Goal: Task Accomplishment & Management: Manage account settings

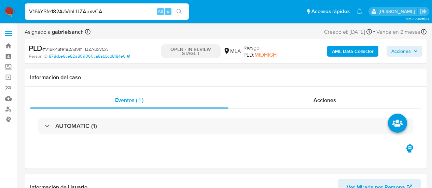
select select "10"
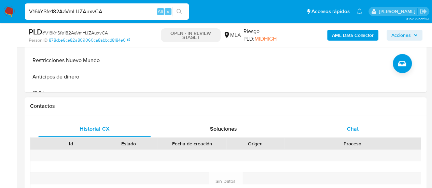
scroll to position [273, 0]
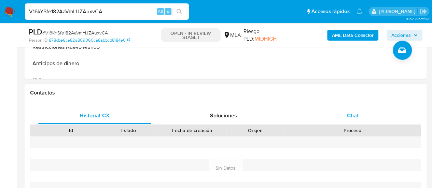
click at [362, 119] on div "Chat" at bounding box center [353, 116] width 113 height 16
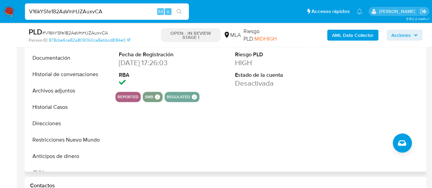
scroll to position [171, 0]
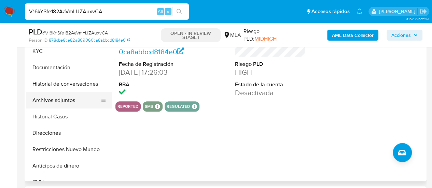
click at [52, 98] on button "Archivos adjuntos" at bounding box center [66, 100] width 80 height 16
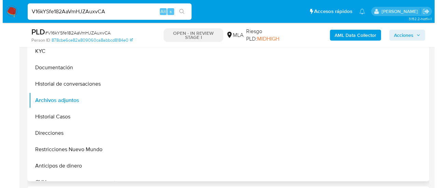
scroll to position [137, 0]
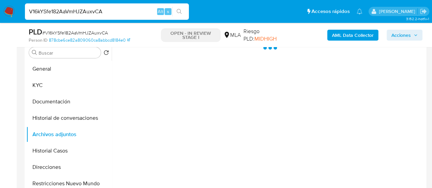
click at [349, 40] on b "AML Data Collector" at bounding box center [353, 35] width 42 height 11
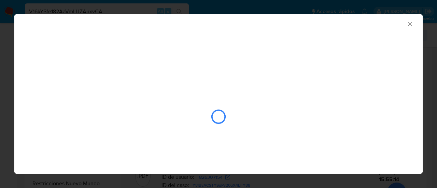
drag, startPoint x: 409, startPoint y: 22, endPoint x: 392, endPoint y: 37, distance: 23.1
click at [409, 22] on icon "Cerrar ventana" at bounding box center [410, 24] width 7 height 7
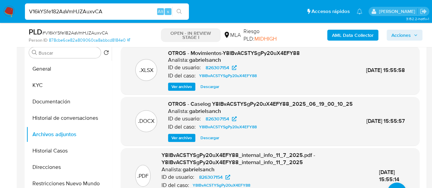
click at [339, 36] on b "AML Data Collector" at bounding box center [353, 35] width 42 height 11
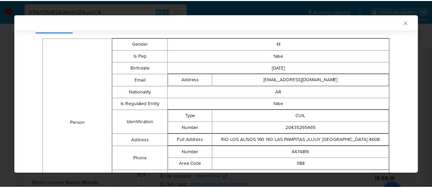
scroll to position [135, 0]
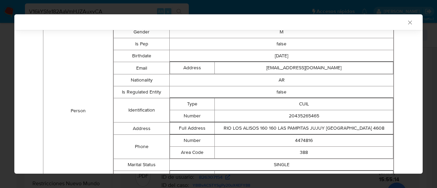
click at [407, 20] on icon "Cerrar ventana" at bounding box center [410, 22] width 7 height 7
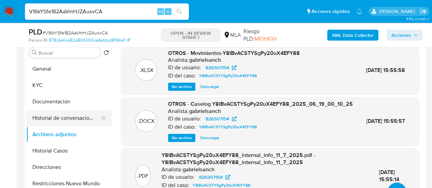
click at [43, 114] on button "Historial de conversaciones" at bounding box center [66, 118] width 80 height 16
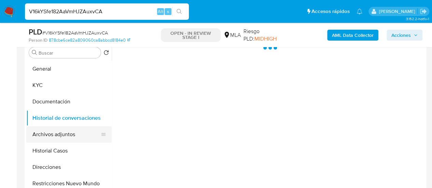
click at [50, 133] on button "Archivos adjuntos" at bounding box center [66, 134] width 80 height 16
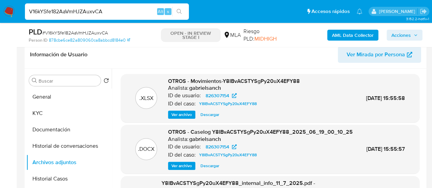
scroll to position [68, 0]
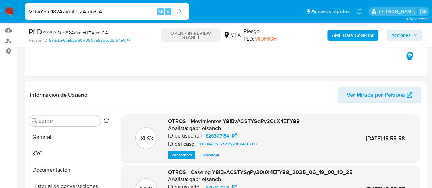
click at [349, 35] on b "AML Data Collector" at bounding box center [353, 35] width 42 height 11
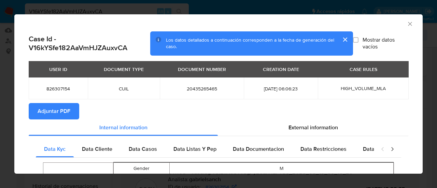
click at [71, 111] on button "Adjuntar PDF" at bounding box center [54, 111] width 51 height 16
click at [407, 25] on icon "Cerrar ventana" at bounding box center [410, 24] width 7 height 7
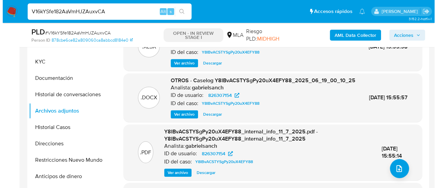
scroll to position [171, 0]
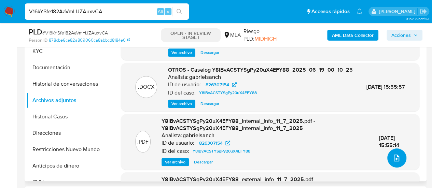
click at [394, 157] on icon "upload-file" at bounding box center [397, 158] width 8 height 8
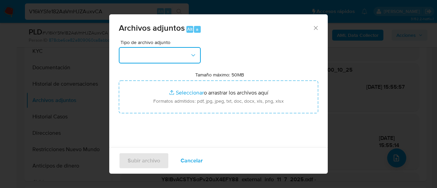
click at [162, 57] on button "button" at bounding box center [160, 55] width 82 height 16
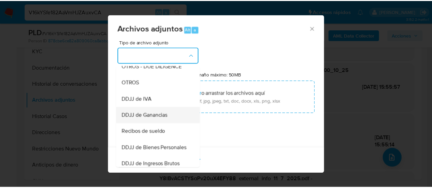
scroll to position [137, 0]
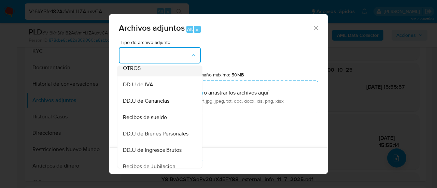
click at [134, 72] on span "OTROS" at bounding box center [132, 68] width 18 height 7
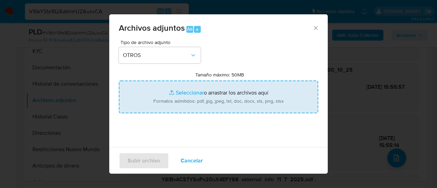
click at [201, 96] on input "Tamaño máximo: 50MB Seleccionar archivos" at bounding box center [219, 97] width 200 height 33
type input "C:\fakepath\Caselog V16kYSfe182AaVmHJZAuxvCA_2025_08_04_10_00_38.docx"
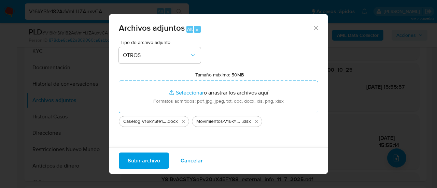
drag, startPoint x: 201, startPoint y: 96, endPoint x: 141, endPoint y: 163, distance: 89.8
click at [141, 163] on span "Subir archivo" at bounding box center [144, 160] width 32 height 15
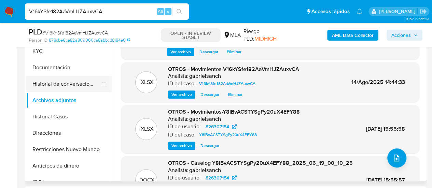
click at [71, 83] on button "Historial de conversaciones" at bounding box center [66, 84] width 80 height 16
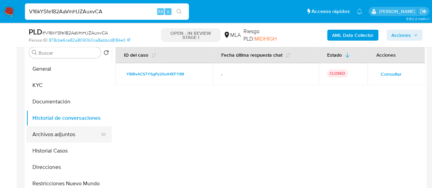
click at [76, 136] on button "Archivos adjuntos" at bounding box center [66, 134] width 80 height 16
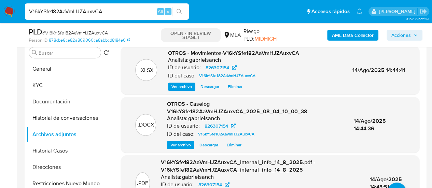
click at [407, 34] on span "Acciones" at bounding box center [401, 35] width 19 height 11
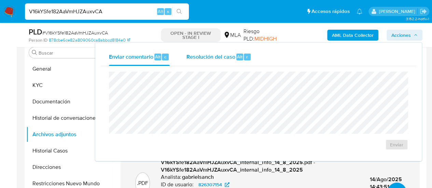
click at [194, 65] on div "Resolución del caso Alt r" at bounding box center [218, 57] width 65 height 18
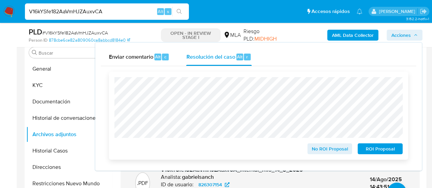
click at [383, 149] on span "ROI Proposal" at bounding box center [381, 149] width 36 height 10
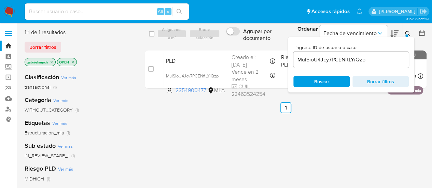
click at [338, 54] on div "MulSioU4Jcy7PCENftLYiQzp" at bounding box center [352, 60] width 116 height 16
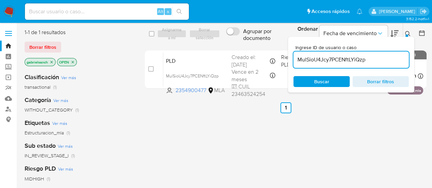
click at [340, 57] on input "MulSioU4Jcy7PCENftLYiQzp" at bounding box center [352, 59] width 116 height 9
paste input "V16kYSfe182AaVmHJZAuxvCA"
type input "V16kYSfe182AaVmHJZAuxvCA"
click at [323, 56] on input "V16kYSfe182AaVmHJZAuxvCA" at bounding box center [352, 59] width 116 height 9
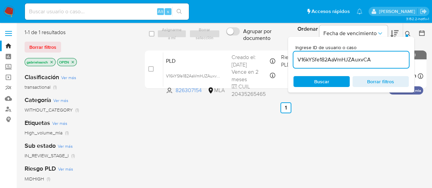
click at [323, 56] on input "V16kYSfe182AaVmHJZAuxvCA" at bounding box center [352, 59] width 116 height 9
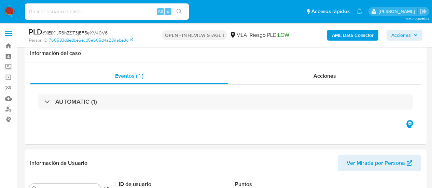
select select "10"
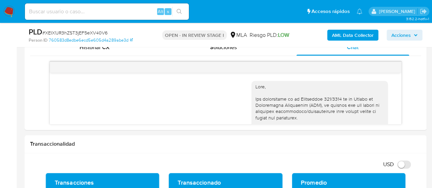
scroll to position [438, 0]
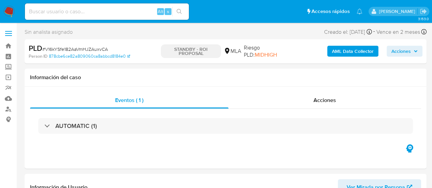
select select "10"
click at [76, 11] on input at bounding box center [107, 11] width 164 height 9
paste input "ixRVij5LoEnrXkcbtRP56P3z"
type input "ixRVij5LoEnrXkcbtRP56P3z"
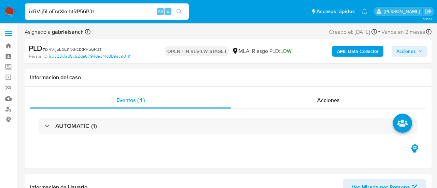
select select "10"
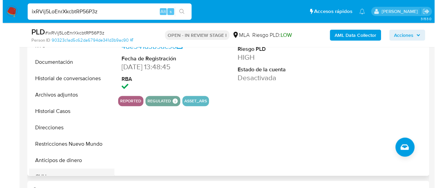
scroll to position [171, 0]
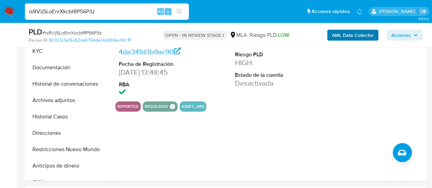
drag, startPoint x: 59, startPoint y: 103, endPoint x: 367, endPoint y: 32, distance: 316.1
click at [59, 102] on button "Archivos adjuntos" at bounding box center [68, 100] width 85 height 16
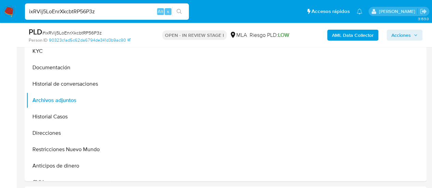
click at [365, 33] on b "AML Data Collector" at bounding box center [353, 35] width 42 height 11
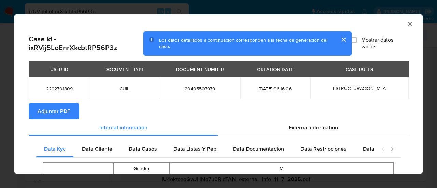
click at [61, 112] on span "Adjuntar PDF" at bounding box center [54, 111] width 33 height 15
click at [407, 24] on icon "Cerrar ventana" at bounding box center [410, 24] width 7 height 7
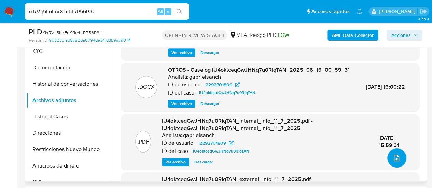
click at [395, 158] on icon "upload-file" at bounding box center [397, 158] width 8 height 8
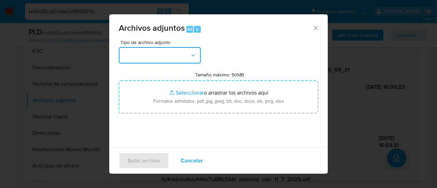
click at [171, 52] on button "button" at bounding box center [160, 55] width 82 height 16
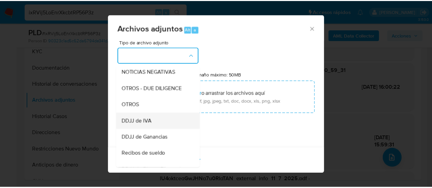
scroll to position [103, 0]
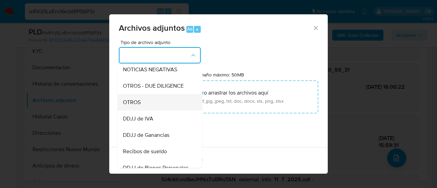
click at [146, 106] on div "OTROS" at bounding box center [158, 102] width 70 height 16
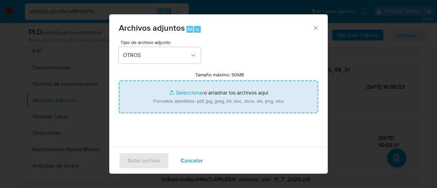
click at [186, 96] on input "Tamaño máximo: 50MB Seleccionar archivos" at bounding box center [219, 97] width 200 height 33
type input "C:\fakepath\Caselog ixRVij5LoEnrXkcbtRP56P3z_2025_08_04_10_01_33.docx"
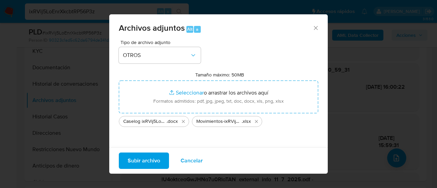
click at [144, 157] on span "Subir archivo" at bounding box center [144, 160] width 32 height 15
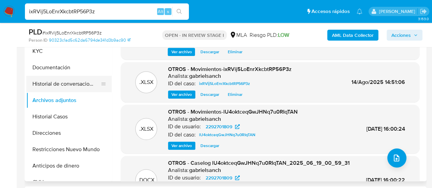
click at [62, 86] on button "Historial de conversaciones" at bounding box center [66, 84] width 80 height 16
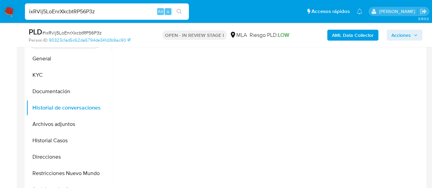
scroll to position [137, 0]
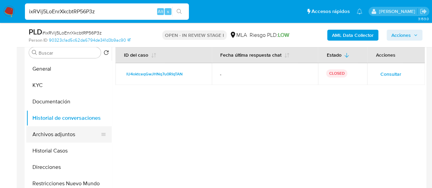
click at [40, 137] on button "Archivos adjuntos" at bounding box center [66, 134] width 80 height 16
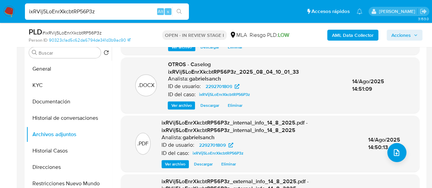
scroll to position [80, 0]
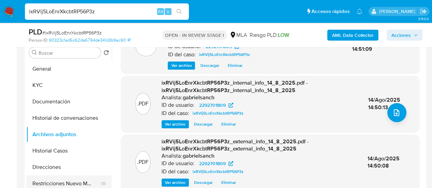
drag, startPoint x: 53, startPoint y: 184, endPoint x: 75, endPoint y: 176, distance: 24.0
click at [53, 184] on button "Restricciones Nuevo Mundo" at bounding box center [66, 184] width 80 height 16
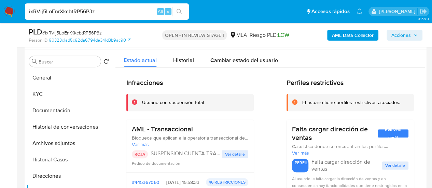
scroll to position [137, 0]
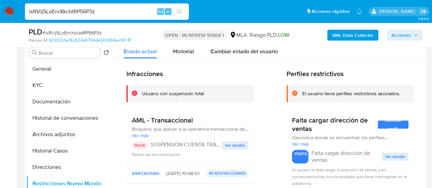
click at [394, 38] on span "Acciones" at bounding box center [401, 35] width 19 height 11
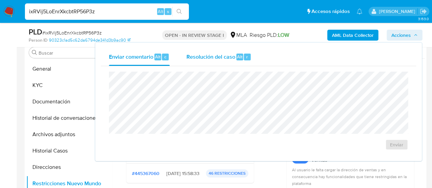
click at [219, 59] on span "Resolución del caso" at bounding box center [210, 57] width 49 height 8
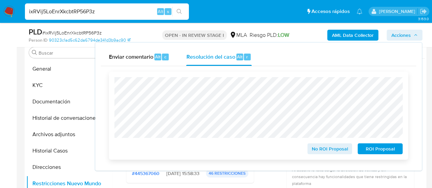
click at [364, 150] on span "ROI Proposal" at bounding box center [381, 149] width 36 height 10
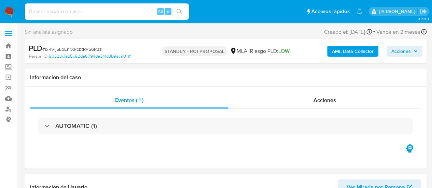
select select "10"
click at [84, 13] on input at bounding box center [107, 11] width 164 height 9
paste input "q9n2ZpYR83H6t9zcTmmFACvz"
type input "q9n2ZpYR83H6t9zcTmmFACvz"
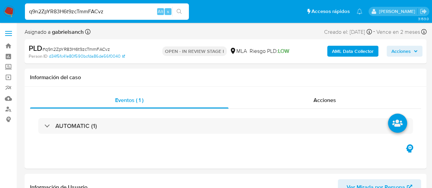
select select "10"
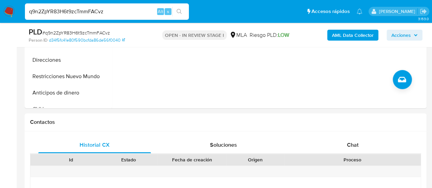
scroll to position [205, 0]
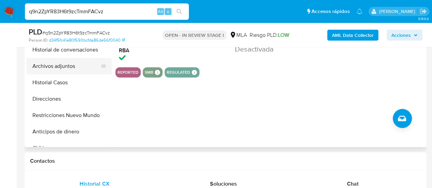
click at [60, 64] on button "Archivos adjuntos" at bounding box center [66, 66] width 80 height 16
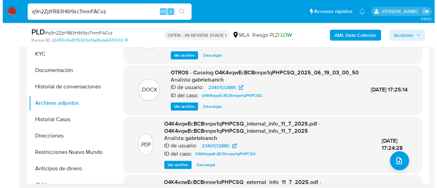
scroll to position [171, 0]
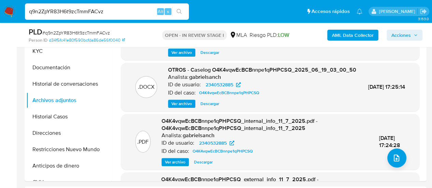
click at [337, 32] on b "AML Data Collector" at bounding box center [353, 35] width 42 height 11
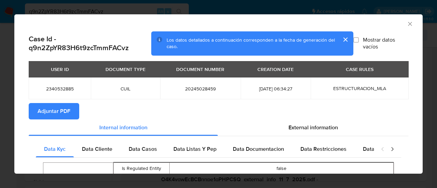
click at [37, 114] on button "Adjuntar PDF" at bounding box center [54, 111] width 51 height 16
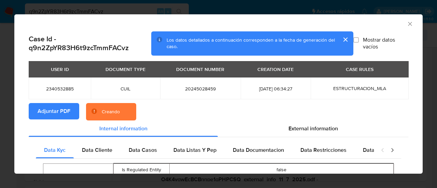
click at [340, 41] on button "cerrar" at bounding box center [345, 39] width 16 height 16
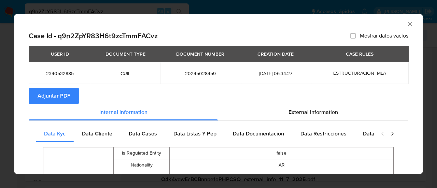
click at [407, 24] on icon "Cerrar ventana" at bounding box center [410, 24] width 7 height 7
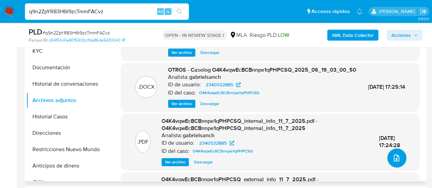
click at [396, 160] on icon "upload-file" at bounding box center [397, 158] width 8 height 8
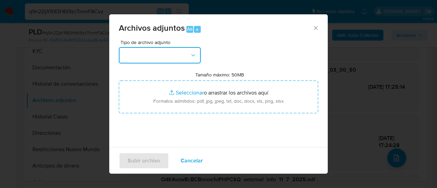
click at [163, 52] on button "button" at bounding box center [160, 55] width 82 height 16
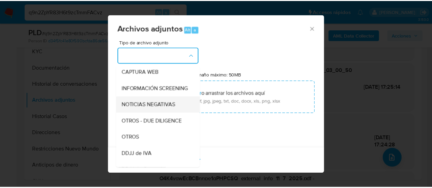
scroll to position [68, 0]
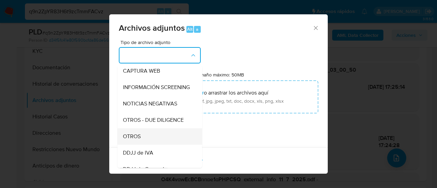
click at [147, 139] on div "OTROS" at bounding box center [158, 137] width 70 height 16
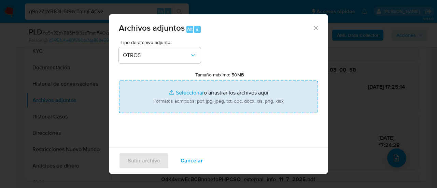
click at [180, 94] on input "Tamaño máximo: 50MB Seleccionar archivos" at bounding box center [219, 97] width 200 height 33
type input "C:\fakepath\Caselog q9n2ZpYR83H6t9zcTmmFACvz_2025_08_04_10_03_19.docx"
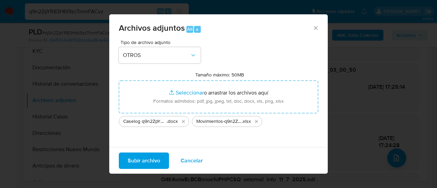
click at [144, 161] on span "Subir archivo" at bounding box center [144, 160] width 32 height 15
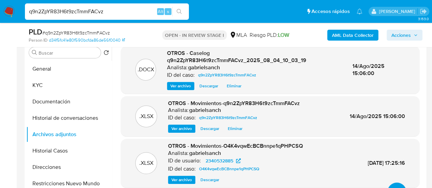
scroll to position [103, 0]
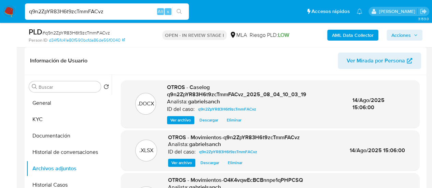
click at [409, 32] on span "Acciones" at bounding box center [401, 35] width 19 height 11
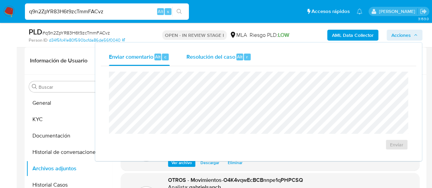
click at [245, 50] on div "Resolución del caso Alt r" at bounding box center [218, 57] width 65 height 18
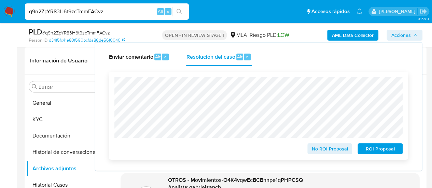
click at [388, 152] on span "ROI Proposal" at bounding box center [381, 149] width 36 height 10
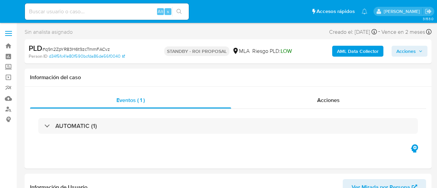
select select "10"
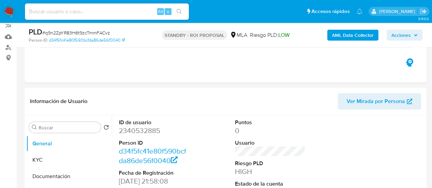
scroll to position [68, 0]
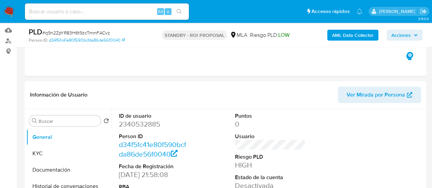
click at [62, 13] on input at bounding box center [107, 11] width 164 height 9
paste input "7SbeABeGFrmyfyHioN5RNyUF"
type input "7SbeABeGFrmyfyHioN5RNyUF"
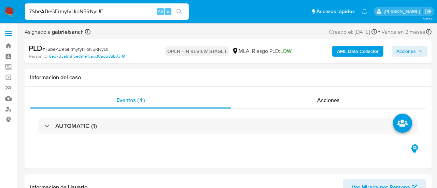
select select "10"
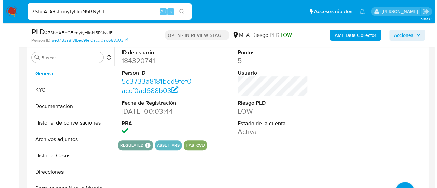
scroll to position [171, 0]
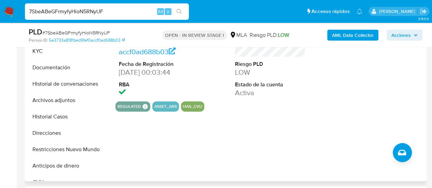
click at [60, 102] on button "Archivos adjuntos" at bounding box center [68, 100] width 85 height 16
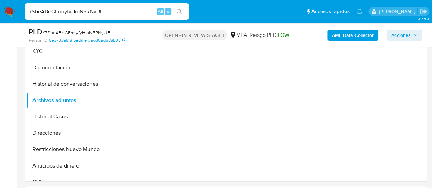
click at [357, 34] on b "AML Data Collector" at bounding box center [353, 35] width 42 height 11
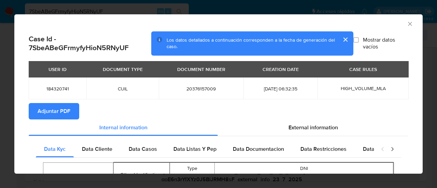
click at [53, 113] on span "Adjuntar PDF" at bounding box center [54, 111] width 33 height 15
click at [407, 26] on icon "Cerrar ventana" at bounding box center [410, 24] width 7 height 7
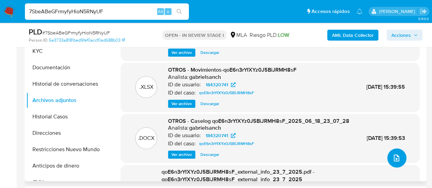
click at [393, 158] on icon "upload-file" at bounding box center [397, 158] width 8 height 8
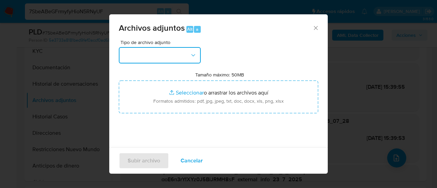
click at [136, 50] on button "button" at bounding box center [160, 55] width 82 height 16
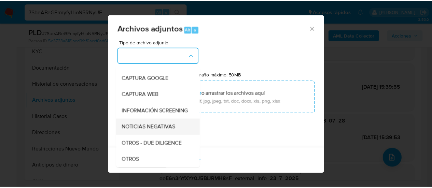
scroll to position [68, 0]
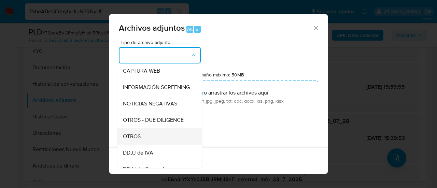
click at [140, 140] on span "OTROS" at bounding box center [132, 136] width 18 height 7
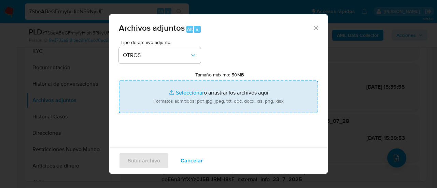
click at [205, 95] on input "Tamaño máximo: 50MB Seleccionar archivos" at bounding box center [219, 97] width 200 height 33
type input "C:\fakepath\Caselog 7SbeABeGFrmyfyHioN5RNyUF_2025_08_04_10_18_57.docx"
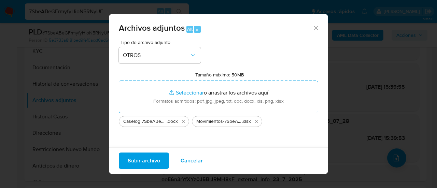
click at [156, 162] on span "Subir archivo" at bounding box center [144, 160] width 32 height 15
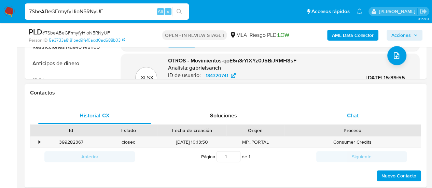
click at [365, 118] on div "Chat" at bounding box center [353, 116] width 113 height 16
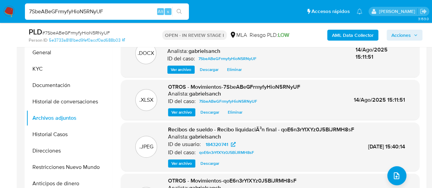
scroll to position [103, 0]
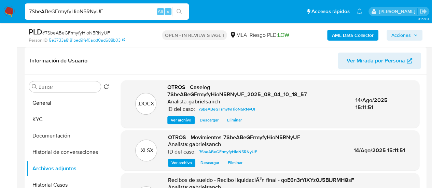
click at [410, 34] on span "Acciones" at bounding box center [401, 35] width 19 height 11
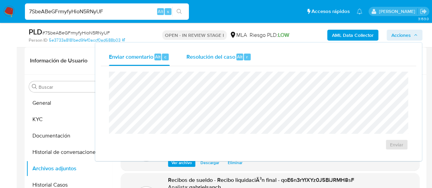
click at [205, 56] on span "Resolución del caso" at bounding box center [210, 57] width 49 height 8
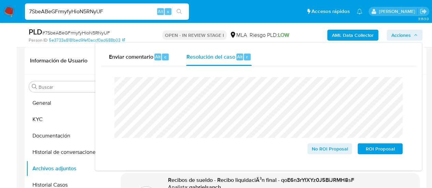
click at [54, 154] on button "Historial de conversaciones" at bounding box center [68, 152] width 85 height 16
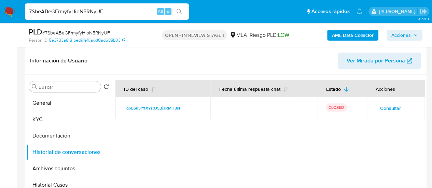
click at [400, 28] on div "AML Data Collector Acciones" at bounding box center [358, 35] width 130 height 16
click at [402, 31] on span "Acciones" at bounding box center [401, 35] width 19 height 11
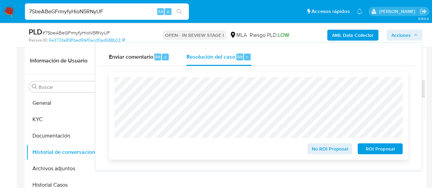
click at [328, 149] on span "No ROI Proposal" at bounding box center [330, 149] width 36 height 10
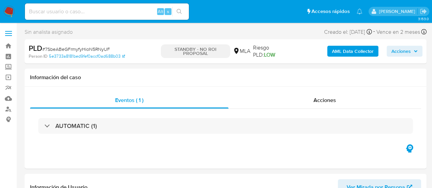
select select "10"
click at [84, 14] on input at bounding box center [107, 11] width 164 height 9
paste input "zgVqH4zWQ5UcjtKsnNbkduca"
type input "zgVqH4zWQ5UcjtKsnNbkduca"
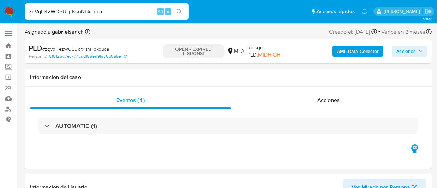
select select "10"
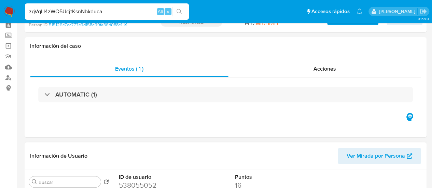
scroll to position [137, 0]
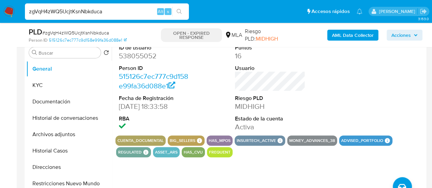
click at [84, 9] on input "zgVqH4zWQ5UcjtKsnNbkduca" at bounding box center [107, 11] width 164 height 9
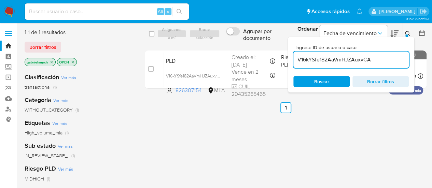
click at [330, 64] on input "V16kYSfe182AaVmHJZAuxvCA" at bounding box center [352, 59] width 116 height 9
type input "zgVqH4zWQ5UcjtKsnNbkduca"
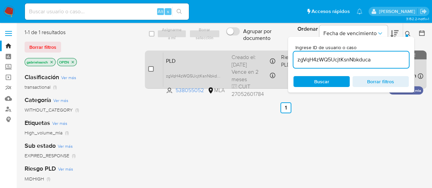
click at [150, 70] on input "checkbox" at bounding box center [150, 68] width 5 height 5
checkbox input "true"
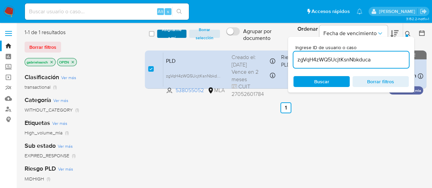
click at [171, 34] on span "Asignarme a mí" at bounding box center [172, 33] width 23 height 7
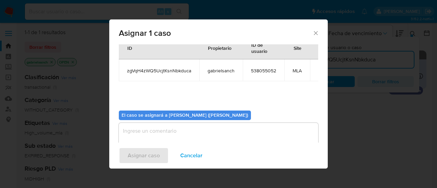
scroll to position [35, 0]
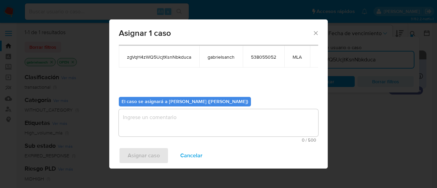
click at [163, 121] on textarea "assign-modal" at bounding box center [219, 122] width 200 height 27
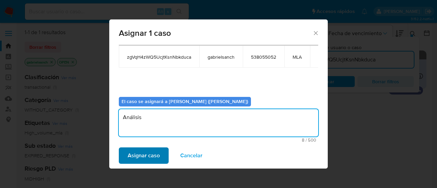
type textarea "Análisis"
click at [149, 152] on span "Asignar caso" at bounding box center [144, 155] width 32 height 15
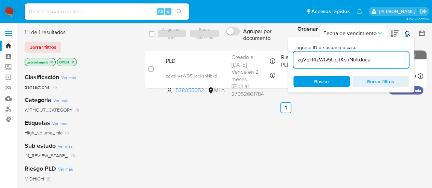
click at [341, 63] on input "zgVqH4zWQ5UcjtKsnNbkduca" at bounding box center [352, 59] width 116 height 9
paste input "7OIuRAOicgOb8ATmPkIoyOjH"
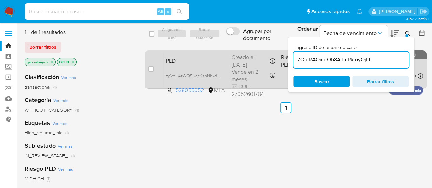
type input "7OIuRAOicgOb8ATmPkIoyOjH"
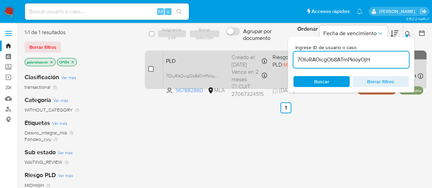
click at [151, 70] on input "checkbox" at bounding box center [150, 68] width 5 height 5
checkbox input "true"
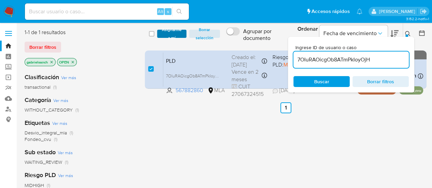
click at [165, 37] on span "Asignarme a mí" at bounding box center [172, 33] width 23 height 7
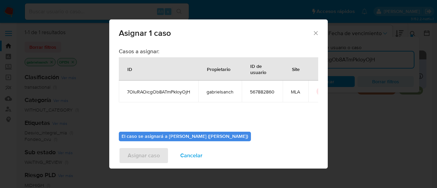
scroll to position [35, 0]
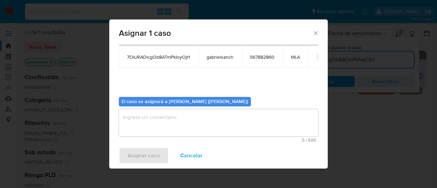
click at [204, 132] on textarea "assign-modal" at bounding box center [219, 122] width 200 height 27
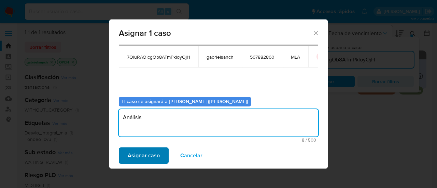
type textarea "Análisis"
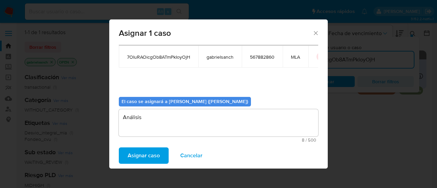
click at [157, 154] on span "Asignar caso" at bounding box center [144, 155] width 32 height 15
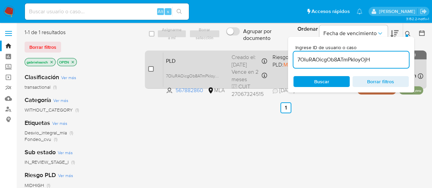
click at [152, 69] on input "checkbox" at bounding box center [150, 68] width 5 height 5
checkbox input "true"
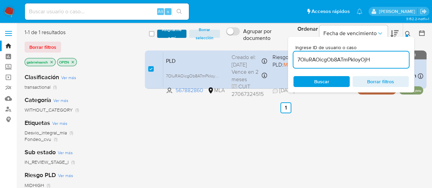
click at [166, 37] on span "Asignarme a mí" at bounding box center [172, 33] width 23 height 7
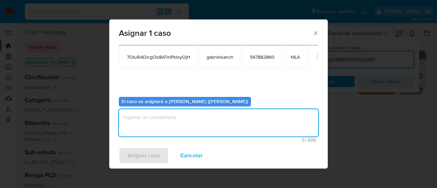
click at [164, 121] on textarea "assign-modal" at bounding box center [219, 122] width 200 height 27
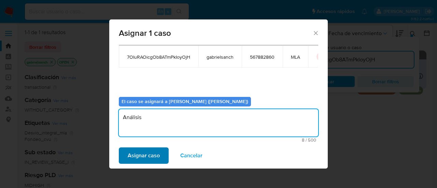
type textarea "Análisis"
click at [137, 159] on span "Asignar caso" at bounding box center [144, 155] width 32 height 15
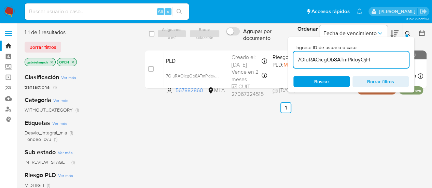
click at [341, 59] on input "7OIuRAOicgOb8ATmPkIoyOjH" at bounding box center [352, 59] width 116 height 9
paste input "e2xw5FkVzJcWBuTkKEFsrIMX"
click at [341, 59] on input "7OIuRAOicgOb8Ae2xw5FkVzJcWBuTkKEFsrIMXTmPkIoyOjH" at bounding box center [352, 59] width 116 height 9
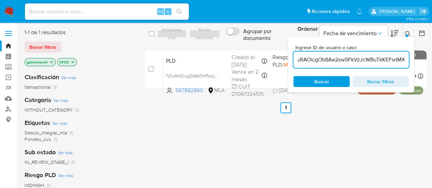
click at [341, 59] on input "7OIuRAOicgOb8Ae2xw5FkVzJcWBuTkKEFsrIMXTmPkIoyOjH" at bounding box center [352, 59] width 116 height 9
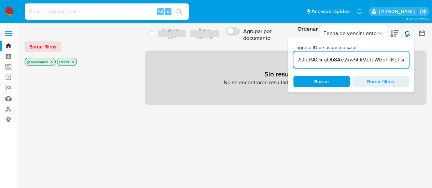
click at [345, 66] on div "7OIuRAOicgOb8Ae2xw5FkVzJcWBuTkKEFsrIMXTmPkIoyOjH" at bounding box center [352, 60] width 116 height 16
click at [341, 57] on input "7OIuRAOicgOb8Ae2xw5FkVzJcWBuTkKEFsrIMXTmPkIoyOjH" at bounding box center [352, 59] width 116 height 9
paste input "e2xw5FkVzJcWBuTkKEFsrIMX"
type input "e2xw5FkVzJcWBuTkKEFsrIMX"
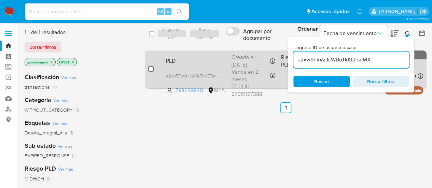
click at [152, 71] on input "checkbox" at bounding box center [150, 68] width 5 height 5
checkbox input "true"
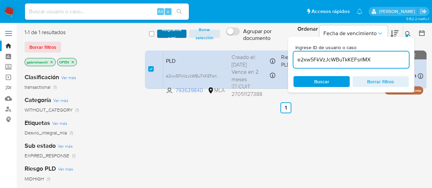
click at [164, 36] on span "Asignarme a mí" at bounding box center [172, 33] width 23 height 7
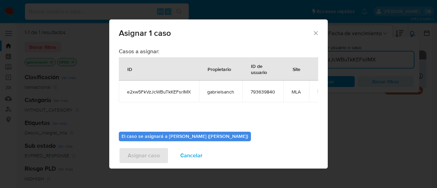
scroll to position [35, 0]
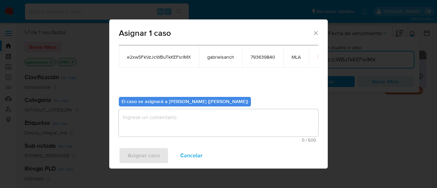
click at [181, 128] on textarea "assign-modal" at bounding box center [219, 122] width 200 height 27
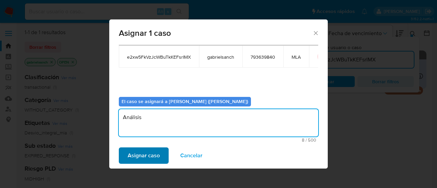
type textarea "Análisis"
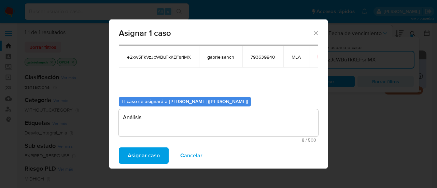
click at [162, 152] on button "Asignar caso" at bounding box center [144, 156] width 50 height 16
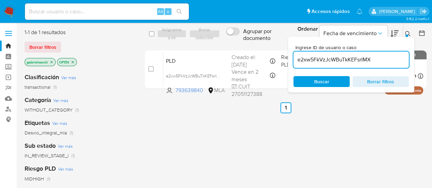
click at [342, 60] on input "e2xw5FkVzJcWBuTkKEFsrIMX" at bounding box center [352, 59] width 116 height 9
paste input "WcQvSAedX4JpguHqxyyXoY4L"
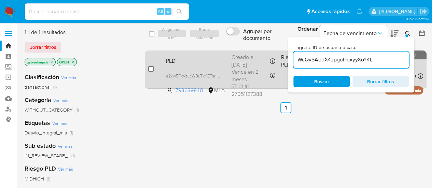
type input "WcQvSAedX4JpguHqxyyXoY4L"
click at [151, 69] on input "checkbox" at bounding box center [150, 68] width 5 height 5
checkbox input "true"
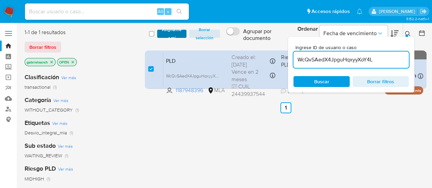
click at [165, 32] on span "Asignarme a mí" at bounding box center [172, 33] width 23 height 7
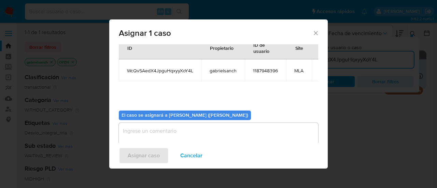
scroll to position [35, 0]
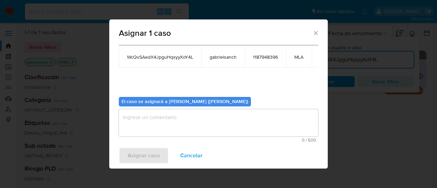
click at [171, 115] on textarea "assign-modal" at bounding box center [219, 122] width 200 height 27
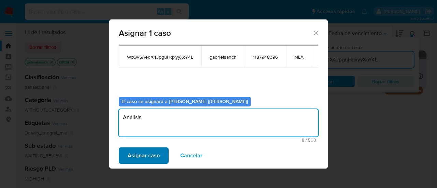
type textarea "Análisis"
click at [154, 161] on span "Asignar caso" at bounding box center [144, 155] width 32 height 15
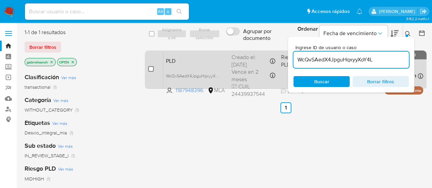
click at [151, 70] on input "checkbox" at bounding box center [150, 68] width 5 height 5
checkbox input "true"
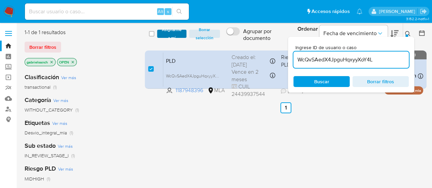
click at [179, 34] on span "Asignarme a mí" at bounding box center [172, 33] width 23 height 7
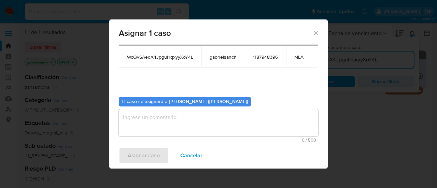
click at [183, 119] on textarea "assign-modal" at bounding box center [219, 122] width 200 height 27
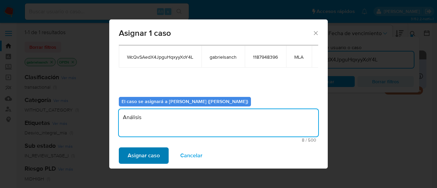
type textarea "Análisis"
click at [154, 156] on span "Asignar caso" at bounding box center [144, 155] width 32 height 15
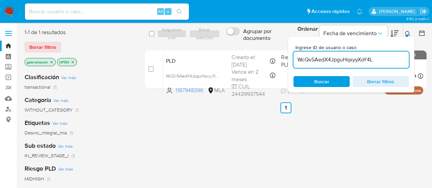
click at [319, 61] on input "WcQvSAedX4JpguHqxyyXoY4L" at bounding box center [352, 59] width 116 height 9
paste input "YsUvf9IFqSNs5GjaUZMfKbT4"
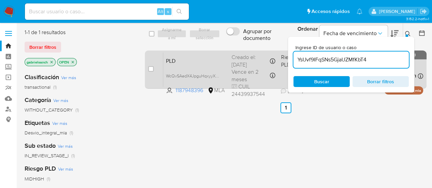
type input "YsUvf9IFqSNs5GjaUZMfKbT4"
click at [151, 70] on input "checkbox" at bounding box center [150, 68] width 5 height 5
checkbox input "true"
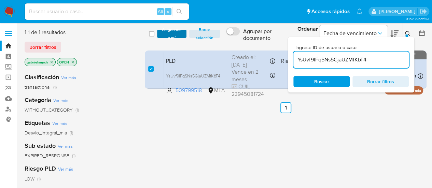
click at [169, 33] on span "Asignarme a mí" at bounding box center [172, 33] width 23 height 7
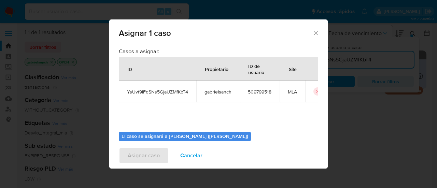
scroll to position [35, 0]
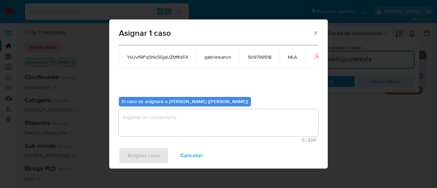
click at [190, 129] on textarea "assign-modal" at bounding box center [219, 122] width 200 height 27
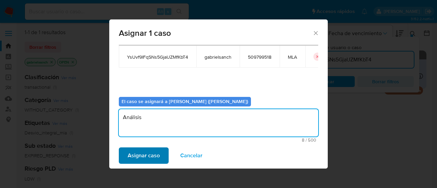
type textarea "Análisis"
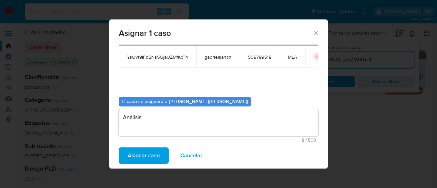
click at [148, 154] on span "Asignar caso" at bounding box center [144, 155] width 32 height 15
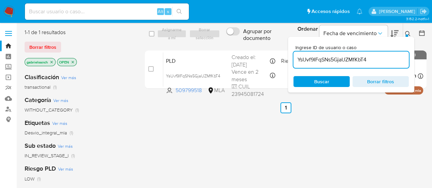
click at [340, 66] on div "YsUvf9IFqSNs5GjaUZMfKbT4" at bounding box center [352, 60] width 116 height 16
click at [337, 60] on input "YsUvf9IFqSNs5GjaUZMfKbT4" at bounding box center [352, 59] width 116 height 9
paste input "rNTOmmmkb9AbW0Pef1EvNM9t"
type input "rNTOmmmkb9AbW0Pef1EvNM9t"
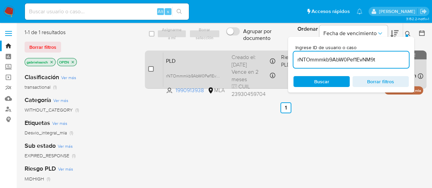
click at [151, 71] on input "checkbox" at bounding box center [150, 68] width 5 height 5
checkbox input "true"
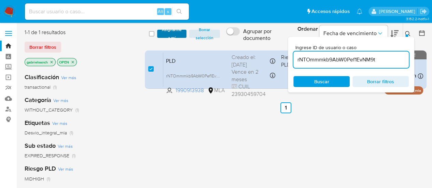
click at [171, 37] on span "Asignarme a mí" at bounding box center [172, 33] width 23 height 7
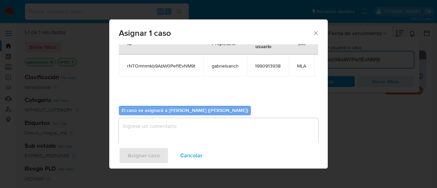
scroll to position [40, 0]
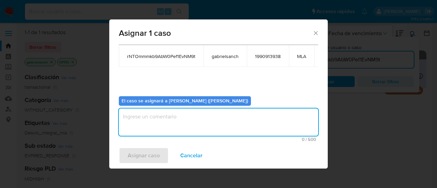
click at [157, 115] on textarea "assign-modal" at bounding box center [219, 122] width 200 height 27
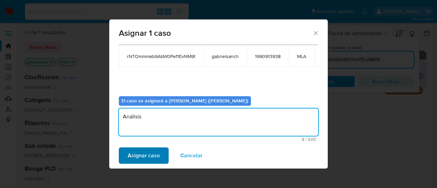
type textarea "Análisis"
click at [129, 156] on span "Asignar caso" at bounding box center [144, 155] width 32 height 15
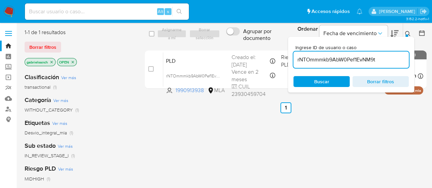
click at [333, 60] on input "rNTOmmmkb9AbW0Pef1EvNM9t" at bounding box center [352, 59] width 116 height 9
paste input "9tWD18gTeDtIJrOuHxJc3MpS"
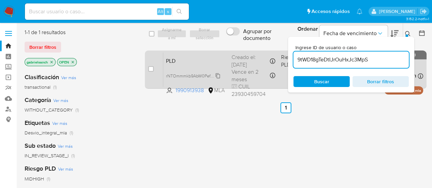
type input "9tWD18gTeDtIJrOuHxJc3MpS"
click at [148, 70] on div "case-item-checkbox No es posible asignar el caso PLD 9tWD18gTeDtIJrOuHxJc3MpS 4…" at bounding box center [286, 70] width 282 height 38
click at [149, 70] on input "checkbox" at bounding box center [150, 68] width 5 height 5
checkbox input "true"
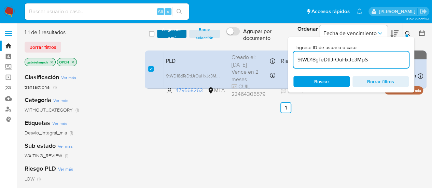
click at [177, 33] on span "Asignarme a mí" at bounding box center [172, 33] width 23 height 7
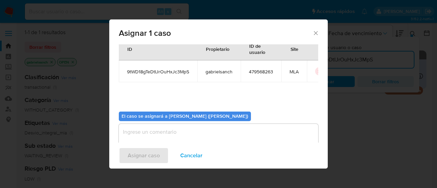
scroll to position [35, 0]
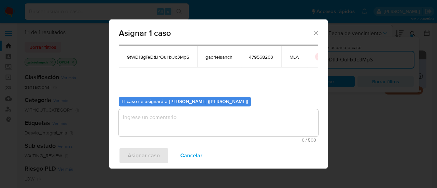
click at [149, 119] on textarea "assign-modal" at bounding box center [219, 122] width 200 height 27
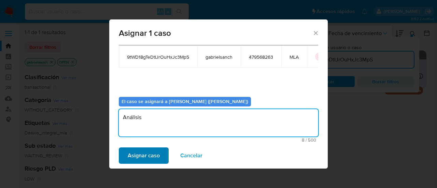
type textarea "Análisis"
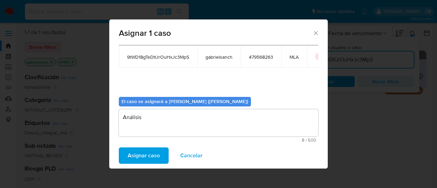
click at [146, 158] on span "Asignar caso" at bounding box center [144, 155] width 32 height 15
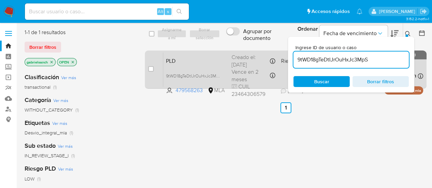
click at [148, 73] on div "case-item-checkbox" at bounding box center [150, 70] width 5 height 8
click at [149, 71] on input "checkbox" at bounding box center [150, 68] width 5 height 5
checkbox input "true"
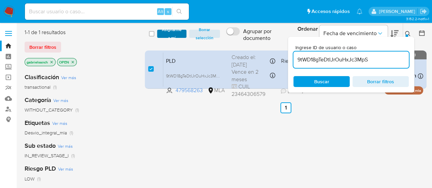
click at [171, 30] on span "Asignarme a mí" at bounding box center [172, 33] width 23 height 7
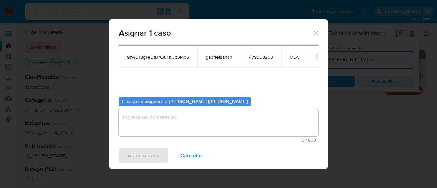
click at [168, 111] on textarea "assign-modal" at bounding box center [219, 122] width 200 height 27
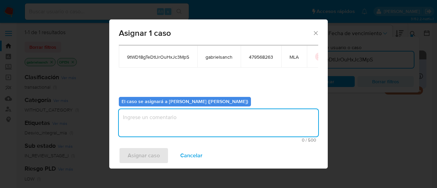
click at [165, 127] on textarea "assign-modal" at bounding box center [219, 122] width 200 height 27
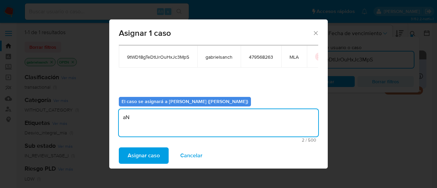
type textarea "a"
type textarea "Análisis"
click at [153, 151] on span "Asignar caso" at bounding box center [144, 155] width 32 height 15
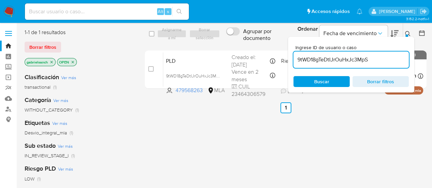
click at [309, 58] on input "9tWD18gTeDtIJrOuHxJc3MpS" at bounding box center [352, 59] width 116 height 9
paste input "0A5tGGQnvQ8hpoVxqAZLlKae"
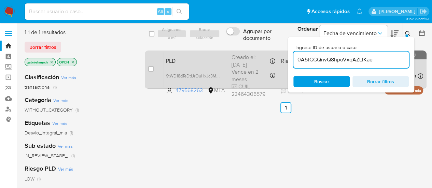
type input "0A5tGGQnvQ8hpoVxqAZLlKae"
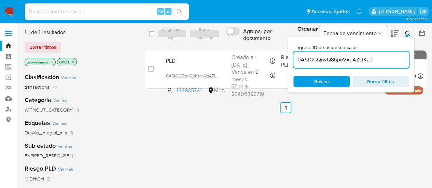
click at [151, 69] on input "checkbox" at bounding box center [150, 68] width 5 height 5
checkbox input "true"
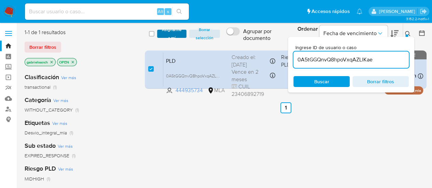
click at [162, 34] on span "Asignarme a mí" at bounding box center [172, 33] width 23 height 7
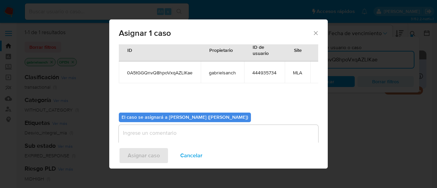
scroll to position [35, 0]
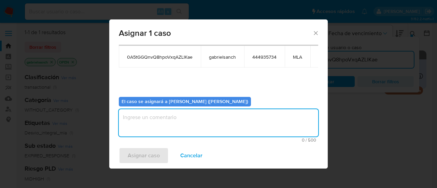
click at [164, 120] on textarea "assign-modal" at bounding box center [219, 122] width 200 height 27
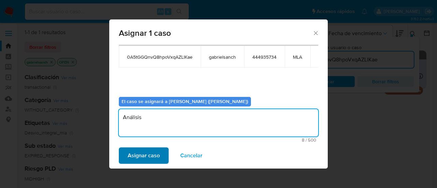
type textarea "Análisis"
click at [156, 153] on span "Asignar caso" at bounding box center [144, 155] width 32 height 15
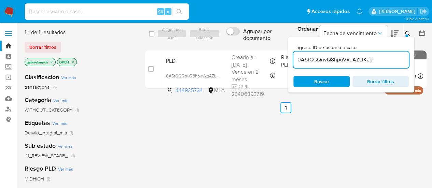
click at [346, 63] on input "0A5tGGQnvQ8hpoVxqAZLlKae" at bounding box center [352, 59] width 116 height 9
paste input "7JmKCH675sPuqzCLcNqQneWX"
type input "7JmKCH675sPuqzCLcNqQneWX"
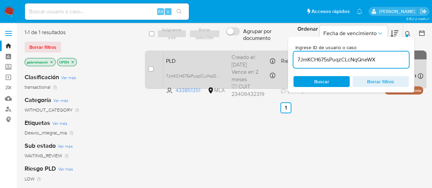
click at [149, 72] on div "case-item-checkbox" at bounding box center [150, 69] width 5 height 7
click at [151, 71] on input "checkbox" at bounding box center [150, 68] width 5 height 5
checkbox input "true"
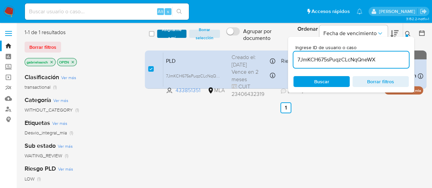
click at [168, 36] on span "Asignarme a mí" at bounding box center [172, 33] width 23 height 7
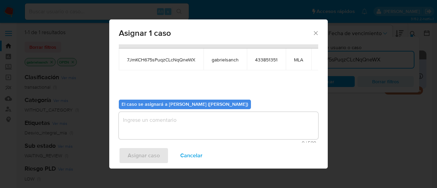
scroll to position [35, 0]
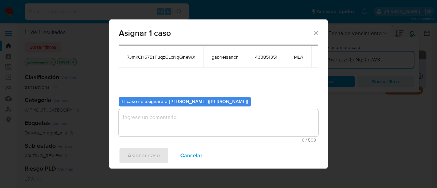
click at [146, 130] on textarea "assign-modal" at bounding box center [219, 122] width 200 height 27
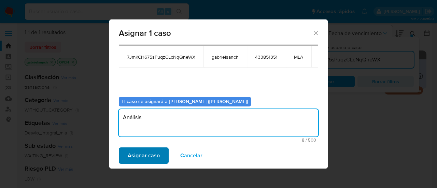
type textarea "Análisis"
click at [127, 156] on button "Asignar caso" at bounding box center [144, 156] width 50 height 16
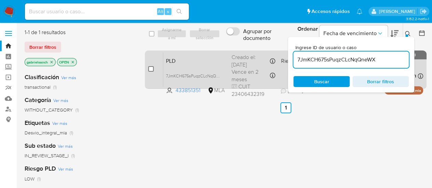
click at [150, 70] on input "checkbox" at bounding box center [150, 68] width 5 height 5
checkbox input "true"
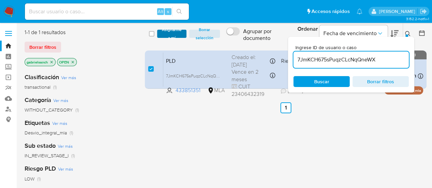
click at [163, 37] on span "Asignarme a mí" at bounding box center [172, 33] width 23 height 7
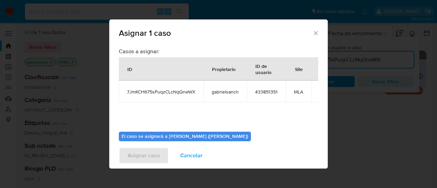
click at [149, 120] on div "Casos a asignar: ID Propietario ID de usuario Site 7JmKCH675sPuqzCLcNqQneWX gab…" at bounding box center [219, 87] width 200 height 79
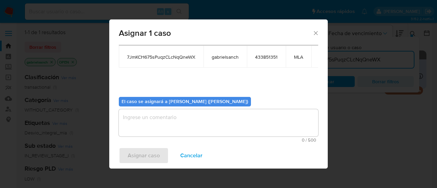
click at [149, 120] on textarea "assign-modal" at bounding box center [219, 122] width 200 height 27
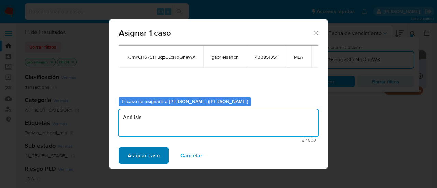
type textarea "Análisis"
click at [143, 158] on span "Asignar caso" at bounding box center [144, 155] width 32 height 15
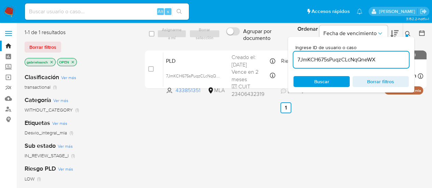
click at [330, 63] on input "7JmKCH675sPuqzCLcNqQneWX" at bounding box center [352, 59] width 116 height 9
paste input "Cgc9y1XNEm0cVxImIkH8psMv"
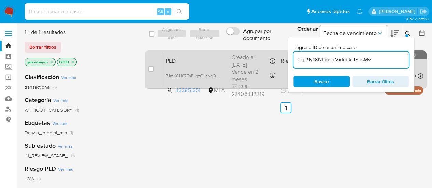
type input "Cgc9y1XNEm0cVxImIkH8psMv"
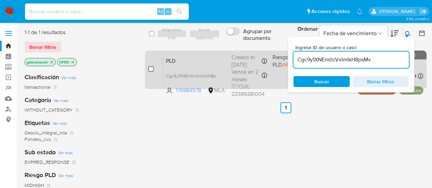
click at [152, 68] on input "checkbox" at bounding box center [150, 68] width 5 height 5
checkbox input "true"
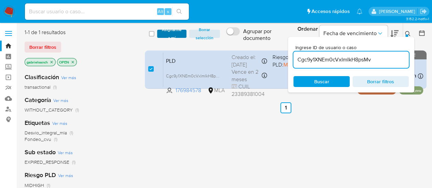
click at [172, 30] on span "Asignarme a mí" at bounding box center [172, 33] width 23 height 7
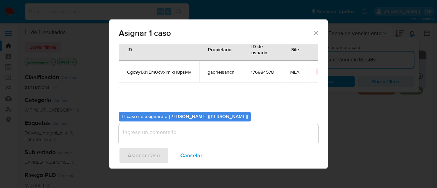
scroll to position [35, 0]
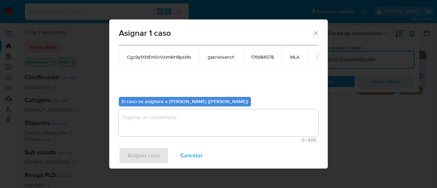
click at [175, 125] on textarea "assign-modal" at bounding box center [219, 122] width 200 height 27
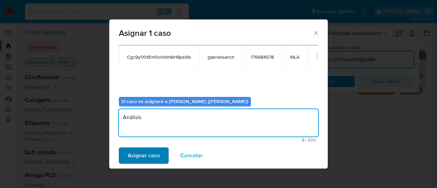
type textarea "Análisis"
click at [152, 154] on span "Asignar caso" at bounding box center [144, 155] width 32 height 15
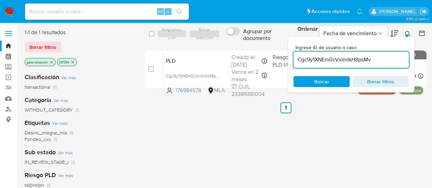
click at [323, 60] on input "Cgc9y1XNEm0cVxImIkH8psMv" at bounding box center [352, 59] width 116 height 9
paste input "ljq3lr7hTpuTRCJS0zpHoeBC"
type input "ljq3lr7hTpuTRCJS0zpHoeBC"
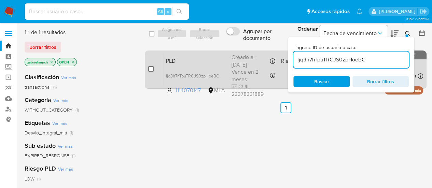
click at [154, 67] on div "case-item-checkbox No es posible asignar el caso" at bounding box center [155, 69] width 15 height 35
click at [151, 68] on input "checkbox" at bounding box center [150, 68] width 5 height 5
checkbox input "true"
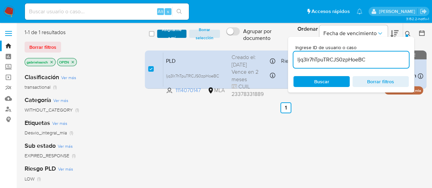
click at [182, 34] on span "Asignarme a mí" at bounding box center [172, 33] width 23 height 7
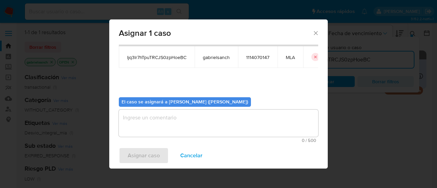
scroll to position [35, 0]
click at [156, 117] on textarea "assign-modal" at bounding box center [219, 122] width 200 height 27
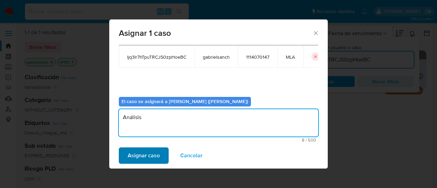
type textarea "Análisis"
click at [143, 158] on span "Asignar caso" at bounding box center [144, 155] width 32 height 15
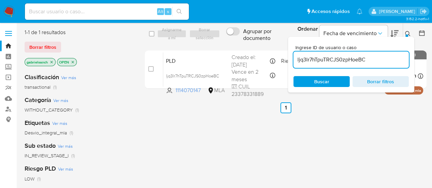
click at [326, 61] on input "ljq3lr7hTpuTRCJS0zpHoeBC" at bounding box center [352, 59] width 116 height 9
paste input "QvUuuaUSpuMpJmxNzQbs5IQx"
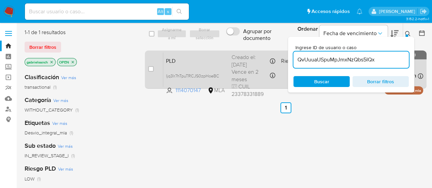
type input "QvUuuaUSpuMpJmxNzQbs5IQx"
click at [150, 70] on input "checkbox" at bounding box center [150, 68] width 5 height 5
checkbox input "true"
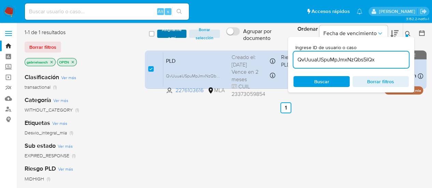
click at [166, 37] on span "Asignarme a mí" at bounding box center [172, 33] width 23 height 7
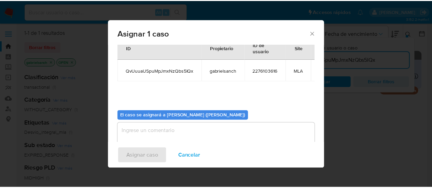
scroll to position [35, 0]
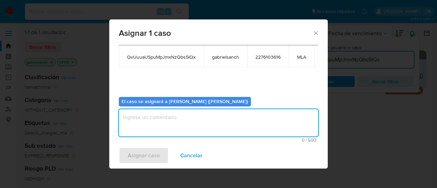
click at [172, 119] on textarea "assign-modal" at bounding box center [219, 122] width 200 height 27
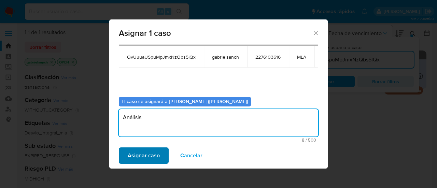
type textarea "Análisis"
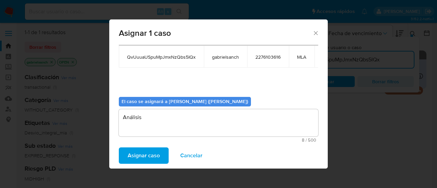
click at [151, 160] on span "Asignar caso" at bounding box center [144, 155] width 32 height 15
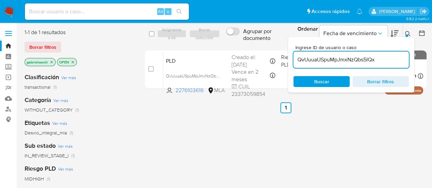
click at [12, 12] on img at bounding box center [9, 12] width 12 height 12
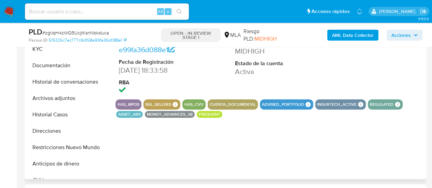
scroll to position [205, 0]
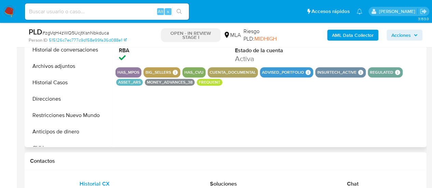
select select "10"
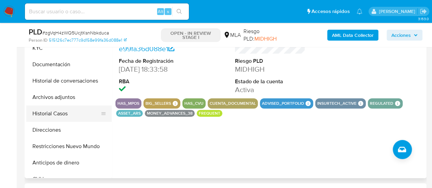
scroll to position [171, 0]
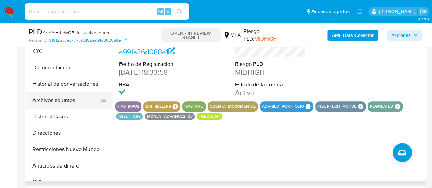
click at [54, 102] on button "Archivos adjuntos" at bounding box center [66, 100] width 80 height 16
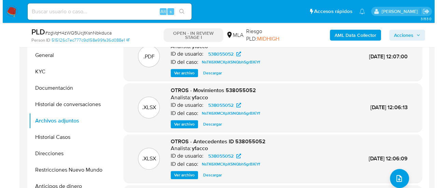
scroll to position [137, 0]
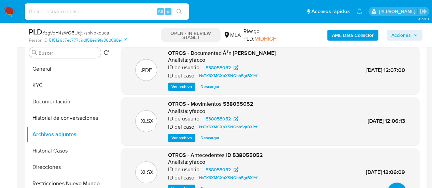
click at [343, 36] on b "AML Data Collector" at bounding box center [353, 35] width 42 height 11
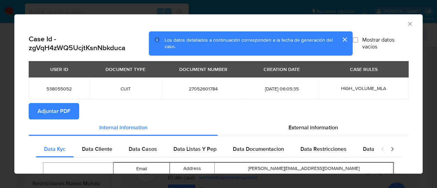
click at [46, 117] on span "Adjuntar PDF" at bounding box center [54, 111] width 33 height 15
click at [407, 25] on icon "Cerrar ventana" at bounding box center [410, 24] width 7 height 7
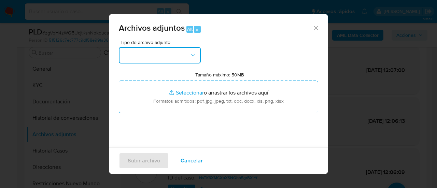
click at [158, 52] on button "button" at bounding box center [160, 55] width 82 height 16
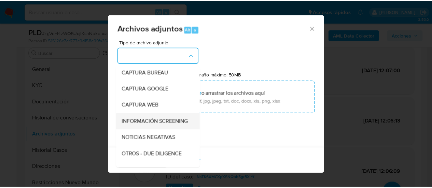
scroll to position [68, 0]
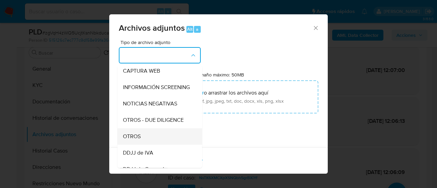
click at [149, 141] on div "OTROS" at bounding box center [158, 137] width 70 height 16
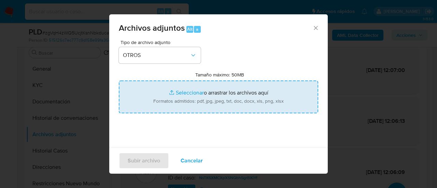
click at [186, 97] on input "Tamaño máximo: 50MB Seleccionar archivos" at bounding box center [219, 97] width 200 height 33
type input "C:\fakepath\Caselog zgVqH4zWQ5UcjtKsnNbkduca_2025_07_17_23_21_23.docx"
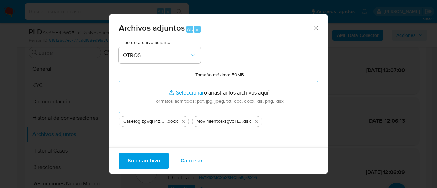
drag, startPoint x: 186, startPoint y: 97, endPoint x: 142, endPoint y: 163, distance: 79.1
click at [142, 163] on span "Subir archivo" at bounding box center [144, 160] width 32 height 15
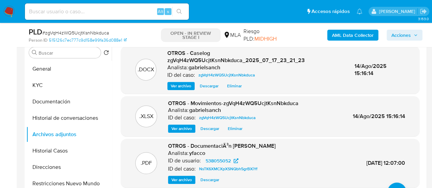
click at [398, 37] on span "Acciones" at bounding box center [401, 35] width 19 height 11
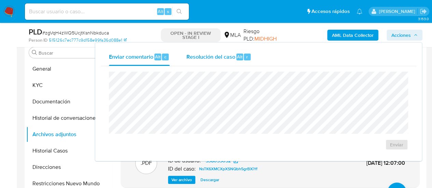
click at [207, 60] on span "Resolución del caso" at bounding box center [210, 57] width 49 height 8
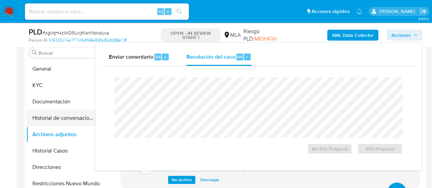
click at [43, 113] on button "Historial de conversaciones" at bounding box center [66, 118] width 80 height 16
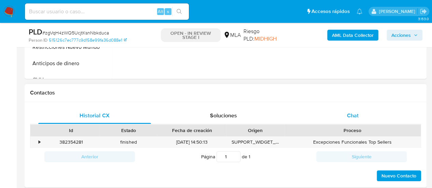
click at [355, 123] on div "Chat" at bounding box center [353, 116] width 113 height 16
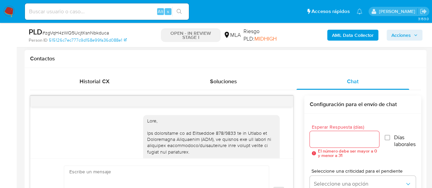
scroll to position [486, 0]
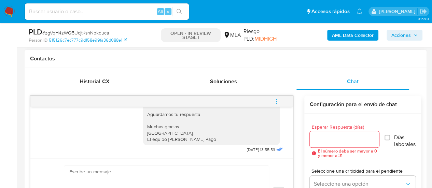
click at [278, 100] on icon "menu-action" at bounding box center [276, 101] width 6 height 6
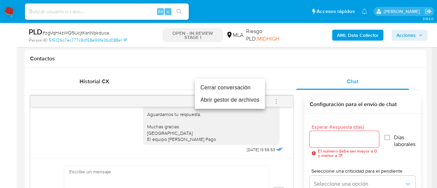
click at [206, 85] on li "Cerrar conversación" at bounding box center [230, 88] width 70 height 12
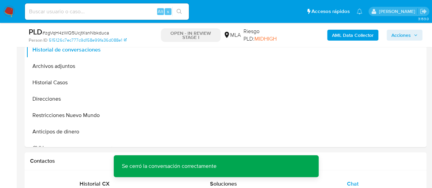
scroll to position [171, 0]
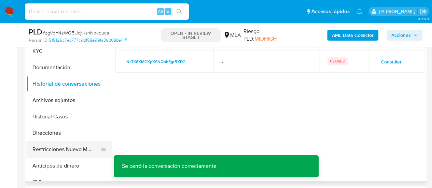
click at [59, 148] on button "Restricciones Nuevo Mundo" at bounding box center [66, 149] width 80 height 16
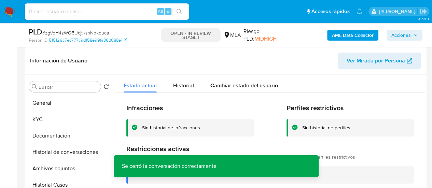
scroll to position [137, 0]
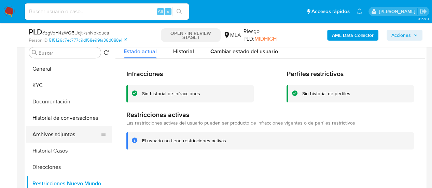
click at [65, 135] on button "Archivos adjuntos" at bounding box center [66, 134] width 80 height 16
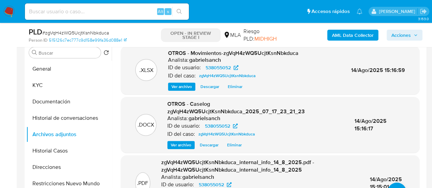
click at [401, 35] on span "Acciones" at bounding box center [401, 35] width 19 height 11
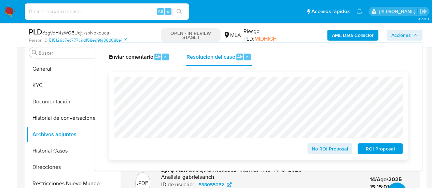
click at [337, 150] on span "No ROI Proposal" at bounding box center [330, 149] width 36 height 10
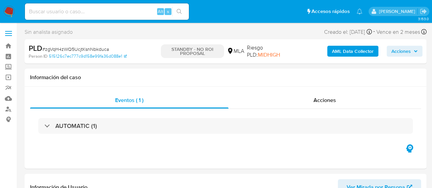
select select "10"
click at [82, 5] on div "Alt s" at bounding box center [107, 11] width 164 height 16
click at [84, 6] on div "Alt s" at bounding box center [107, 11] width 164 height 16
click at [85, 10] on input at bounding box center [107, 11] width 164 height 9
paste input "7OIuRAOicgOb8ATmPkIoyOjH"
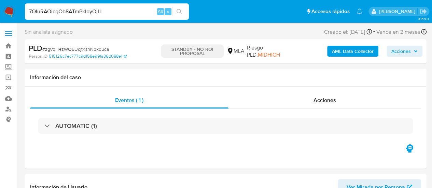
type input "7OIuRAOicgOb8ATmPkIoyOjH"
select select "10"
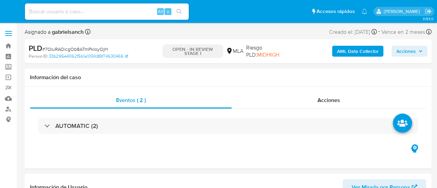
select select "10"
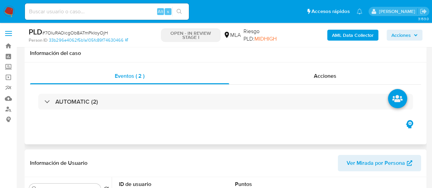
scroll to position [171, 0]
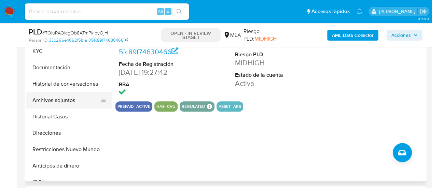
click at [62, 104] on button "Archivos adjuntos" at bounding box center [66, 100] width 80 height 16
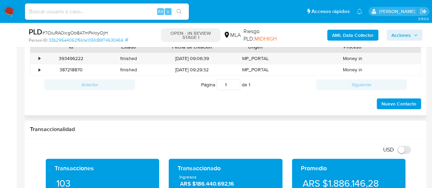
scroll to position [342, 0]
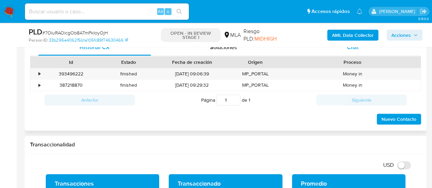
click at [357, 53] on div "Chat" at bounding box center [353, 47] width 113 height 16
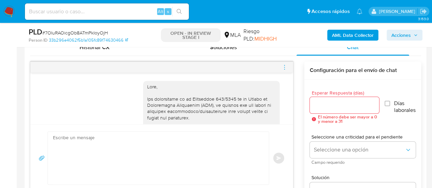
scroll to position [562, 0]
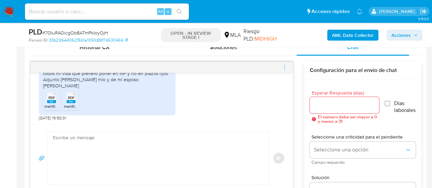
click at [171, 155] on textarea at bounding box center [156, 158] width 207 height 53
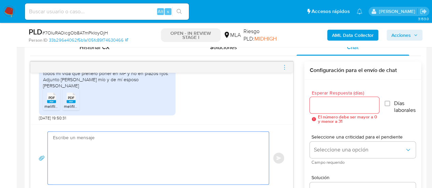
click at [122, 153] on textarea at bounding box center [156, 158] width 207 height 53
paste textarea "Hola, ¡Muchas gracias por tu respuesta! Confirmamos la recepción de la document…"
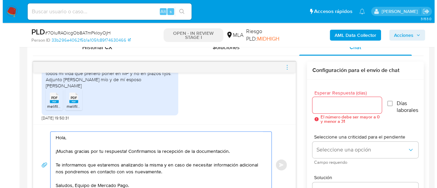
scroll to position [348, 0]
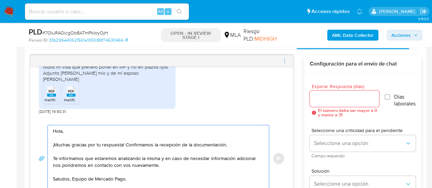
type textarea "Hola, ¡Muchas gracias por tu respuesta! Confirmamos la recepción de la document…"
click at [353, 94] on input "Esperar Respuesta (días)" at bounding box center [344, 98] width 69 height 9
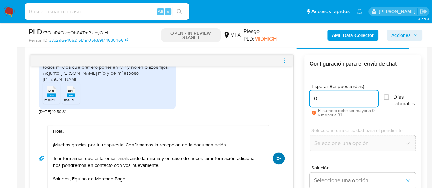
type input "0"
click at [279, 157] on span "Enviar" at bounding box center [278, 159] width 5 height 4
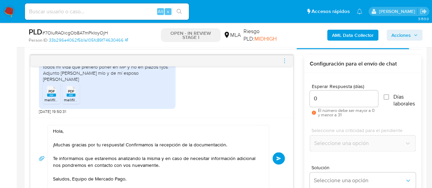
click at [284, 60] on icon "menu-action" at bounding box center [284, 60] width 1 height 1
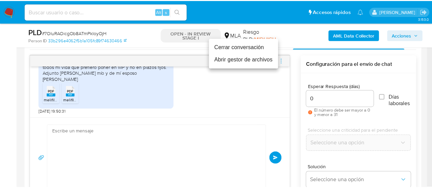
scroll to position [644, 0]
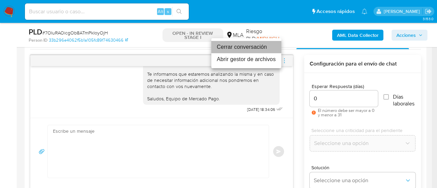
click at [231, 50] on li "Cerrar conversación" at bounding box center [247, 47] width 70 height 12
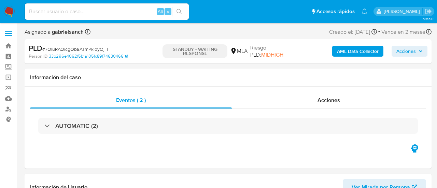
select select "10"
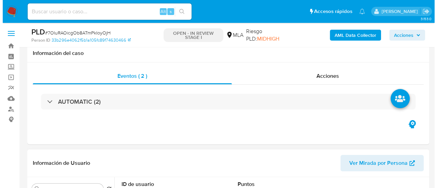
scroll to position [171, 0]
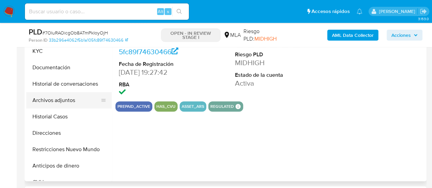
select select "10"
click at [55, 98] on button "Archivos adjuntos" at bounding box center [66, 100] width 80 height 16
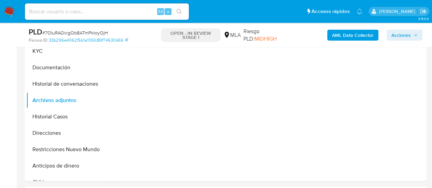
click at [338, 37] on b "AML Data Collector" at bounding box center [353, 35] width 42 height 11
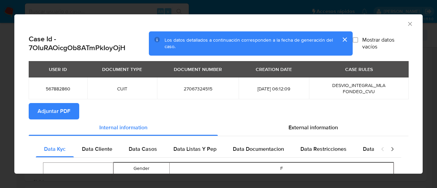
click at [43, 112] on span "Adjuntar PDF" at bounding box center [54, 111] width 33 height 15
click at [407, 23] on icon "Cerrar ventana" at bounding box center [410, 24] width 7 height 7
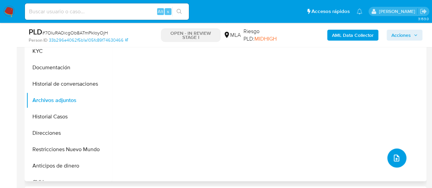
click at [397, 156] on icon "upload-file" at bounding box center [397, 158] width 8 height 8
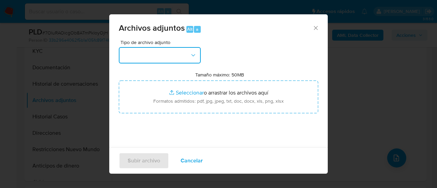
click at [168, 47] on button "button" at bounding box center [160, 55] width 82 height 16
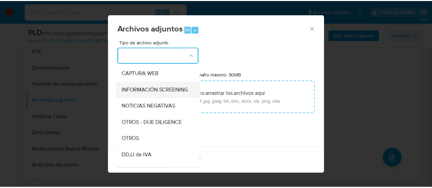
scroll to position [68, 0]
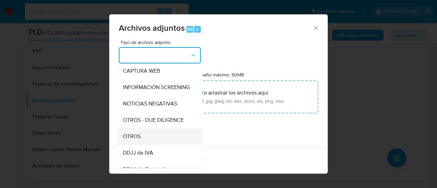
click at [141, 139] on div "OTROS" at bounding box center [158, 137] width 70 height 16
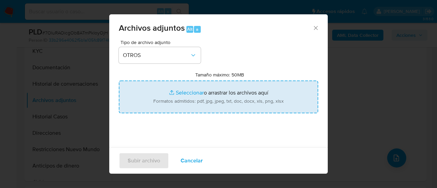
click at [202, 89] on input "Tamaño máximo: 50MB Seleccionar archivos" at bounding box center [219, 97] width 200 height 33
type input "C:\fakepath\Caselog 7OIuRAOicgOb8ATmPkIoyOjH_2025_07_17_22_29_02.docx"
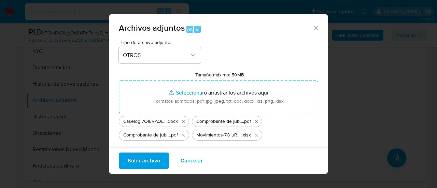
click at [160, 157] on span "Subir archivo" at bounding box center [144, 160] width 32 height 15
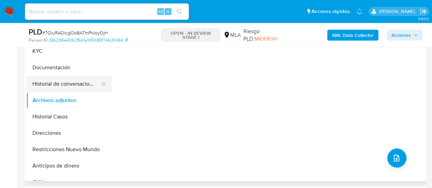
click at [61, 83] on button "Historial de conversaciones" at bounding box center [66, 84] width 80 height 16
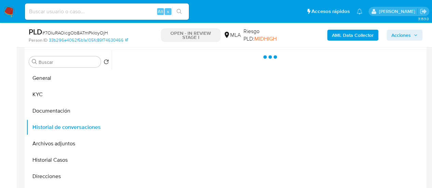
scroll to position [137, 0]
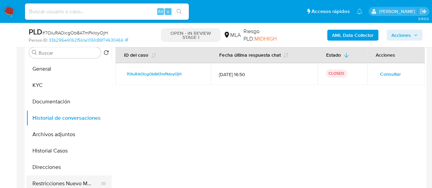
click at [70, 184] on button "Restricciones Nuevo Mundo" at bounding box center [66, 184] width 80 height 16
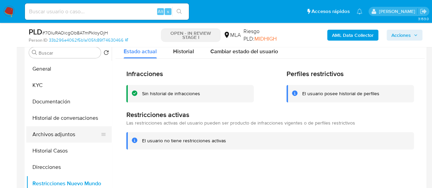
click at [58, 139] on button "Archivos adjuntos" at bounding box center [66, 134] width 80 height 16
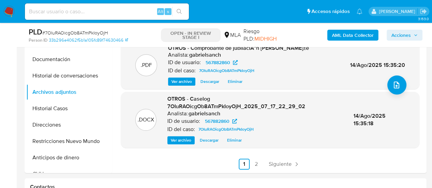
scroll to position [205, 0]
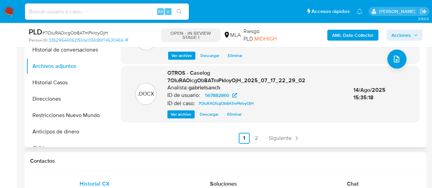
click at [249, 140] on ul "Anterior 1 2 Siguiente" at bounding box center [270, 138] width 299 height 11
click at [251, 140] on link "2" at bounding box center [256, 138] width 11 height 11
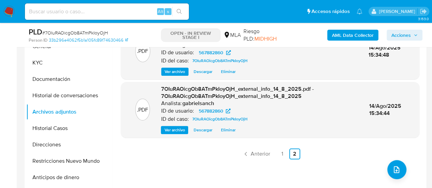
scroll to position [137, 0]
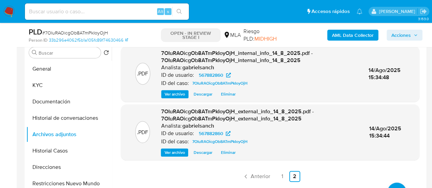
click at [392, 33] on span "Acciones" at bounding box center [401, 35] width 19 height 11
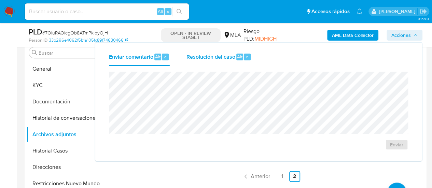
click at [239, 57] on span "Alt" at bounding box center [239, 57] width 5 height 6
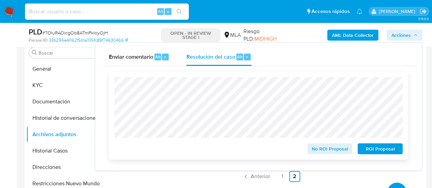
click at [340, 149] on span "No ROI Proposal" at bounding box center [330, 149] width 36 height 10
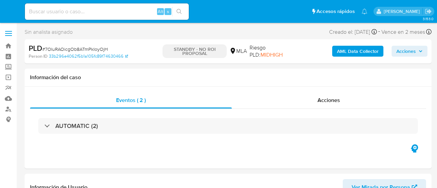
select select "10"
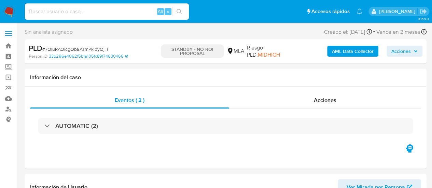
click at [86, 13] on input at bounding box center [107, 11] width 164 height 9
paste input "e2xw5FkVzJcWBuTkKEFsrIMX"
type input "e2xw5FkVzJcWBuTkKEFsrIMX"
select select "10"
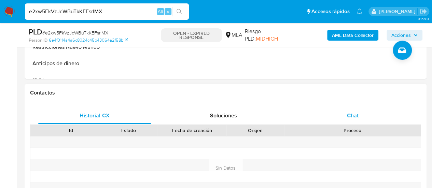
click at [354, 112] on span "Chat" at bounding box center [353, 116] width 12 height 8
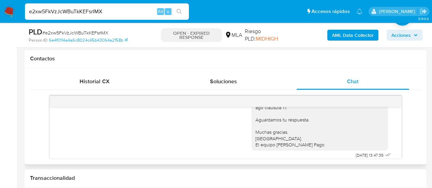
scroll to position [452, 0]
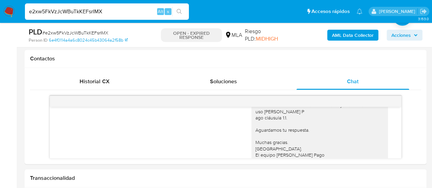
click at [58, 10] on input "e2xw5FkVzJcWBuTkKEFsrIMX" at bounding box center [107, 11] width 164 height 9
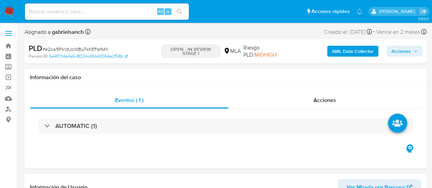
select select "10"
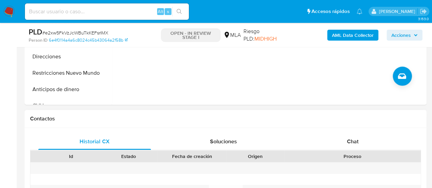
scroll to position [273, 0]
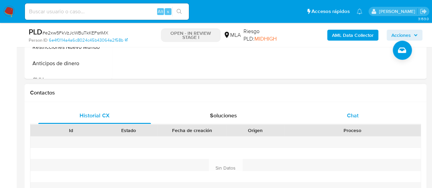
drag, startPoint x: 359, startPoint y: 105, endPoint x: 360, endPoint y: 108, distance: 3.9
click at [359, 104] on div "Historial CX Soluciones Chat Id Estado Fecha de creación Origen Proceso Anterio…" at bounding box center [226, 168] width 402 height 132
click at [361, 124] on div "Id Estado Fecha de creación Origen Proceso" at bounding box center [225, 130] width 391 height 12
click at [361, 125] on div "Proceso" at bounding box center [352, 131] width 137 height 12
click at [360, 116] on div "Chat" at bounding box center [353, 116] width 113 height 16
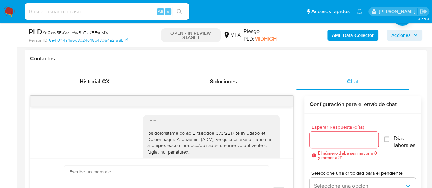
scroll to position [486, 0]
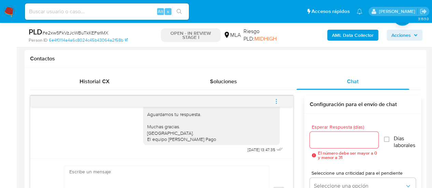
click at [279, 99] on icon "menu-action" at bounding box center [276, 101] width 6 height 6
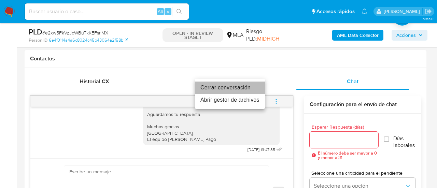
click at [215, 85] on li "Cerrar conversación" at bounding box center [230, 88] width 70 height 12
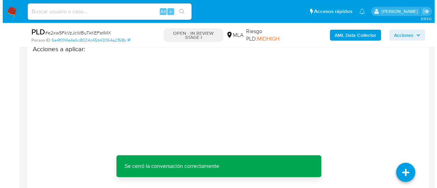
scroll to position [1279, 0]
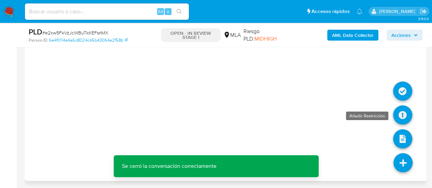
click at [404, 121] on icon at bounding box center [402, 115] width 19 height 19
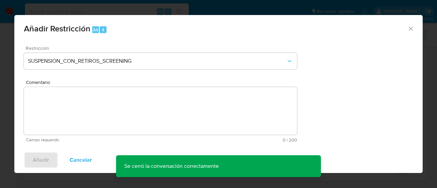
click at [159, 72] on div "Restricción SUSPENSION_CON_RETIROS_SCREENING" at bounding box center [160, 62] width 273 height 32
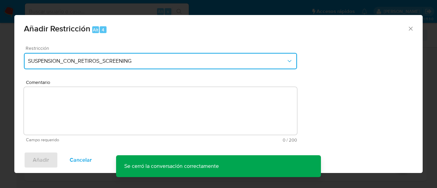
click at [157, 65] on button "SUSPENSION_CON_RETIROS_SCREENING" at bounding box center [160, 61] width 273 height 16
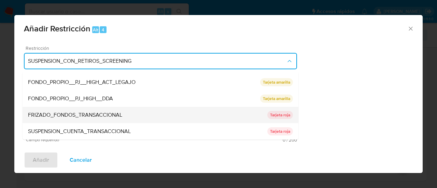
scroll to position [112, 0]
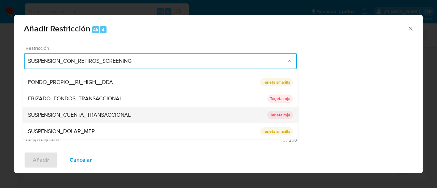
click at [121, 112] on span "SUSPENSION_CUENTA_TRANSACCIONAL" at bounding box center [79, 115] width 103 height 7
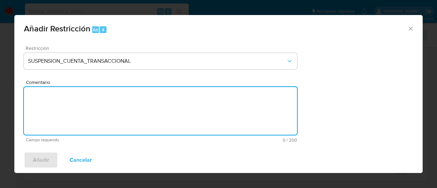
click at [121, 112] on textarea "Comentario" at bounding box center [160, 111] width 273 height 48
type textarea "AML"
click at [47, 162] on span "Añadir" at bounding box center [41, 160] width 16 height 15
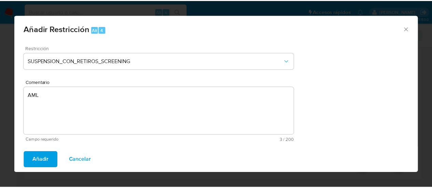
scroll to position [1273, 0]
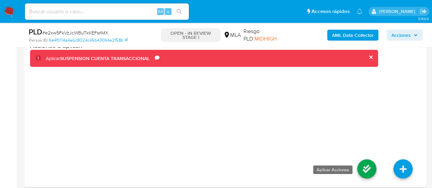
click at [362, 162] on icon at bounding box center [366, 169] width 19 height 19
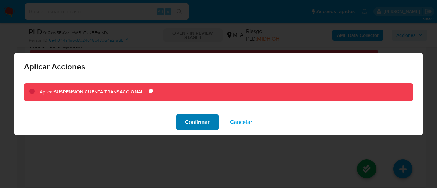
click at [200, 116] on span "Confirmar" at bounding box center [197, 122] width 25 height 15
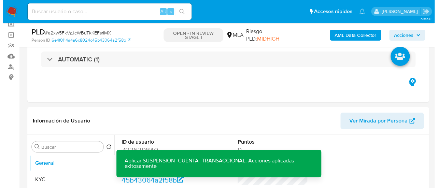
scroll to position [179, 0]
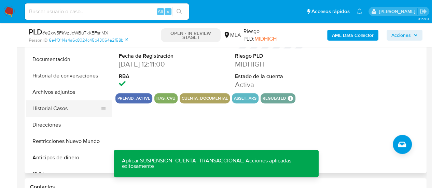
click at [48, 110] on button "Historial Casos" at bounding box center [66, 108] width 80 height 16
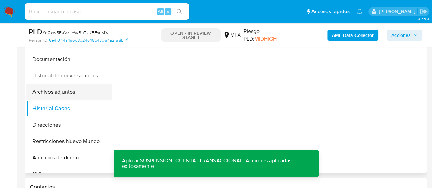
click at [69, 91] on button "Archivos adjuntos" at bounding box center [66, 92] width 80 height 16
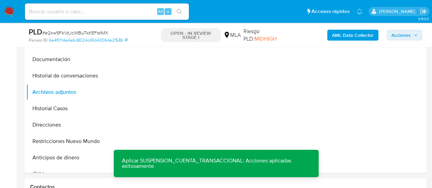
click at [335, 33] on b "AML Data Collector" at bounding box center [353, 35] width 42 height 11
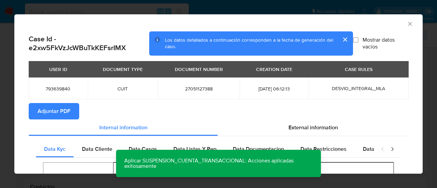
click at [57, 113] on span "Adjuntar PDF" at bounding box center [54, 111] width 33 height 15
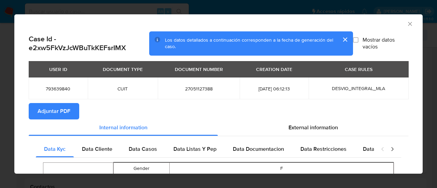
click at [408, 25] on icon "Cerrar ventana" at bounding box center [410, 24] width 4 height 4
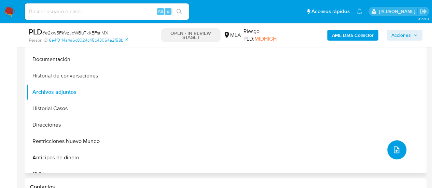
click at [393, 148] on icon "upload-file" at bounding box center [397, 150] width 8 height 8
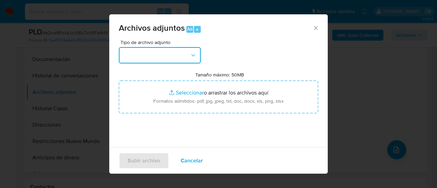
click at [173, 55] on button "button" at bounding box center [160, 55] width 82 height 16
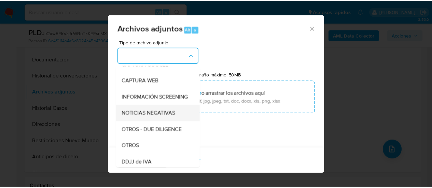
scroll to position [103, 0]
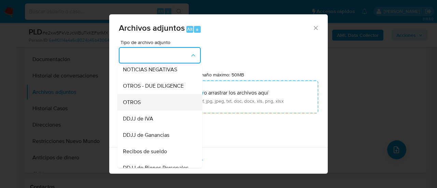
click at [157, 111] on div "OTROS" at bounding box center [158, 102] width 70 height 16
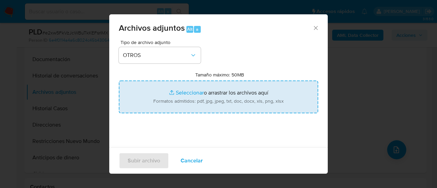
click at [162, 106] on input "Tamaño máximo: 50MB Seleccionar archivos" at bounding box center [219, 97] width 200 height 33
type input "C:\fakepath\Caselog e2xw5FkVzJcWBuTkKEFsrIMX_2025_07_18_01_34_33.docx"
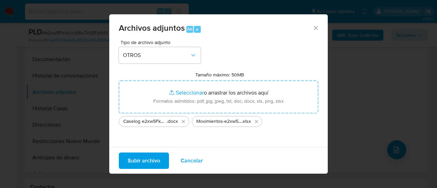
drag, startPoint x: 162, startPoint y: 106, endPoint x: 142, endPoint y: 163, distance: 60.1
click at [142, 163] on span "Subir archivo" at bounding box center [144, 160] width 32 height 15
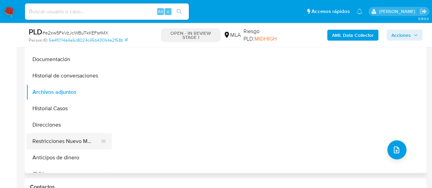
click at [63, 143] on button "Restricciones Nuevo Mundo" at bounding box center [66, 141] width 80 height 16
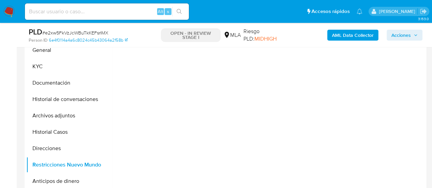
scroll to position [145, 0]
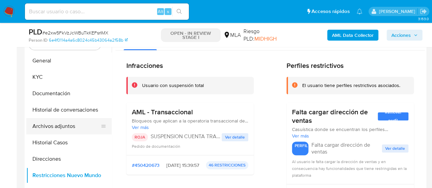
click at [57, 123] on button "Archivos adjuntos" at bounding box center [66, 126] width 80 height 16
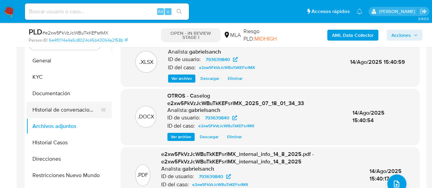
click at [79, 108] on button "Historial de conversaciones" at bounding box center [66, 110] width 80 height 16
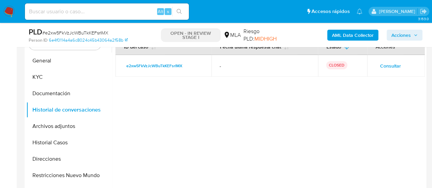
click at [392, 35] on span "Acciones" at bounding box center [401, 35] width 19 height 11
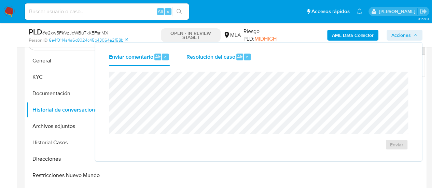
click at [221, 55] on span "Resolución del caso" at bounding box center [210, 57] width 49 height 8
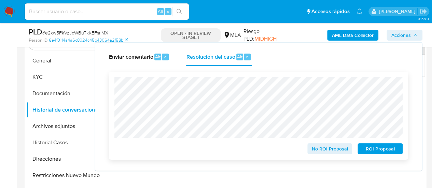
click at [378, 149] on span "ROI Proposal" at bounding box center [381, 149] width 36 height 10
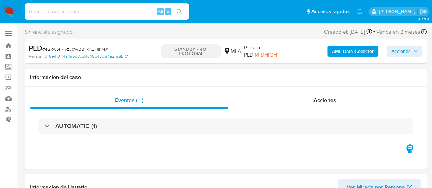
click at [83, 12] on input at bounding box center [107, 11] width 164 height 9
paste input "WcQvSAedX4JpguHqxyyXoY4L"
type input "WcQvSAedX4JpguHqxyyXoY4L"
select select "10"
type input "WcQvSAedX4JpguHqxyyXoY4L"
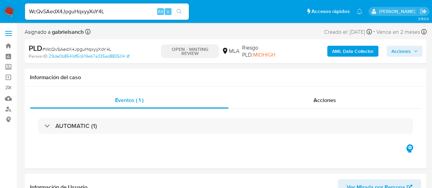
select select "10"
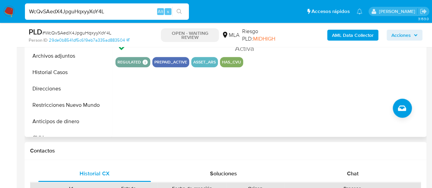
scroll to position [239, 0]
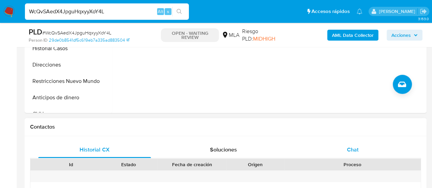
click at [347, 148] on span "Chat" at bounding box center [353, 150] width 12 height 8
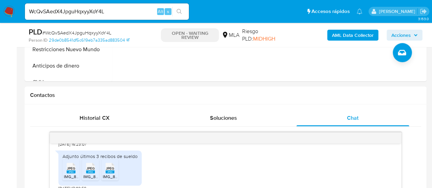
scroll to position [308, 0]
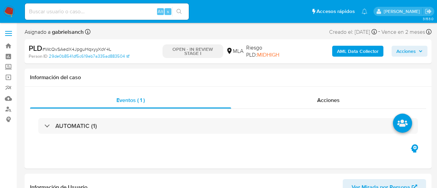
select select "10"
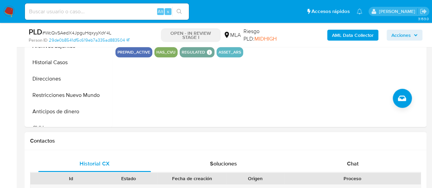
scroll to position [308, 0]
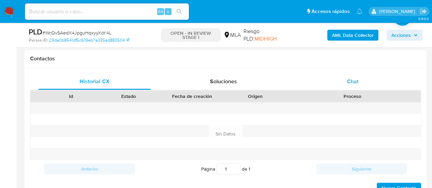
click at [353, 82] on span "Chat" at bounding box center [353, 82] width 12 height 8
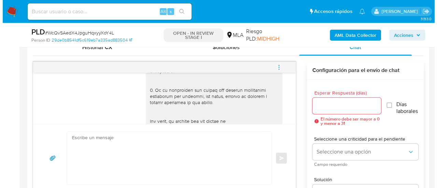
scroll to position [469, 0]
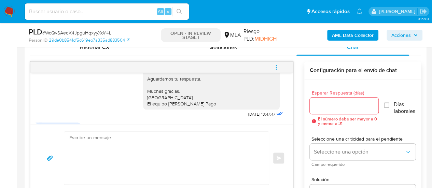
click at [338, 38] on b "AML Data Collector" at bounding box center [353, 35] width 42 height 11
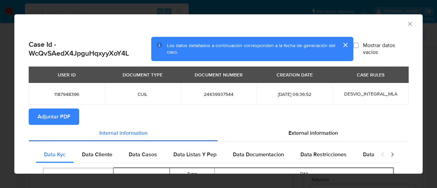
click at [61, 117] on span "Adjuntar PDF" at bounding box center [54, 116] width 33 height 15
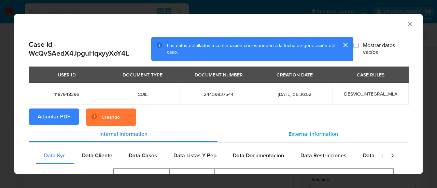
click at [325, 130] on span "External information" at bounding box center [314, 134] width 50 height 8
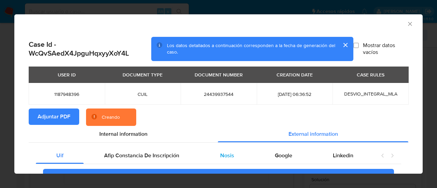
click at [235, 157] on div "Nosis" at bounding box center [227, 156] width 55 height 16
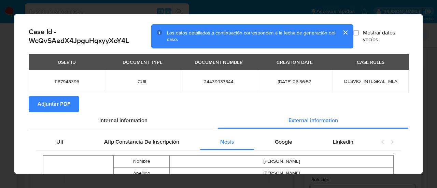
scroll to position [4, 0]
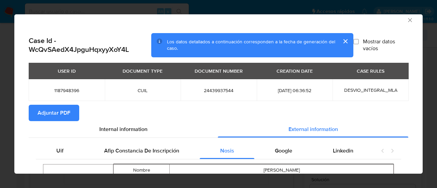
click at [407, 22] on icon "Cerrar ventana" at bounding box center [410, 20] width 7 height 7
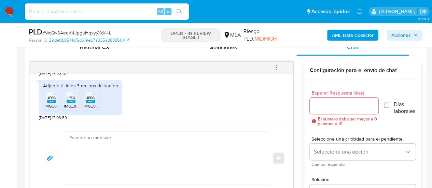
scroll to position [571, 0]
click at [107, 140] on textarea at bounding box center [164, 158] width 191 height 53
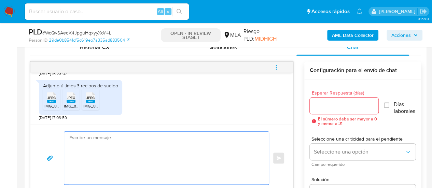
paste textarea "Hola, ¡Muchas gracias por tu respuesta! Confirmamos la recepción de la document…"
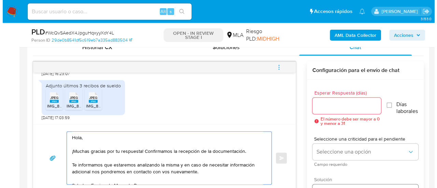
scroll to position [348, 0]
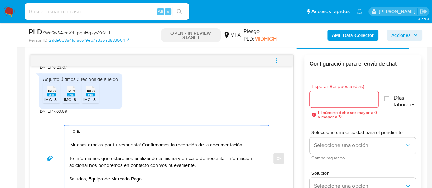
type textarea "Hola, ¡Muchas gracias por tu respuesta! Confirmamos la recepción de la document…"
click at [322, 93] on div at bounding box center [344, 99] width 69 height 16
click at [327, 98] on input "Esperar Respuesta (días)" at bounding box center [344, 99] width 69 height 9
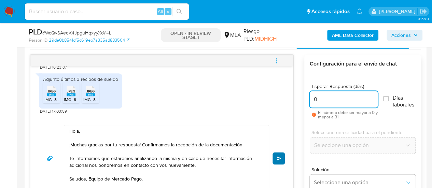
type input "0"
click at [278, 160] on button "Enviar" at bounding box center [279, 158] width 12 height 12
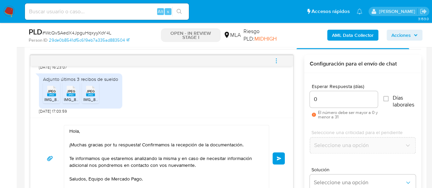
click at [272, 60] on button "menu-action" at bounding box center [276, 61] width 23 height 16
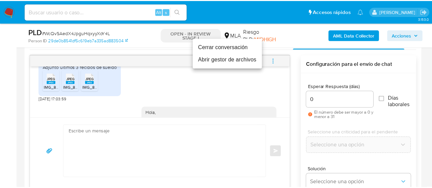
scroll to position [654, 0]
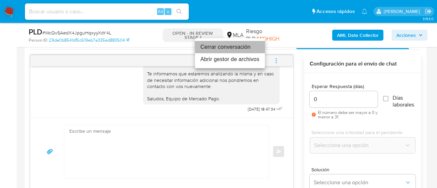
click at [234, 49] on li "Cerrar conversación" at bounding box center [230, 47] width 70 height 12
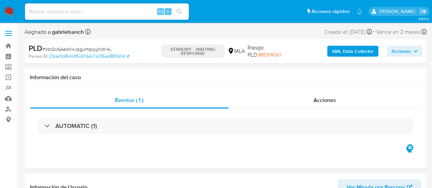
select select "10"
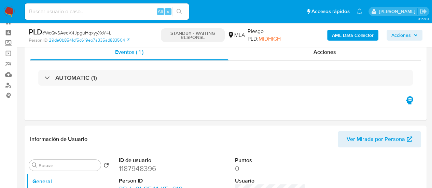
scroll to position [34, 0]
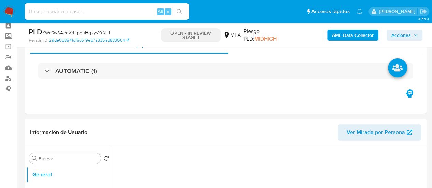
scroll to position [103, 0]
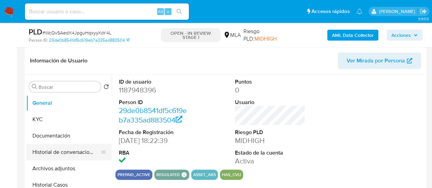
select select "10"
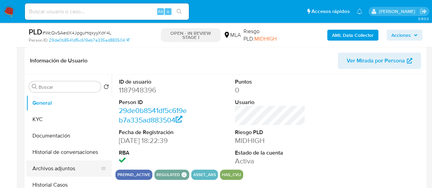
click at [49, 173] on button "Archivos adjuntos" at bounding box center [66, 169] width 80 height 16
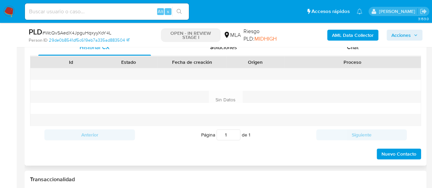
scroll to position [308, 0]
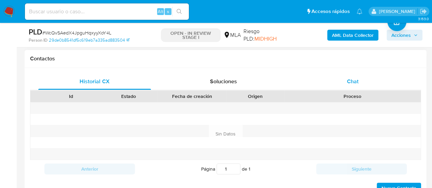
click at [345, 84] on div "Chat" at bounding box center [353, 81] width 113 height 16
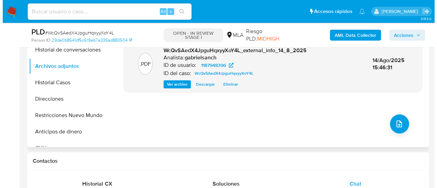
scroll to position [171, 0]
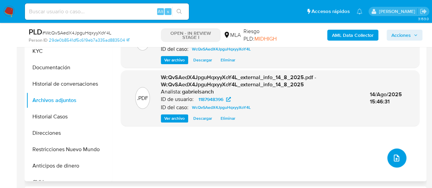
click at [388, 161] on button "upload-file" at bounding box center [397, 158] width 19 height 19
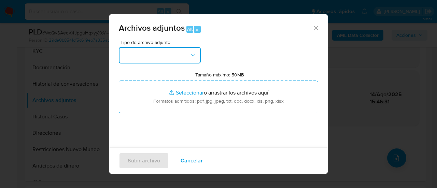
click at [150, 58] on button "button" at bounding box center [160, 55] width 82 height 16
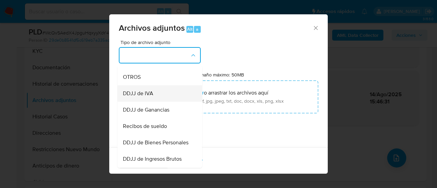
scroll to position [137, 0]
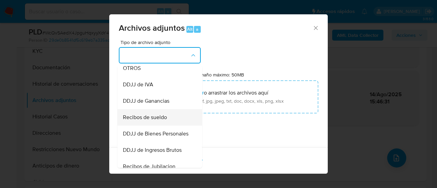
click at [163, 120] on span "Recibos de sueldo" at bounding box center [145, 117] width 44 height 7
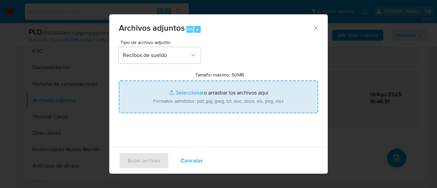
click at [181, 107] on input "Tamaño máximo: 50MB Seleccionar archivos" at bounding box center [219, 97] width 200 height 33
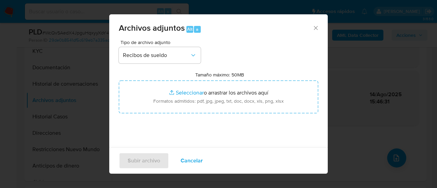
type input "C:\fakepath\Recibo abril.jpeg"
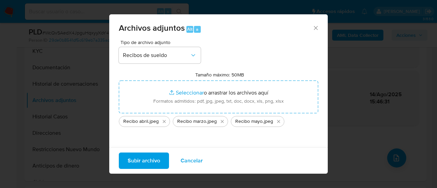
click at [138, 155] on span "Subir archivo" at bounding box center [144, 160] width 32 height 15
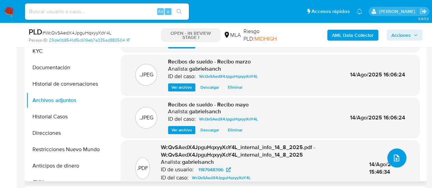
click at [393, 160] on icon "upload-file" at bounding box center [397, 158] width 8 height 8
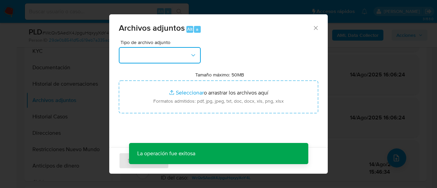
click at [188, 51] on button "button" at bounding box center [160, 55] width 82 height 16
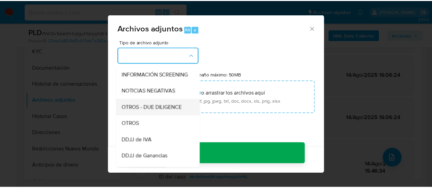
scroll to position [103, 0]
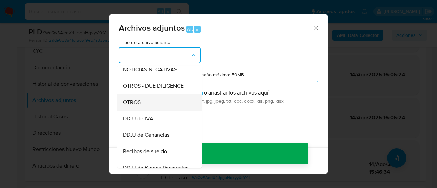
click at [140, 106] on span "OTROS" at bounding box center [132, 102] width 18 height 7
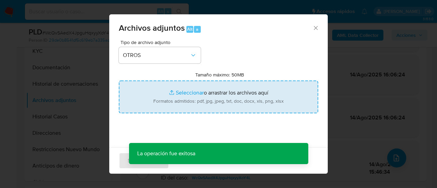
click at [185, 101] on input "Tamaño máximo: 50MB Seleccionar archivos" at bounding box center [219, 97] width 200 height 33
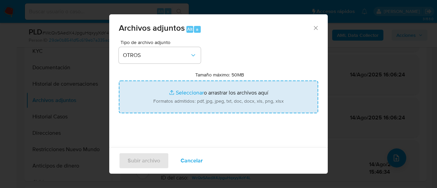
type input "C:\fakepath\Caselog WcQvSAedX4JpguHqxyyXoY4L_2025_07_18_01_31_02.docx"
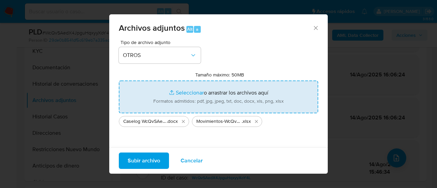
click at [145, 162] on span "Subir archivo" at bounding box center [144, 160] width 32 height 15
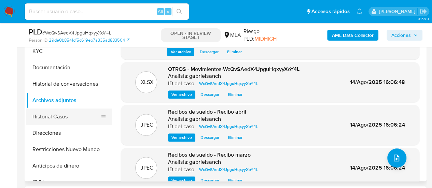
drag, startPoint x: 56, startPoint y: 121, endPoint x: 81, endPoint y: 121, distance: 24.6
click at [56, 121] on button "Historial Casos" at bounding box center [66, 117] width 80 height 16
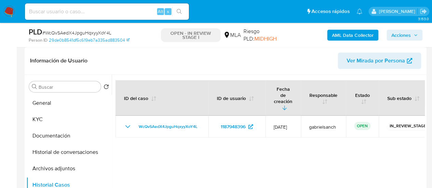
click at [418, 34] on button "Acciones" at bounding box center [405, 35] width 36 height 11
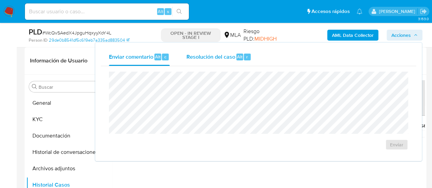
click at [205, 62] on div "Resolución del caso Alt r" at bounding box center [218, 57] width 65 height 18
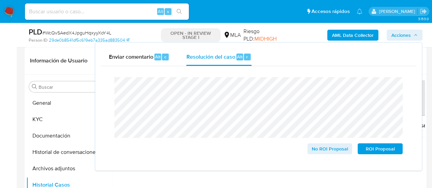
click at [276, 168] on div "Enviar comentario Alt c Resolución del caso Alt r Cierre de caso No ROI Proposa…" at bounding box center [258, 107] width 327 height 128
click at [44, 157] on button "Historial de conversaciones" at bounding box center [66, 152] width 80 height 16
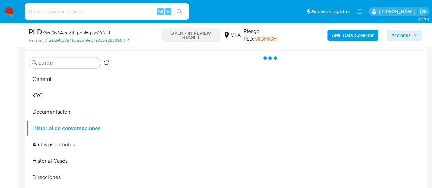
scroll to position [137, 0]
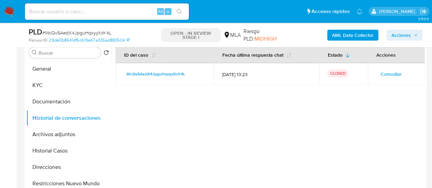
click at [402, 31] on span "Acciones" at bounding box center [401, 35] width 19 height 11
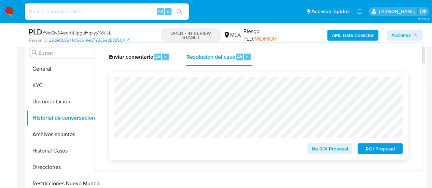
click at [337, 148] on span "No ROI Proposal" at bounding box center [330, 149] width 36 height 10
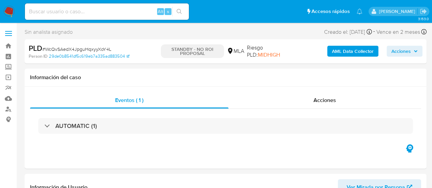
select select "10"
click at [81, 12] on input at bounding box center [107, 11] width 164 height 9
paste input "YsUvf9IFqSNs5GjaUZMfKbT4"
type input "YsUvf9IFqSNs5GjaUZMfKbT4"
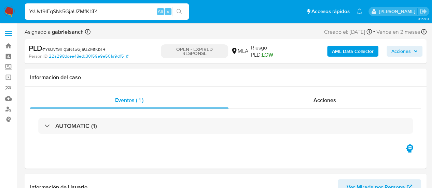
select select "10"
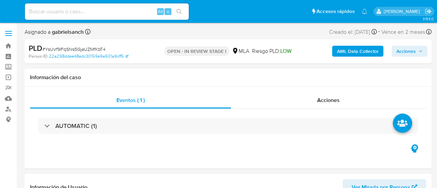
select select "10"
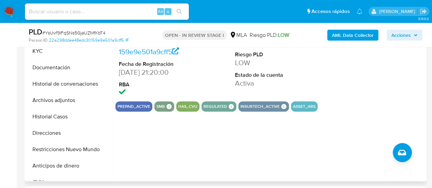
scroll to position [273, 0]
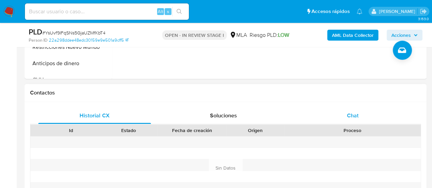
click at [342, 110] on div "Chat" at bounding box center [353, 116] width 113 height 16
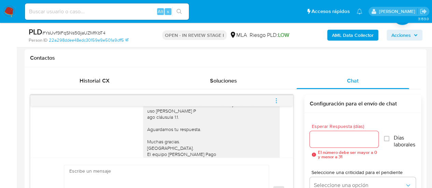
scroll to position [308, 0]
click at [277, 98] on icon "menu-action" at bounding box center [276, 101] width 6 height 6
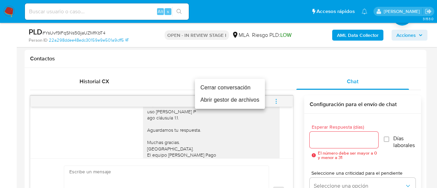
click at [256, 85] on li "Cerrar conversación" at bounding box center [230, 88] width 70 height 12
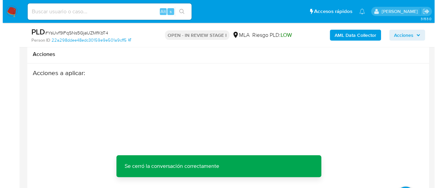
scroll to position [1259, 0]
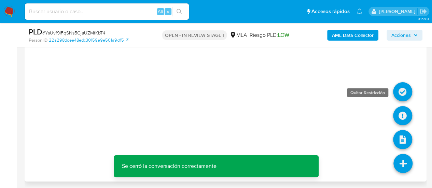
click at [400, 91] on icon at bounding box center [402, 91] width 19 height 19
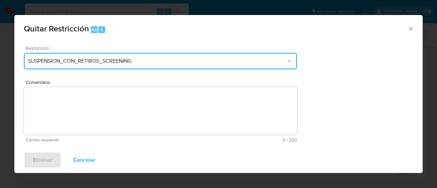
click at [156, 58] on span "SUSPENSION_CON_RETIROS_SCREENING" at bounding box center [157, 61] width 258 height 7
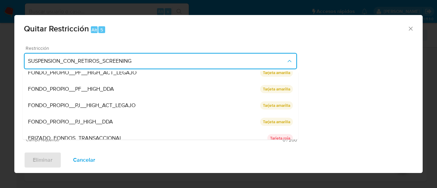
scroll to position [112, 0]
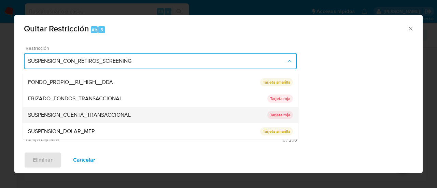
click at [83, 121] on div "SUSPENSION_CUENTA_TRANSACCIONAL" at bounding box center [148, 115] width 240 height 16
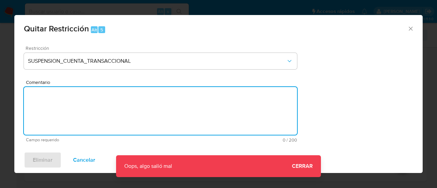
click at [79, 115] on textarea "Comentario" at bounding box center [160, 111] width 273 height 48
click at [66, 128] on textarea "AML" at bounding box center [160, 111] width 273 height 48
type textarea "AML"
click at [411, 26] on icon "Cerrar ventana" at bounding box center [411, 28] width 7 height 7
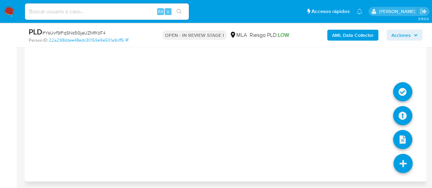
click at [403, 160] on icon at bounding box center [403, 163] width 19 height 19
click at [401, 87] on icon at bounding box center [402, 91] width 19 height 19
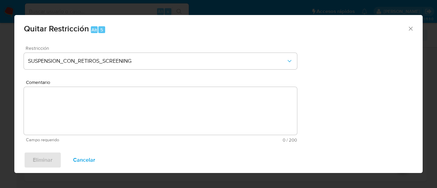
click at [103, 50] on span "Restricción" at bounding box center [162, 48] width 273 height 5
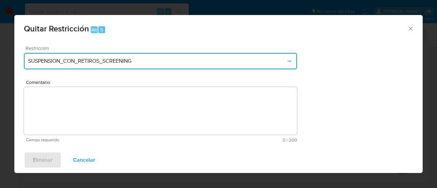
click at [101, 67] on button "SUSPENSION_CON_RETIROS_SCREENING" at bounding box center [160, 61] width 273 height 16
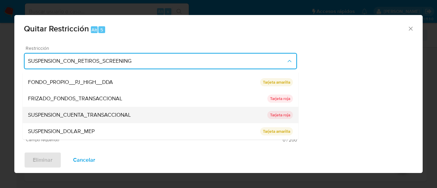
click at [75, 121] on div "SUSPENSION_CUENTA_TRANSACCIONAL" at bounding box center [148, 115] width 240 height 16
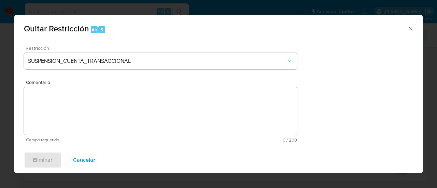
click at [73, 119] on textarea "Comentario" at bounding box center [160, 111] width 273 height 48
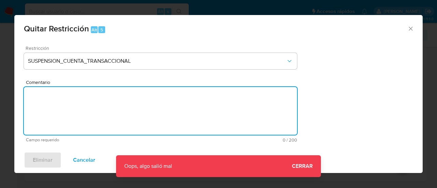
type textarea "A"
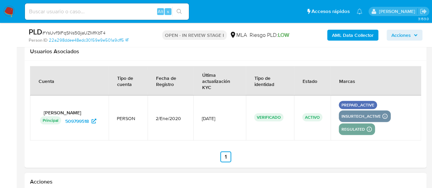
select select "10"
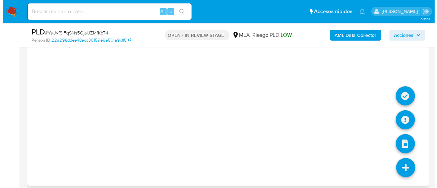
scroll to position [1204, 0]
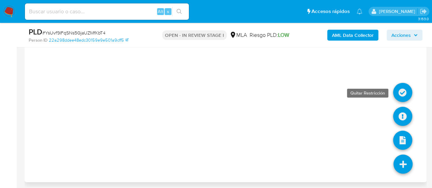
click at [403, 91] on icon at bounding box center [402, 92] width 19 height 19
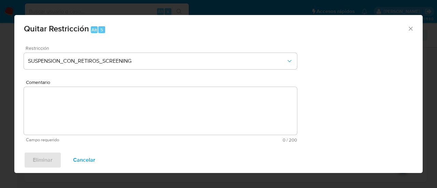
click at [103, 70] on div "Restricción SUSPENSION_CON_RETIROS_SCREENING" at bounding box center [160, 62] width 273 height 32
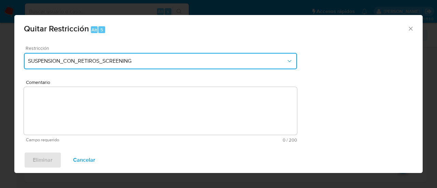
click at [102, 65] on button "SUSPENSION_CON_RETIROS_SCREENING" at bounding box center [160, 61] width 273 height 16
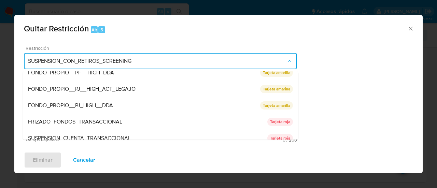
scroll to position [112, 0]
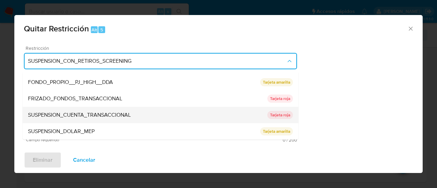
click at [81, 116] on span "SUSPENSION_CUENTA_TRANSACCIONAL" at bounding box center [79, 115] width 103 height 7
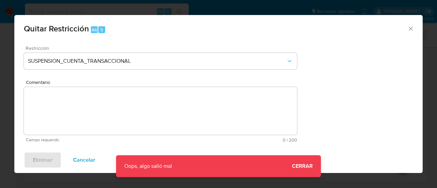
click at [304, 168] on div "Eliminar Cancelar" at bounding box center [218, 160] width 409 height 26
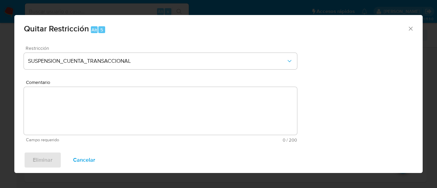
click at [411, 28] on icon "Cerrar ventana" at bounding box center [411, 29] width 4 height 4
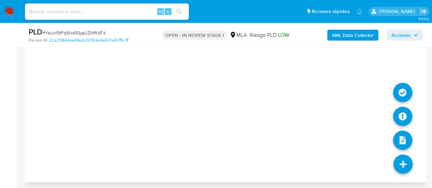
click at [399, 156] on icon at bounding box center [403, 164] width 19 height 19
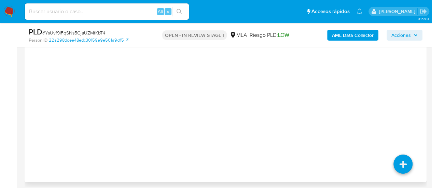
click at [405, 85] on div "Acciones a aplicar :" at bounding box center [225, 91] width 391 height 109
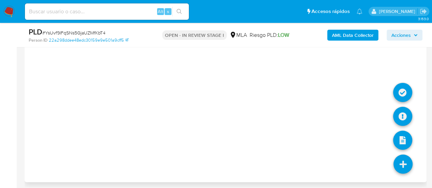
click at [408, 156] on icon at bounding box center [403, 164] width 19 height 19
click at [402, 89] on icon at bounding box center [402, 92] width 19 height 19
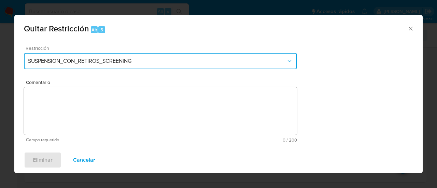
click at [74, 63] on span "SUSPENSION_CON_RETIROS_SCREENING" at bounding box center [157, 61] width 258 height 7
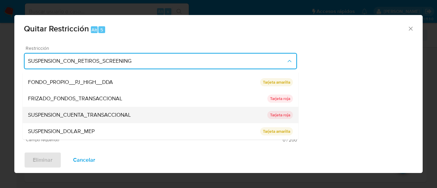
click at [76, 109] on div "SUSPENSION_CUENTA_TRANSACCIONAL" at bounding box center [148, 115] width 240 height 16
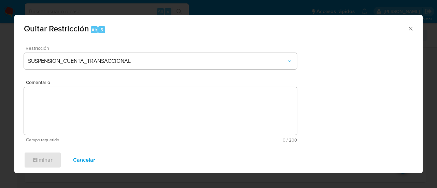
click at [409, 27] on icon "Cerrar ventana" at bounding box center [411, 29] width 4 height 4
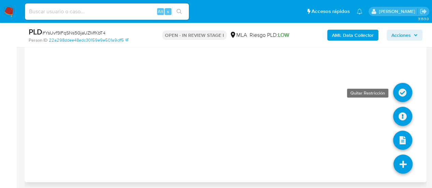
click at [404, 87] on icon at bounding box center [402, 92] width 19 height 19
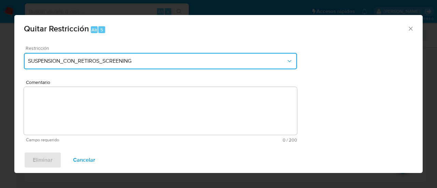
click at [111, 62] on span "SUSPENSION_CON_RETIROS_SCREENING" at bounding box center [157, 61] width 258 height 7
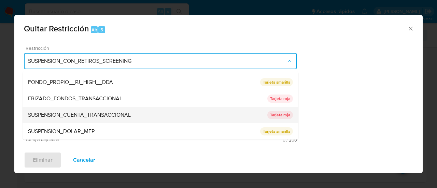
click at [91, 113] on span "SUSPENSION_CUENTA_TRANSACCIONAL" at bounding box center [79, 115] width 103 height 7
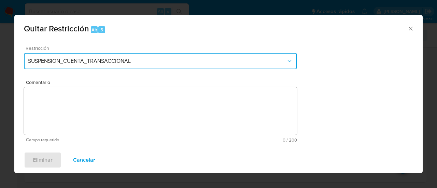
click at [90, 62] on span "SUSPENSION_CUENTA_TRANSACCIONAL" at bounding box center [157, 61] width 258 height 7
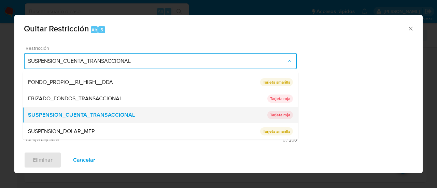
click at [102, 116] on span "SUSPENSION_CUENTA_TRANSACCIONAL" at bounding box center [81, 115] width 107 height 7
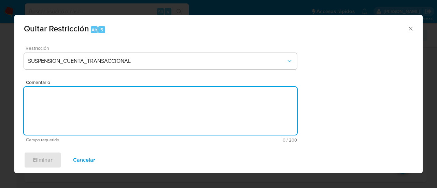
click at [193, 117] on textarea "Comentario" at bounding box center [160, 111] width 273 height 48
type textarea "AML"
click at [180, 161] on div "Eliminar Cancelar" at bounding box center [218, 160] width 409 height 26
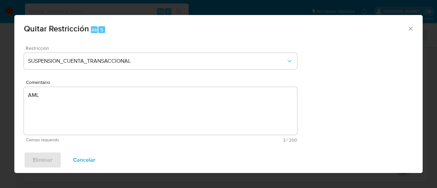
click at [409, 30] on icon "Cerrar ventana" at bounding box center [411, 28] width 7 height 7
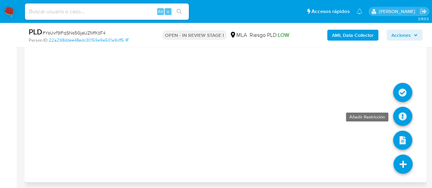
click at [409, 108] on icon at bounding box center [402, 116] width 19 height 19
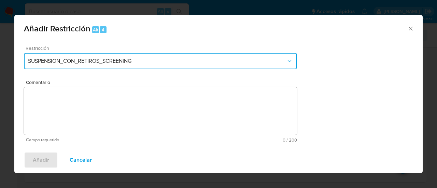
click at [123, 64] on span "SUSPENSION_CON_RETIROS_SCREENING" at bounding box center [157, 61] width 258 height 7
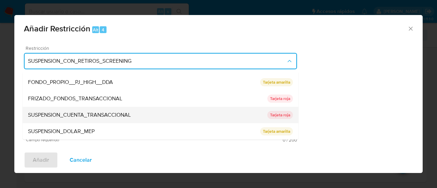
click at [105, 109] on div "SUSPENSION_CUENTA_TRANSACCIONAL" at bounding box center [148, 115] width 240 height 16
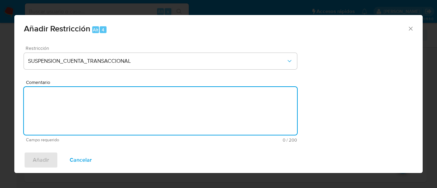
click at [105, 109] on textarea "Comentario" at bounding box center [160, 111] width 273 height 48
type textarea "AML"
click at [33, 156] on span "Añadir" at bounding box center [41, 160] width 16 height 15
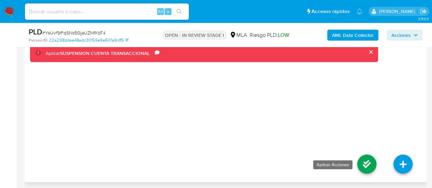
click at [362, 160] on icon at bounding box center [366, 164] width 19 height 19
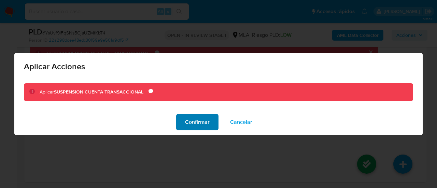
click at [183, 125] on button "Confirmar" at bounding box center [197, 122] width 42 height 16
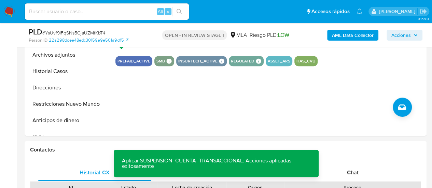
scroll to position [213, 0]
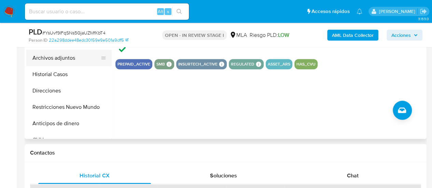
click at [51, 57] on button "Archivos adjuntos" at bounding box center [66, 58] width 80 height 16
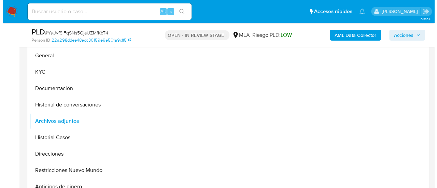
scroll to position [145, 0]
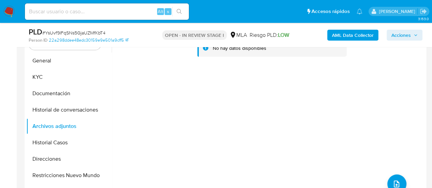
click at [365, 38] on b "AML Data Collector" at bounding box center [353, 35] width 42 height 11
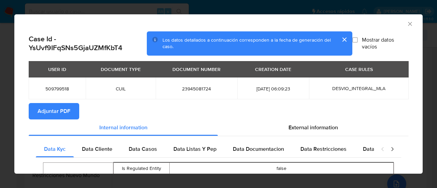
click at [54, 116] on span "Adjuntar PDF" at bounding box center [54, 111] width 33 height 15
click at [407, 25] on icon "Cerrar ventana" at bounding box center [410, 24] width 7 height 7
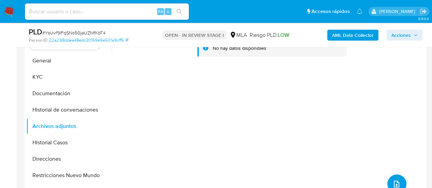
click at [398, 178] on button "upload-file" at bounding box center [397, 184] width 19 height 19
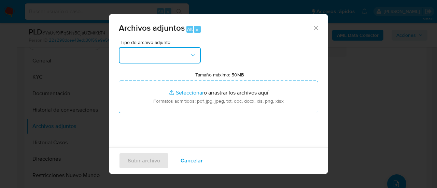
click at [161, 50] on button "button" at bounding box center [160, 55] width 82 height 16
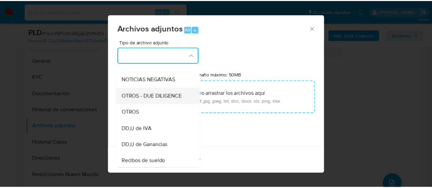
scroll to position [103, 0]
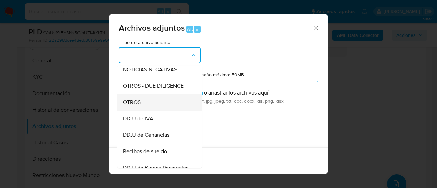
click at [134, 105] on div "OTROS" at bounding box center [158, 102] width 70 height 16
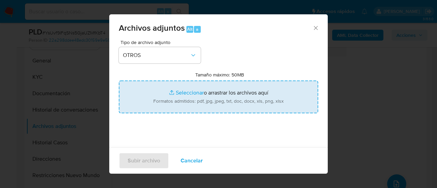
click at [187, 90] on input "Tamaño máximo: 50MB Seleccionar archivos" at bounding box center [219, 97] width 200 height 33
type input "C:\fakepath\Caselog YsUvf9IFqSNs5GjaUZMfKbT4_2025_07_17_22_27_30.docx"
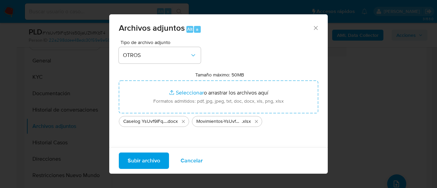
click at [138, 160] on span "Subir archivo" at bounding box center [144, 160] width 32 height 15
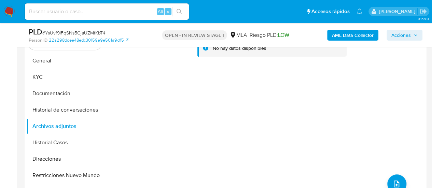
click at [64, 112] on button "Historial de conversaciones" at bounding box center [68, 110] width 85 height 16
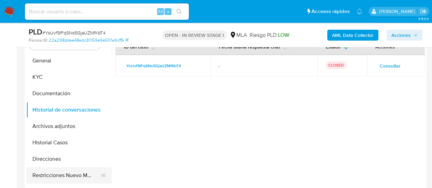
click at [61, 174] on button "Restricciones Nuevo Mundo" at bounding box center [66, 175] width 80 height 16
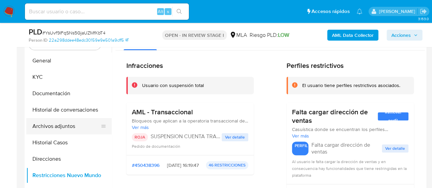
click at [59, 129] on button "Archivos adjuntos" at bounding box center [66, 126] width 80 height 16
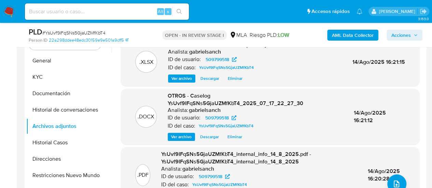
click at [398, 33] on span "Acciones" at bounding box center [401, 35] width 19 height 11
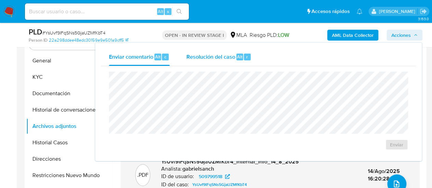
click at [240, 57] on span "Alt" at bounding box center [239, 57] width 5 height 6
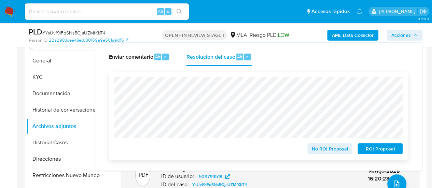
click at [386, 149] on span "ROI Proposal" at bounding box center [381, 149] width 36 height 10
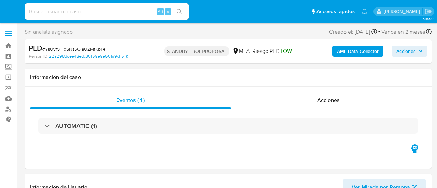
select select "10"
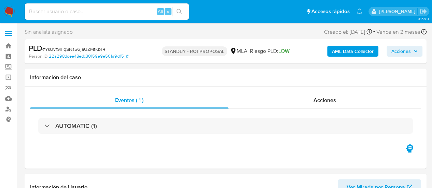
click at [79, 15] on input at bounding box center [107, 11] width 164 height 9
paste input "rNTOmmmkb9AbW0Pef1EvNM9t"
type input "rNTOmmmkb9AbW0Pef1EvNM9t"
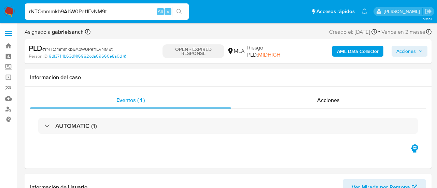
select select "10"
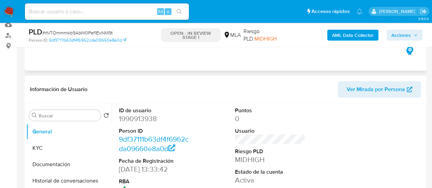
select select "10"
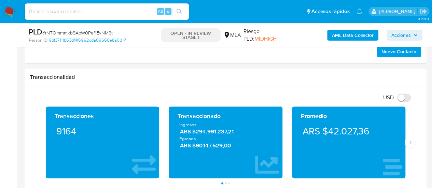
scroll to position [308, 0]
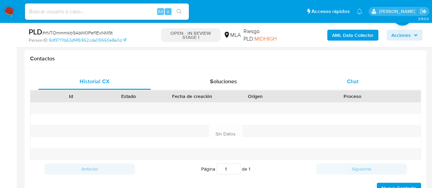
click at [333, 87] on div "Chat" at bounding box center [353, 81] width 113 height 16
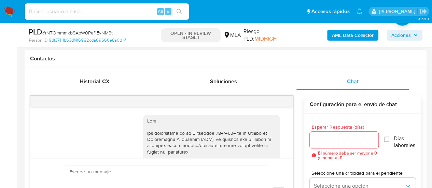
scroll to position [486, 0]
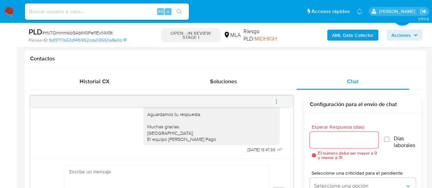
click at [274, 104] on icon "menu-action" at bounding box center [276, 101] width 6 height 6
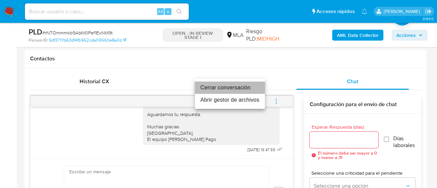
click at [231, 88] on li "Cerrar conversación" at bounding box center [230, 88] width 70 height 12
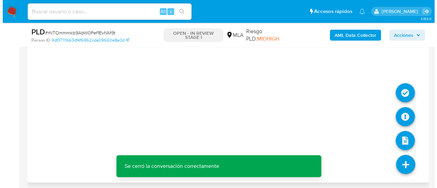
scroll to position [1230, 0]
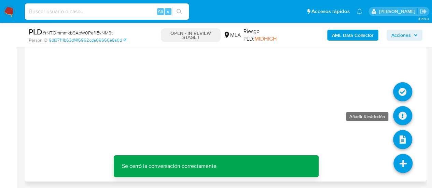
click at [403, 116] on icon at bounding box center [402, 115] width 19 height 19
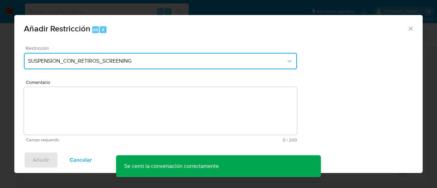
click at [161, 61] on span "SUSPENSION_CON_RETIROS_SCREENING" at bounding box center [157, 61] width 258 height 7
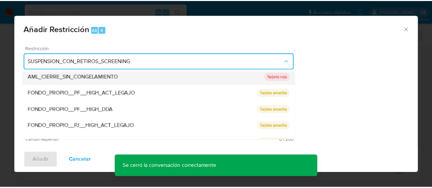
scroll to position [112, 0]
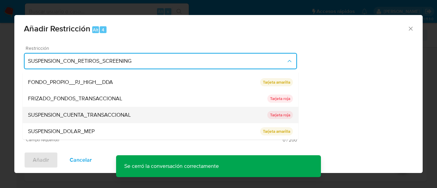
click at [67, 112] on span "SUSPENSION_CUENTA_TRANSACCIONAL" at bounding box center [79, 115] width 103 height 7
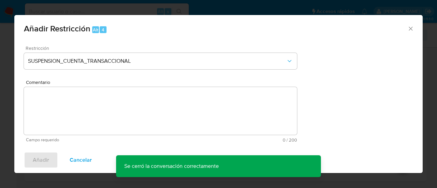
click at [67, 112] on textarea "Comentario" at bounding box center [160, 111] width 273 height 48
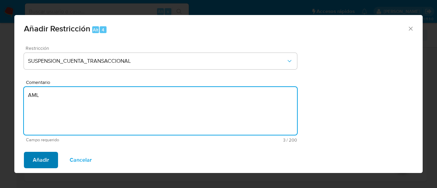
type textarea "AML"
click at [40, 153] on span "Añadir" at bounding box center [41, 160] width 16 height 15
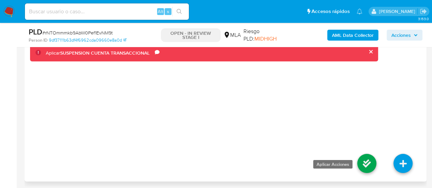
click at [372, 162] on icon at bounding box center [366, 163] width 19 height 19
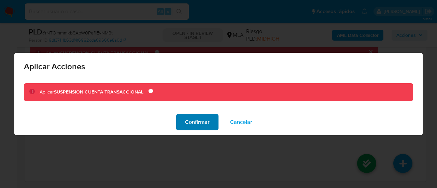
click at [179, 119] on button "Confirmar" at bounding box center [197, 122] width 42 height 16
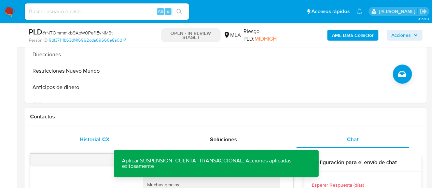
scroll to position [239, 0]
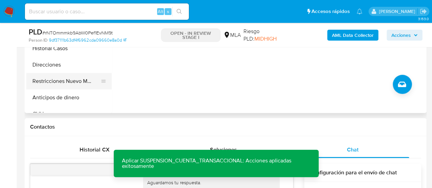
click at [55, 82] on button "Restricciones Nuevo Mundo" at bounding box center [66, 81] width 80 height 16
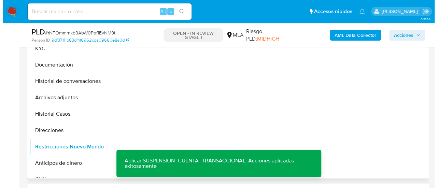
scroll to position [171, 0]
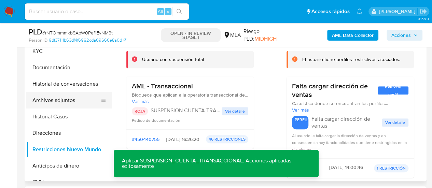
click at [68, 98] on button "Archivos adjuntos" at bounding box center [66, 100] width 80 height 16
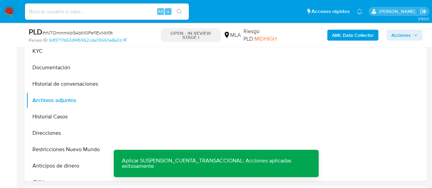
click at [345, 38] on b "AML Data Collector" at bounding box center [353, 35] width 42 height 11
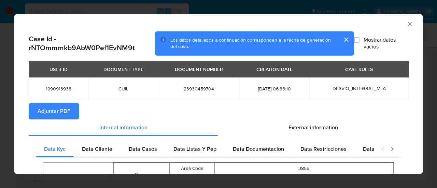
click at [49, 107] on span "Adjuntar PDF" at bounding box center [54, 111] width 33 height 15
click at [408, 24] on icon "Cerrar ventana" at bounding box center [410, 24] width 4 height 4
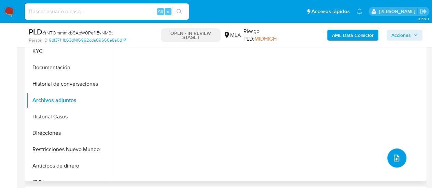
click at [391, 162] on button "upload-file" at bounding box center [397, 158] width 19 height 19
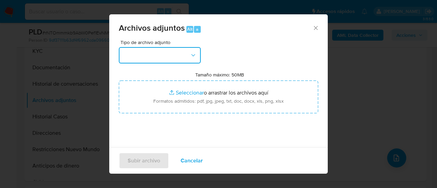
click at [178, 48] on button "button" at bounding box center [160, 55] width 82 height 16
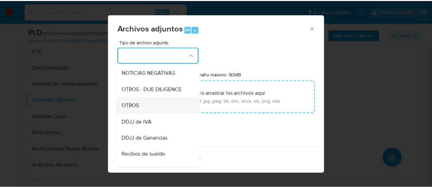
scroll to position [103, 0]
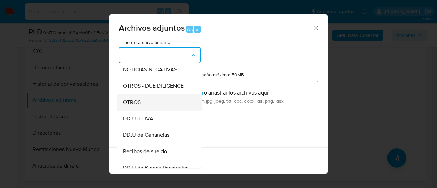
click at [144, 107] on div "OTROS" at bounding box center [158, 102] width 70 height 16
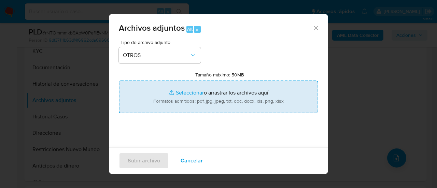
click at [176, 103] on input "Tamaño máximo: 50MB Seleccionar archivos" at bounding box center [219, 97] width 200 height 33
type input "C:\fakepath\Caselog rNTOmmmkb9AbW0Pef1EvNM9t_2025_07_17_17_34_23.docx"
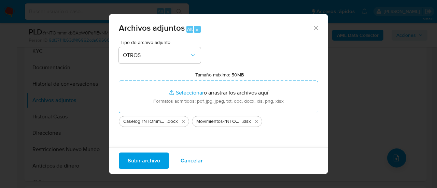
click at [133, 163] on span "Subir archivo" at bounding box center [144, 160] width 32 height 15
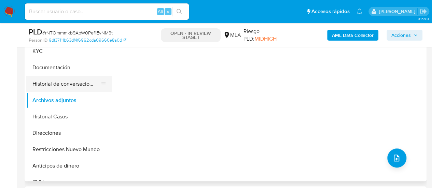
click at [76, 85] on button "Historial de conversaciones" at bounding box center [66, 84] width 80 height 16
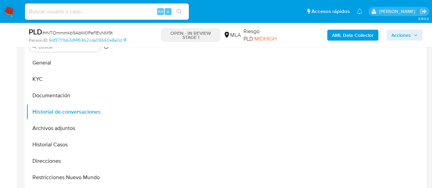
scroll to position [137, 0]
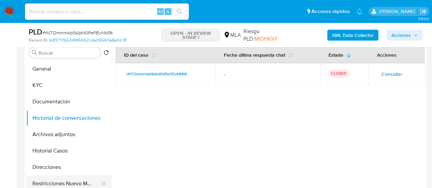
click at [54, 181] on button "Restricciones Nuevo Mundo" at bounding box center [66, 184] width 80 height 16
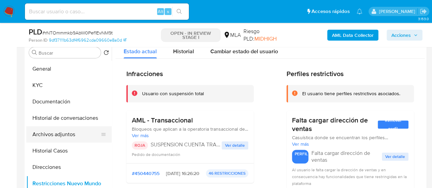
click at [64, 134] on button "Archivos adjuntos" at bounding box center [66, 134] width 80 height 16
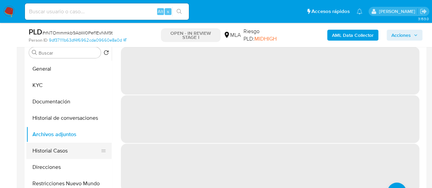
click at [57, 154] on button "Historial Casos" at bounding box center [66, 151] width 80 height 16
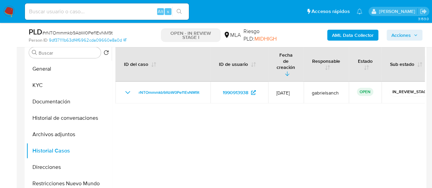
click at [422, 30] on button "Acciones" at bounding box center [405, 35] width 36 height 11
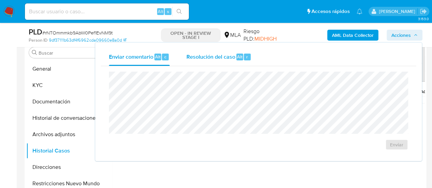
click at [221, 55] on span "Resolución del caso" at bounding box center [210, 57] width 49 height 8
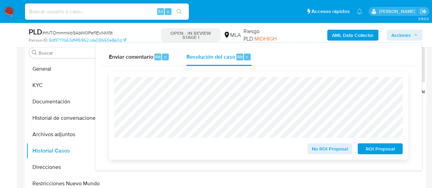
click at [373, 146] on span "ROI Proposal" at bounding box center [381, 149] width 36 height 10
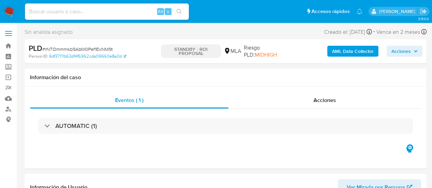
select select "10"
click at [78, 15] on input at bounding box center [107, 11] width 164 height 9
paste input "RbbPPR8vlINblbYKRtPJCrSq"
type input "RbbPPR8vlINblbYKRtPJCrSq"
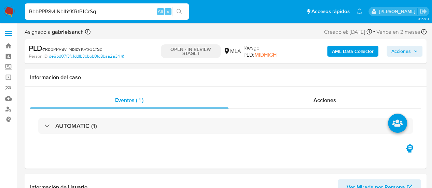
select select "10"
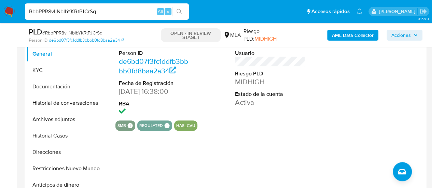
scroll to position [239, 0]
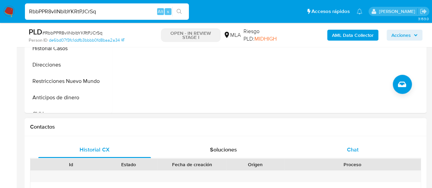
click at [351, 148] on span "Chat" at bounding box center [353, 150] width 12 height 8
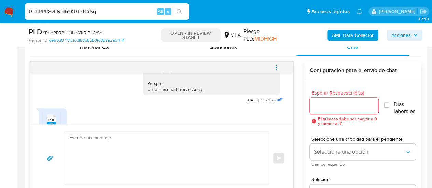
scroll to position [380, 0]
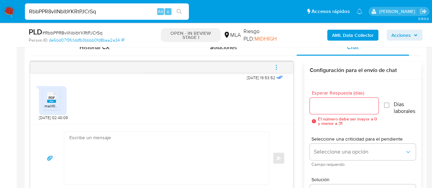
click at [90, 12] on input "RbbPPR8vlINblbYKRtPJCrSq" at bounding box center [107, 11] width 164 height 9
paste input "9tWD18gTeDtIJrOuHxJc3MpS"
type input "9tWD18gTeDtIJrOuHxJc3MpS"
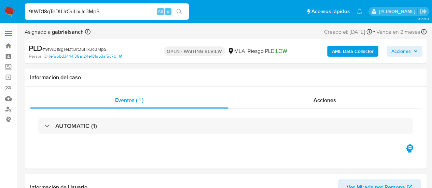
select select "10"
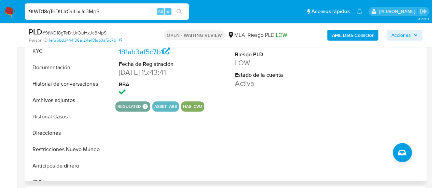
scroll to position [205, 0]
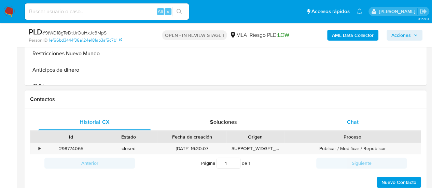
click at [327, 114] on div "Chat" at bounding box center [353, 122] width 113 height 16
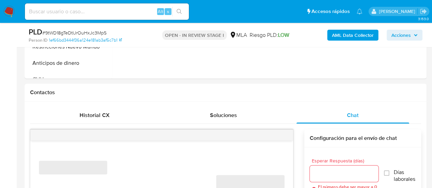
select select "10"
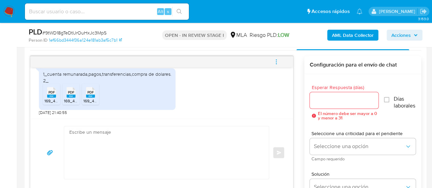
scroll to position [342, 0]
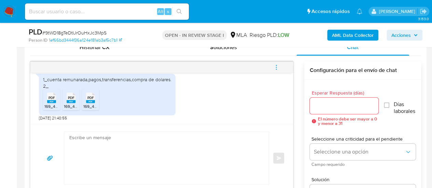
click at [144, 140] on textarea at bounding box center [164, 158] width 191 height 53
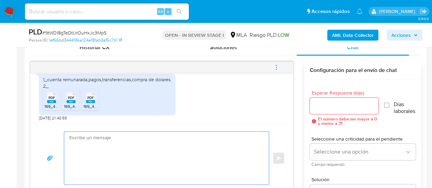
click at [120, 156] on textarea at bounding box center [164, 158] width 191 height 53
paste textarea "Hola, ¡Muchas gracias por tu respuesta! Confirmamos la recepción de la document…"
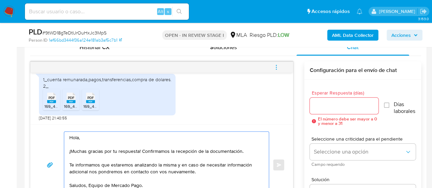
scroll to position [348, 0]
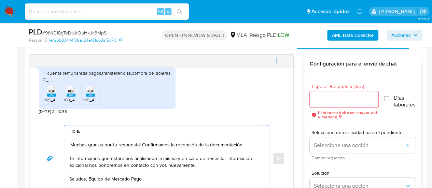
type textarea "Hola, ¡Muchas gracias por tu respuesta! Confirmamos la recepción de la document…"
click at [334, 97] on input "Esperar Respuesta (días)" at bounding box center [344, 99] width 69 height 9
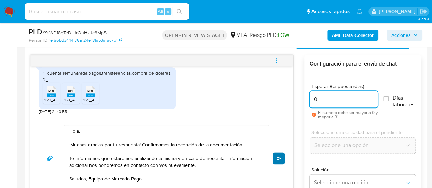
type input "0"
click at [279, 159] on span "Enviar" at bounding box center [279, 159] width 5 height 4
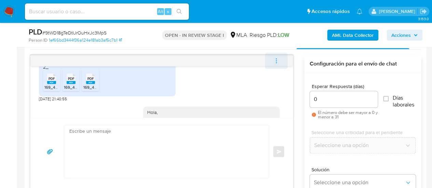
scroll to position [474, 0]
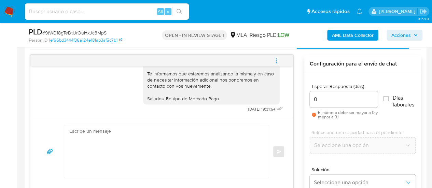
click at [273, 62] on icon "menu-action" at bounding box center [276, 61] width 6 height 6
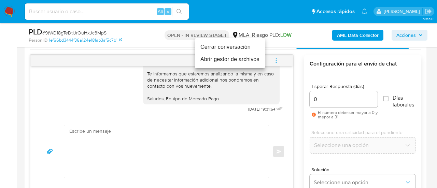
click at [234, 49] on li "Cerrar conversación" at bounding box center [230, 47] width 70 height 12
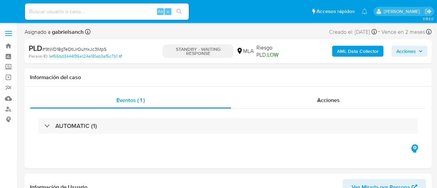
select select "10"
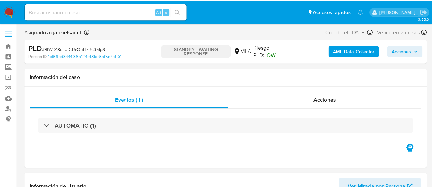
scroll to position [308, 0]
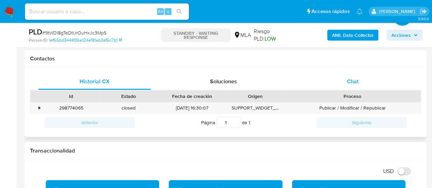
click at [334, 85] on div "Chat" at bounding box center [353, 81] width 113 height 16
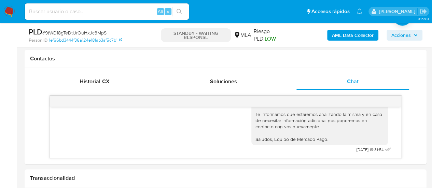
scroll to position [474, 0]
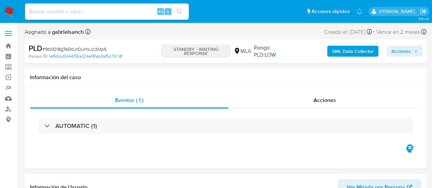
select select "10"
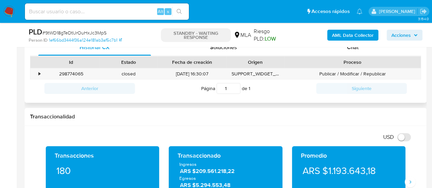
scroll to position [308, 0]
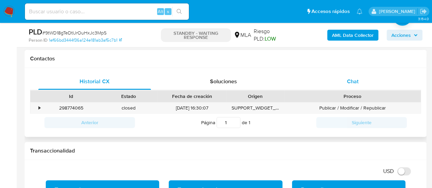
click at [353, 82] on span "Chat" at bounding box center [353, 82] width 12 height 8
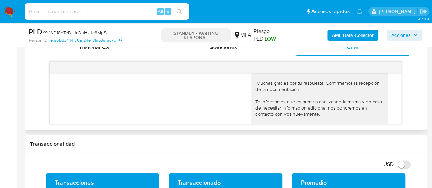
scroll to position [474, 0]
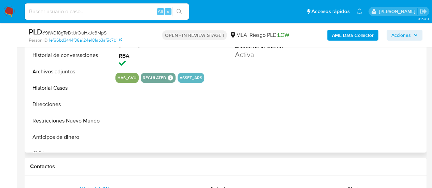
select select "10"
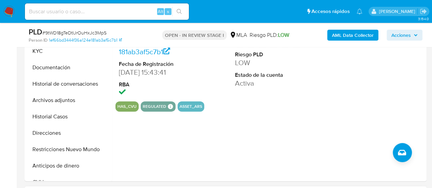
scroll to position [308, 0]
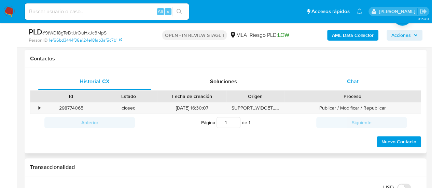
click at [335, 82] on div "Chat" at bounding box center [353, 81] width 113 height 16
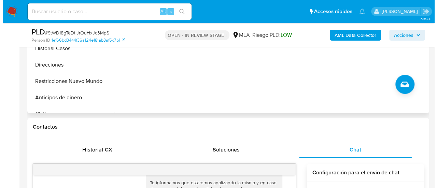
scroll to position [205, 0]
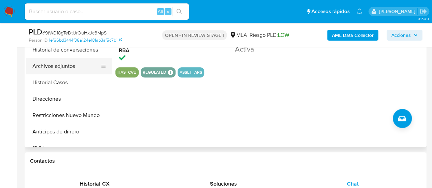
click at [65, 67] on button "Archivos adjuntos" at bounding box center [66, 66] width 80 height 16
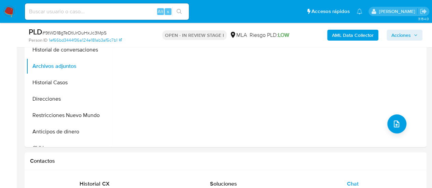
click at [343, 35] on b "AML Data Collector" at bounding box center [353, 35] width 42 height 11
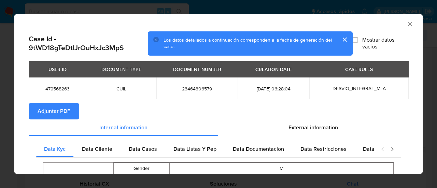
click at [53, 116] on span "Adjuntar PDF" at bounding box center [54, 111] width 33 height 15
click at [407, 23] on icon "Cerrar ventana" at bounding box center [410, 24] width 7 height 7
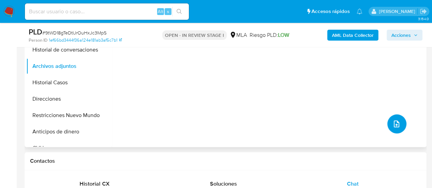
click at [392, 115] on button "upload-file" at bounding box center [397, 123] width 19 height 19
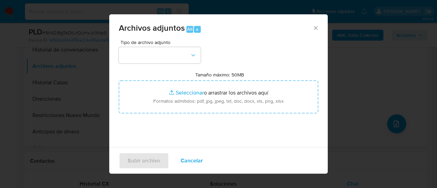
click at [173, 42] on span "Tipo de archivo adjunto" at bounding box center [162, 42] width 82 height 5
click at [173, 52] on button "button" at bounding box center [160, 55] width 82 height 16
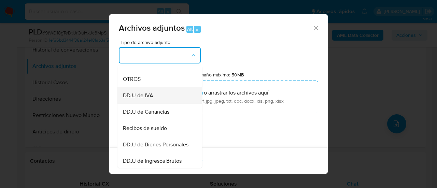
scroll to position [137, 0]
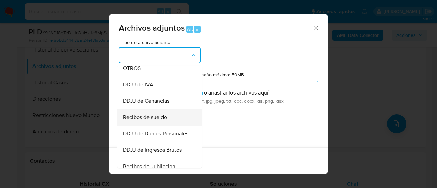
click at [161, 121] on span "Recibos de sueldo" at bounding box center [145, 117] width 44 height 7
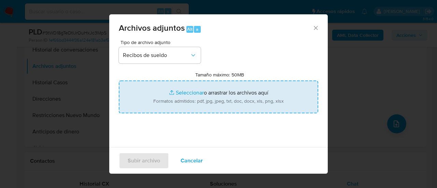
click at [186, 99] on input "Tamaño máximo: 50MB Seleccionar archivos" at bounding box center [219, 97] width 200 height 33
type input "C:\fakepath\Recibo de sueldo enero.pdf"
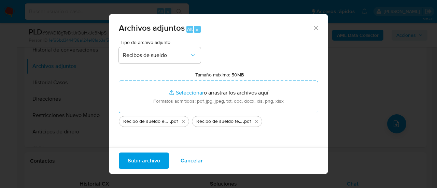
drag, startPoint x: 186, startPoint y: 99, endPoint x: 142, endPoint y: 156, distance: 72.3
click at [142, 156] on span "Subir archivo" at bounding box center [144, 160] width 32 height 15
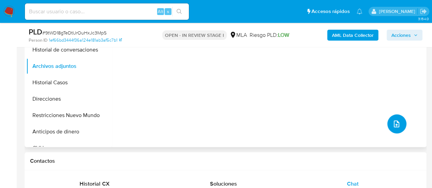
click at [396, 131] on button "upload-file" at bounding box center [397, 123] width 19 height 19
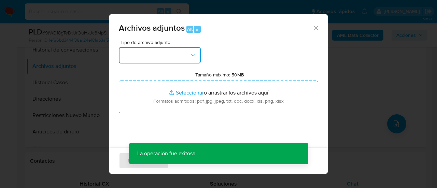
click at [192, 52] on icon "button" at bounding box center [193, 55] width 7 height 7
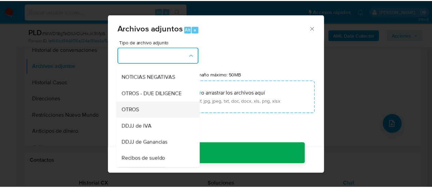
scroll to position [103, 0]
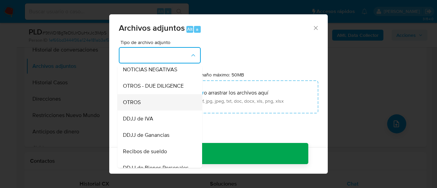
click at [144, 110] on div "OTROS" at bounding box center [158, 102] width 70 height 16
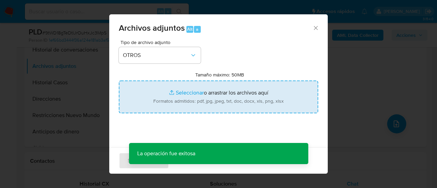
click at [180, 100] on input "Tamaño máximo: 50MB Seleccionar archivos" at bounding box center [219, 97] width 200 height 33
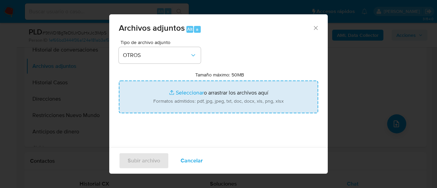
type input "C:\fakepath\Caselog 9tWD18gTeDtIJrOuHxJc3MpS_2025_07_17_23_22_28.docx"
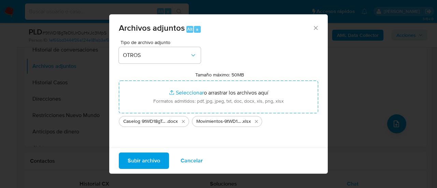
click at [143, 162] on span "Subir archivo" at bounding box center [144, 160] width 32 height 15
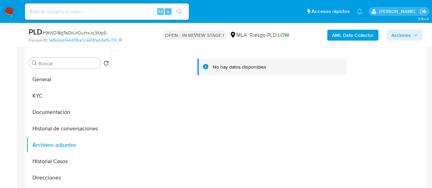
scroll to position [137, 0]
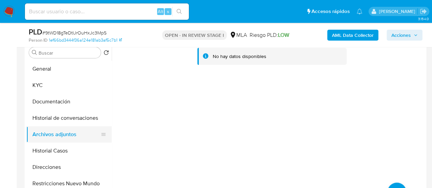
drag, startPoint x: 81, startPoint y: 150, endPoint x: 72, endPoint y: 139, distance: 13.8
click at [81, 150] on button "Historial Casos" at bounding box center [68, 151] width 85 height 16
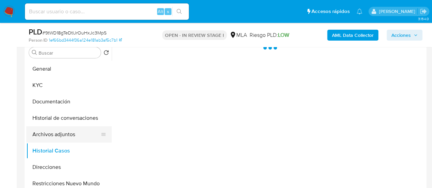
click at [72, 138] on button "Archivos adjuntos" at bounding box center [66, 134] width 80 height 16
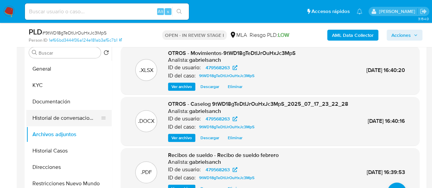
click at [58, 118] on button "Historial de conversaciones" at bounding box center [66, 118] width 80 height 16
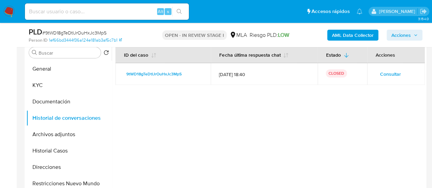
click at [405, 37] on span "Acciones" at bounding box center [401, 35] width 19 height 11
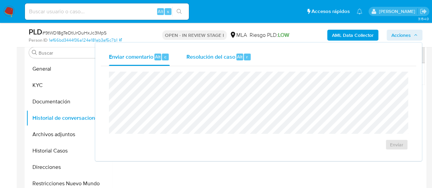
click at [220, 64] on div "Resolución del caso Alt r" at bounding box center [218, 57] width 65 height 18
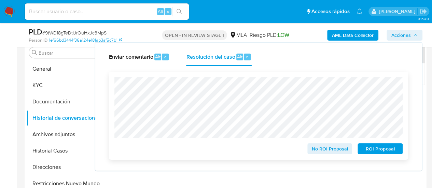
click at [334, 151] on span "No ROI Proposal" at bounding box center [330, 149] width 36 height 10
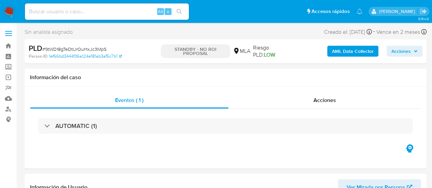
click at [79, 14] on input at bounding box center [107, 11] width 164 height 9
paste input "0A5tGGQnvQ8hpoVxqAZLlKae"
type input "0A5tGGQnvQ8hpoVxqAZLlKae"
select select "10"
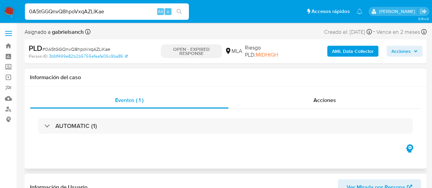
select select "10"
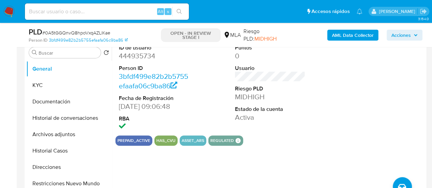
scroll to position [205, 0]
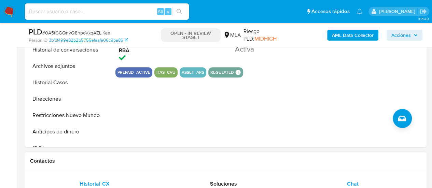
click at [355, 177] on div "Chat" at bounding box center [353, 184] width 113 height 16
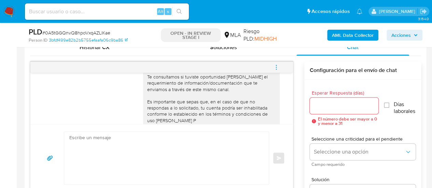
scroll to position [486, 0]
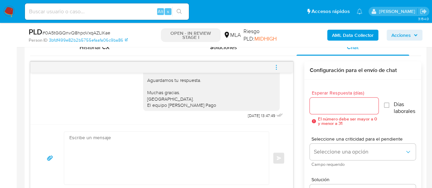
click at [276, 68] on icon "menu-action" at bounding box center [276, 67] width 6 height 6
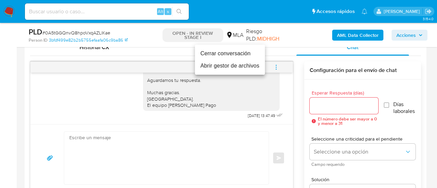
click at [243, 56] on li "Cerrar conversación" at bounding box center [230, 54] width 70 height 12
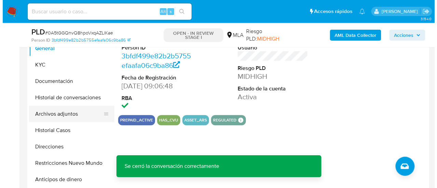
scroll to position [171, 0]
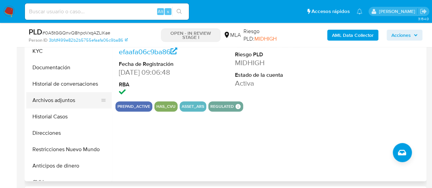
click at [69, 98] on button "Archivos adjuntos" at bounding box center [66, 100] width 80 height 16
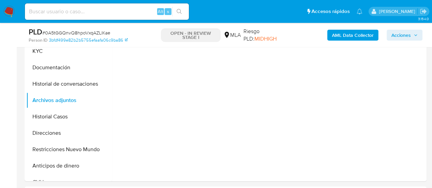
click at [341, 33] on b "AML Data Collector" at bounding box center [353, 35] width 42 height 11
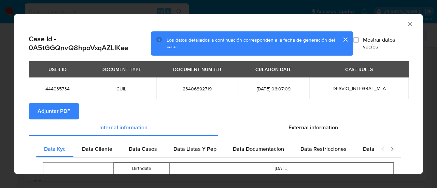
click at [47, 108] on span "Adjuntar PDF" at bounding box center [54, 111] width 33 height 15
click at [408, 24] on icon "Cerrar ventana" at bounding box center [410, 24] width 4 height 4
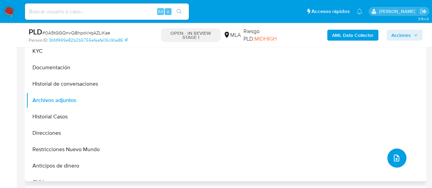
click at [397, 162] on button "upload-file" at bounding box center [397, 158] width 19 height 19
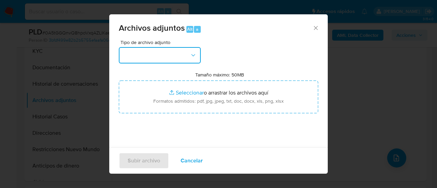
click at [171, 53] on button "button" at bounding box center [160, 55] width 82 height 16
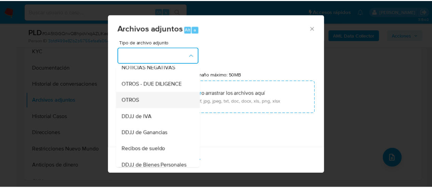
scroll to position [137, 0]
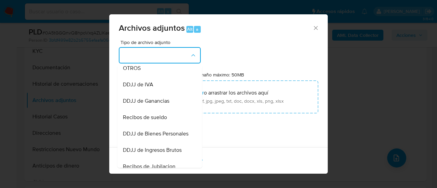
click at [131, 77] on div "OTROS" at bounding box center [158, 68] width 70 height 16
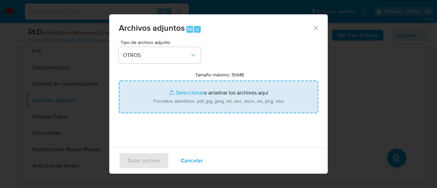
click at [181, 88] on input "Tamaño máximo: 50MB Seleccionar archivos" at bounding box center [219, 97] width 200 height 33
type input "C:\fakepath\Caselog 0A5tGGQnvQ8hpoVxqAZLlKae_2025_07_17_21_18_19.docx"
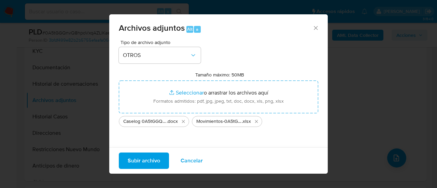
click at [138, 166] on span "Subir archivo" at bounding box center [144, 160] width 32 height 15
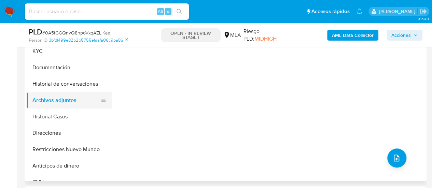
drag, startPoint x: 53, startPoint y: 114, endPoint x: 51, endPoint y: 102, distance: 12.4
click at [53, 114] on button "Historial Casos" at bounding box center [68, 117] width 85 height 16
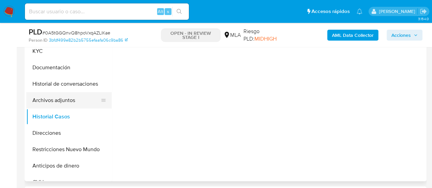
click at [51, 102] on button "Archivos adjuntos" at bounding box center [66, 100] width 80 height 16
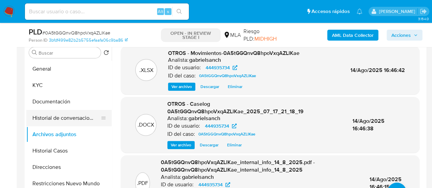
click at [64, 119] on button "Historial de conversaciones" at bounding box center [66, 118] width 80 height 16
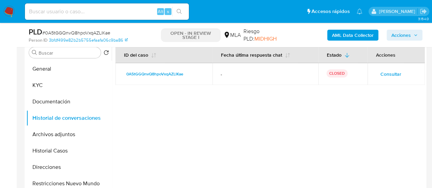
click at [401, 36] on span "Acciones" at bounding box center [401, 35] width 19 height 11
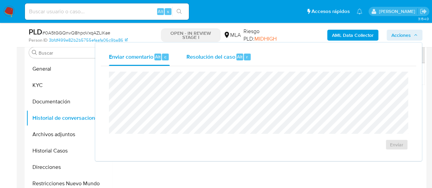
click at [235, 63] on div "Resolución del caso Alt r" at bounding box center [218, 57] width 65 height 18
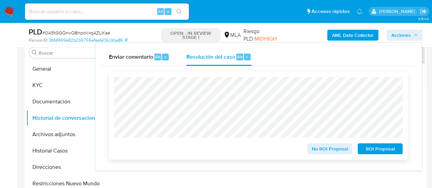
click at [323, 151] on span "No ROI Proposal" at bounding box center [330, 149] width 36 height 10
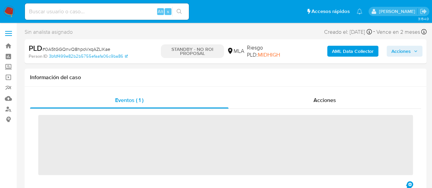
click at [88, 12] on input at bounding box center [107, 11] width 164 height 9
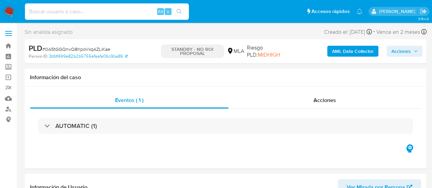
paste input "7JmKCH675sPuqzCLcNqQneWX"
type input "7JmKCH675sPuqzCLcNqQneWX"
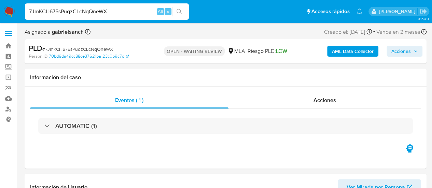
select select "10"
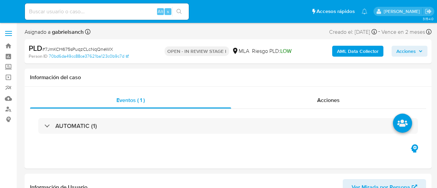
select select "10"
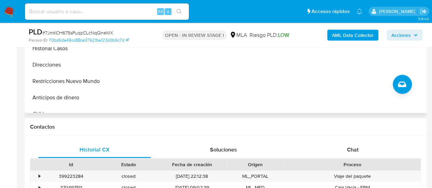
scroll to position [308, 0]
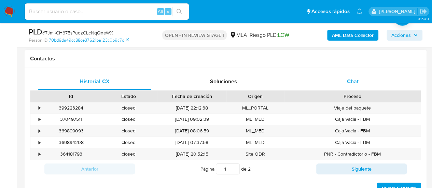
click at [329, 78] on div "Chat" at bounding box center [353, 81] width 113 height 16
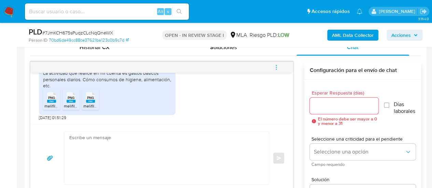
scroll to position [398, 0]
click at [103, 123] on div "17/07/2025 19:54:18 La actividad que realice en mi cuenta es gastos básicos per…" at bounding box center [161, 99] width 263 height 52
click at [98, 147] on textarea at bounding box center [164, 158] width 191 height 53
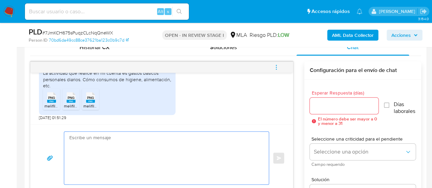
paste textarea "Hola, ¡Muchas gracias por tu respuesta! Confirmamos la recepción de la document…"
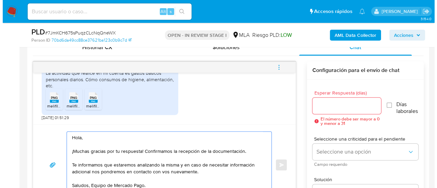
scroll to position [348, 0]
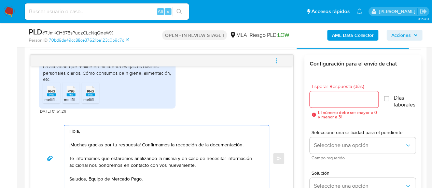
type textarea "Hola, ¡Muchas gracias por tu respuesta! Confirmamos la recepción de la document…"
click at [328, 103] on input "Esperar Respuesta (días)" at bounding box center [344, 99] width 69 height 9
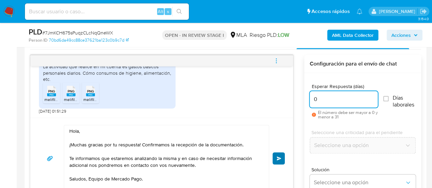
type input "0"
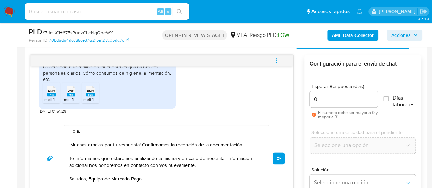
click at [284, 159] on button "Enviar" at bounding box center [279, 158] width 12 height 12
click at [280, 58] on icon "menu-action" at bounding box center [276, 61] width 6 height 6
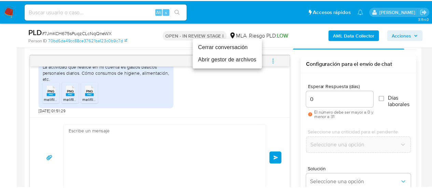
scroll to position [481, 0]
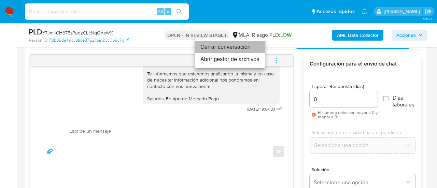
click at [245, 48] on li "Cerrar conversación" at bounding box center [230, 47] width 70 height 12
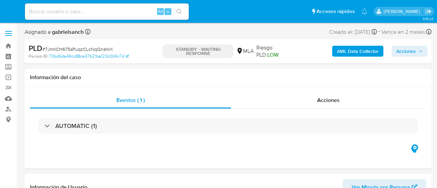
select select "10"
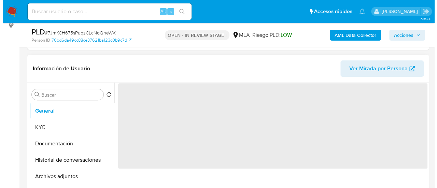
scroll to position [137, 0]
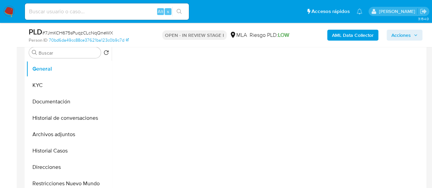
click at [337, 37] on b "AML Data Collector" at bounding box center [353, 35] width 42 height 11
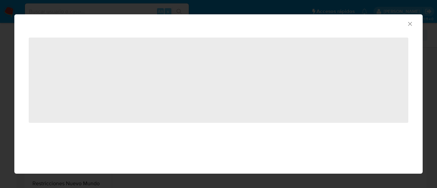
select select "10"
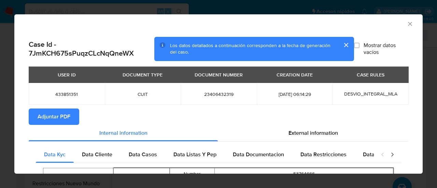
click at [46, 117] on span "Adjuntar PDF" at bounding box center [54, 116] width 33 height 15
click at [408, 24] on icon "Cerrar ventana" at bounding box center [410, 24] width 4 height 4
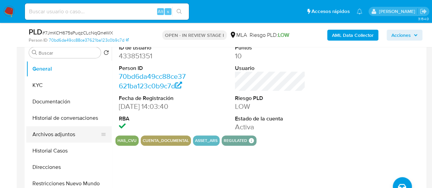
click at [70, 137] on button "Archivos adjuntos" at bounding box center [66, 134] width 80 height 16
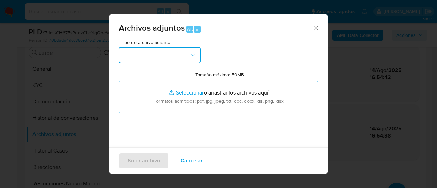
click at [159, 56] on button "button" at bounding box center [160, 55] width 82 height 16
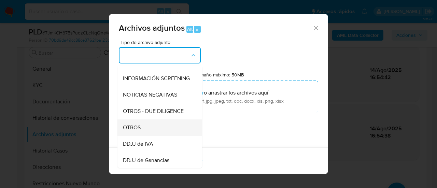
scroll to position [103, 0]
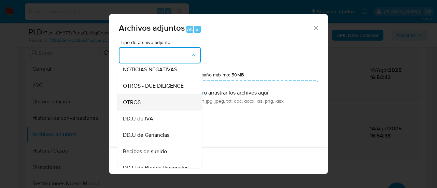
click at [147, 110] on div "OTROS" at bounding box center [158, 102] width 70 height 16
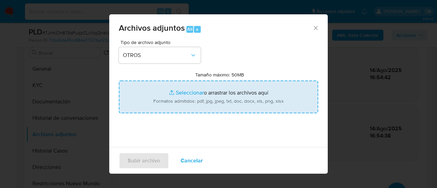
click at [191, 97] on input "Tamaño máximo: 50MB Seleccionar archivos" at bounding box center [219, 97] width 200 height 33
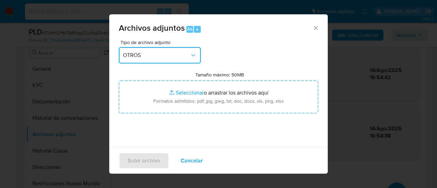
click at [168, 50] on button "OTROS" at bounding box center [160, 55] width 82 height 16
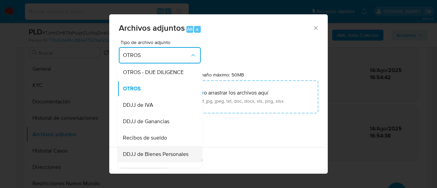
scroll to position [129, 0]
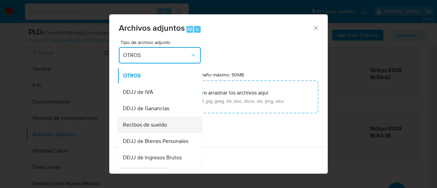
click at [153, 133] on div "Recibos de sueldo" at bounding box center [158, 125] width 70 height 16
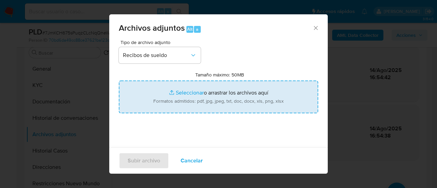
click at [207, 94] on input "Tamaño máximo: 50MB Seleccionar archivos" at bounding box center [219, 97] width 200 height 33
type input "C:\fakepath\Recibo de sueldo abril.png"
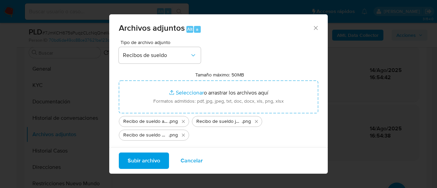
click at [140, 163] on span "Subir archivo" at bounding box center [144, 160] width 32 height 15
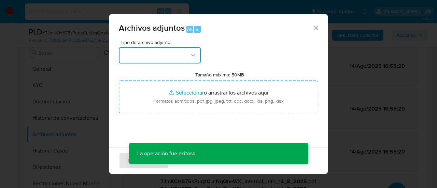
click at [165, 56] on button "button" at bounding box center [160, 55] width 82 height 16
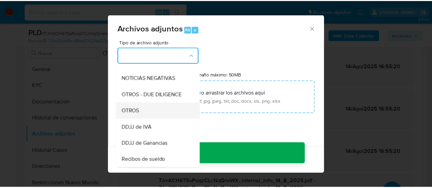
scroll to position [103, 0]
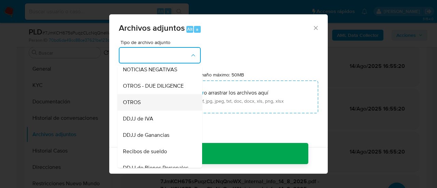
click at [147, 111] on div "OTROS" at bounding box center [158, 102] width 70 height 16
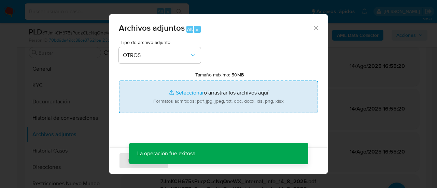
click at [166, 99] on input "Tamaño máximo: 50MB Seleccionar archivos" at bounding box center [219, 97] width 200 height 33
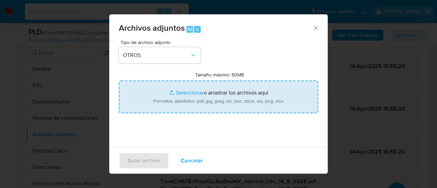
type input "C:\fakepath\Caselog 7JmKCH675sPuqzCLcNqQneWX_2025_07_18_00_11_03.docx"
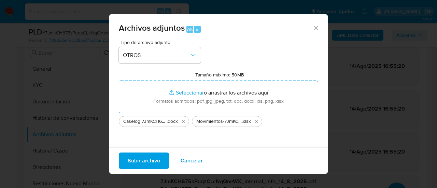
click at [140, 162] on span "Subir archivo" at bounding box center [144, 160] width 32 height 15
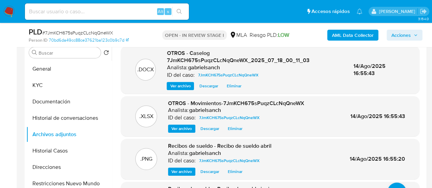
click at [393, 39] on span "Acciones" at bounding box center [401, 35] width 19 height 11
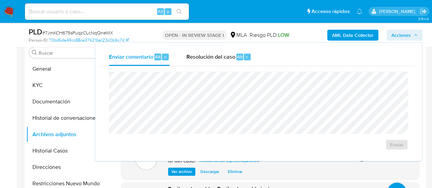
click at [199, 69] on div "Enviar" at bounding box center [259, 111] width 316 height 90
click at [194, 62] on div "Resolución del caso Alt r" at bounding box center [218, 57] width 65 height 18
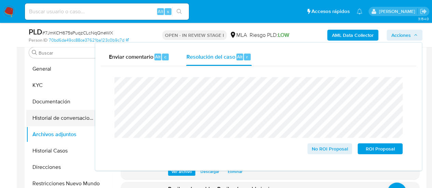
click at [56, 119] on button "Historial de conversaciones" at bounding box center [66, 118] width 80 height 16
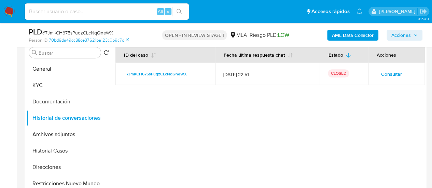
click at [404, 37] on span "Acciones" at bounding box center [401, 35] width 19 height 11
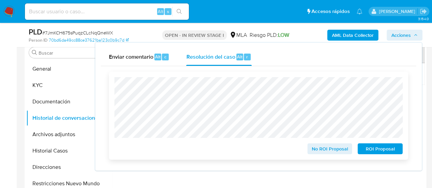
click at [321, 147] on span "No ROI Proposal" at bounding box center [330, 149] width 36 height 10
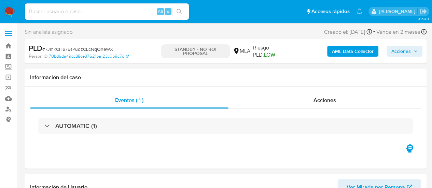
click at [85, 17] on div "Alt s" at bounding box center [107, 11] width 164 height 16
click at [83, 13] on input at bounding box center [107, 11] width 164 height 9
paste input "Cgc9y1XNEm0cVxImIkH8psMv"
type input "Cgc9y1XNEm0cVxImIkH8psMv"
select select "10"
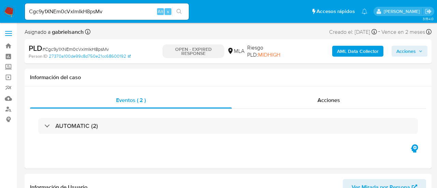
select select "10"
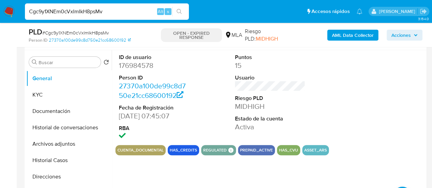
scroll to position [137, 0]
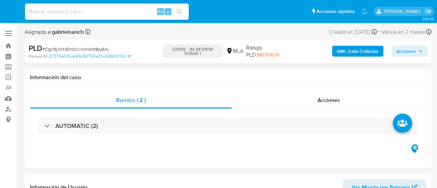
select select "10"
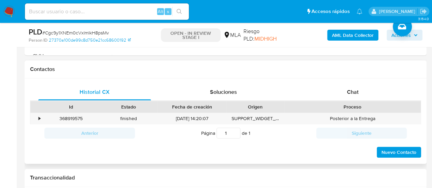
scroll to position [308, 0]
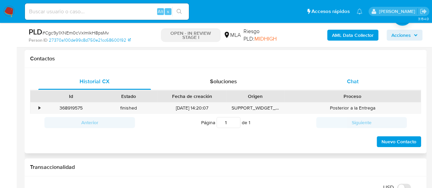
click at [344, 86] on div "Chat" at bounding box center [353, 81] width 113 height 16
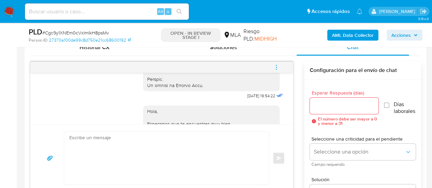
scroll to position [486, 0]
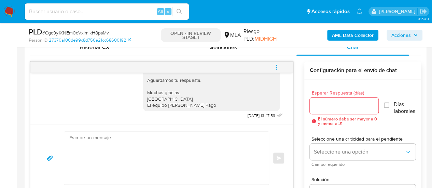
click at [276, 59] on span "menu-action" at bounding box center [276, 67] width 6 height 16
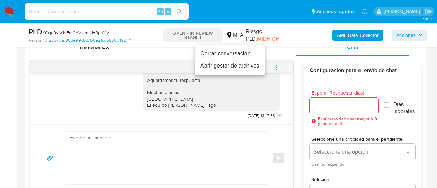
click at [244, 55] on li "Cerrar conversación" at bounding box center [230, 54] width 70 height 12
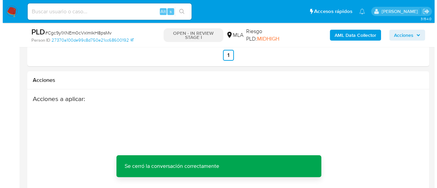
scroll to position [1332, 0]
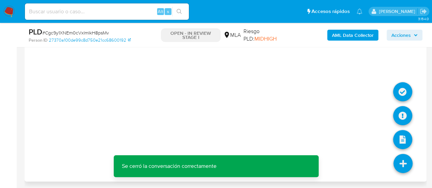
click at [404, 160] on icon at bounding box center [403, 163] width 19 height 19
click at [395, 111] on icon at bounding box center [402, 115] width 19 height 19
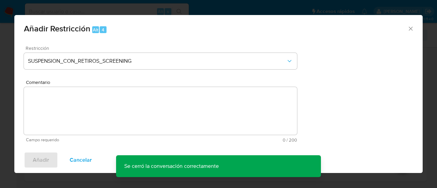
click at [99, 70] on div "Restricción SUSPENSION_CON_RETIROS_SCREENING" at bounding box center [160, 62] width 273 height 32
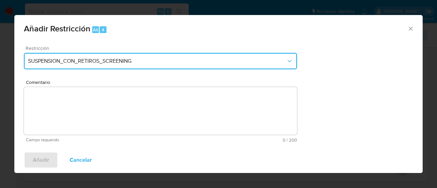
click at [96, 63] on span "SUSPENSION_CON_RETIROS_SCREENING" at bounding box center [157, 61] width 258 height 7
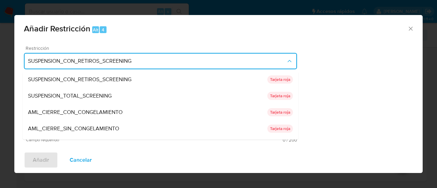
scroll to position [112, 0]
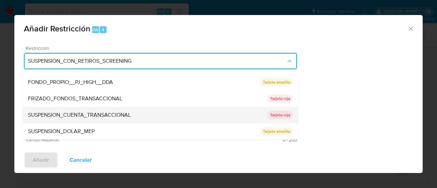
click at [99, 114] on span "SUSPENSION_CUENTA_TRANSACCIONAL" at bounding box center [79, 115] width 103 height 7
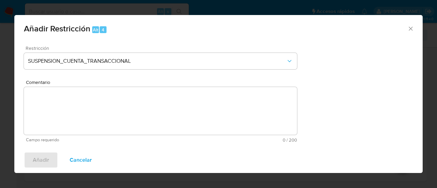
click at [99, 114] on textarea "Comentario" at bounding box center [160, 111] width 273 height 48
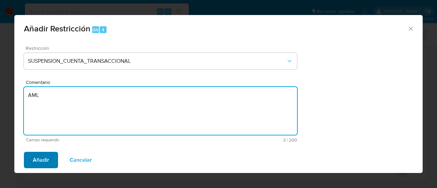
type textarea "AML"
click at [40, 155] on span "Añadir" at bounding box center [41, 160] width 16 height 15
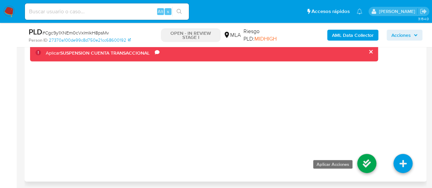
click at [364, 158] on icon at bounding box center [366, 163] width 19 height 19
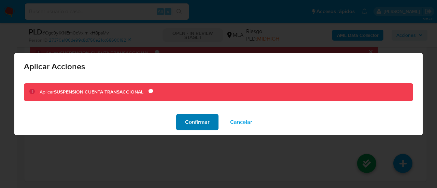
click at [184, 127] on button "Confirmar" at bounding box center [197, 122] width 42 height 16
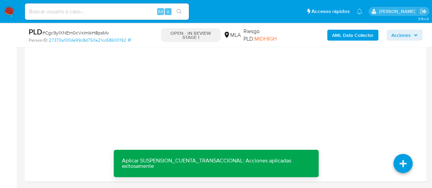
click at [360, 37] on b "AML Data Collector" at bounding box center [353, 35] width 42 height 11
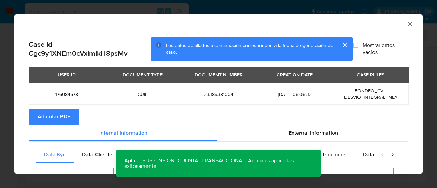
click at [65, 115] on span "Adjuntar PDF" at bounding box center [54, 116] width 33 height 15
click at [408, 23] on icon "Cerrar ventana" at bounding box center [410, 24] width 4 height 4
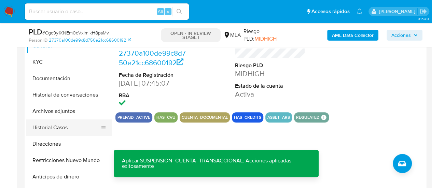
scroll to position [170, 0]
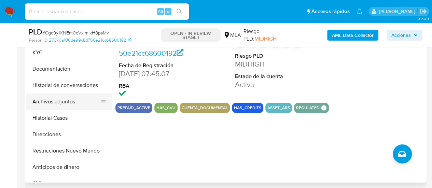
click at [59, 99] on button "Archivos adjuntos" at bounding box center [66, 102] width 80 height 16
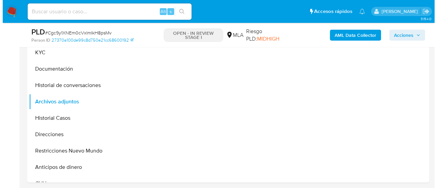
scroll to position [135, 0]
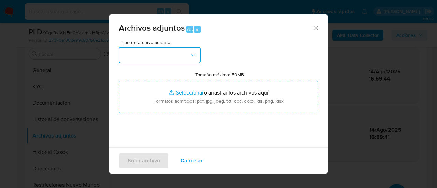
click at [160, 54] on button "button" at bounding box center [160, 55] width 82 height 16
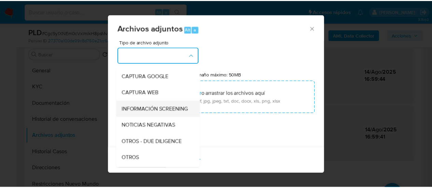
scroll to position [68, 0]
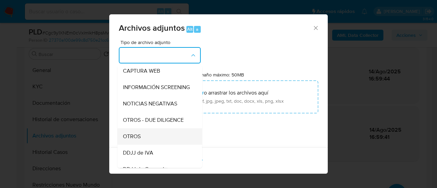
click at [137, 139] on div "OTROS" at bounding box center [158, 137] width 70 height 16
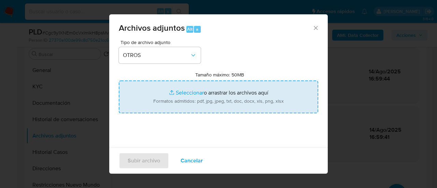
click at [165, 101] on input "Tamaño máximo: 50MB Seleccionar archivos" at bounding box center [219, 97] width 200 height 33
type input "C:\fakepath\Caselog Cgc9y1XNEm0cVxImIkH8psMv_2025_07_18_00_06_35.docx"
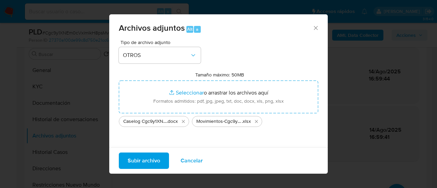
drag, startPoint x: 165, startPoint y: 101, endPoint x: 133, endPoint y: 164, distance: 71.2
click at [133, 164] on span "Subir archivo" at bounding box center [144, 160] width 32 height 15
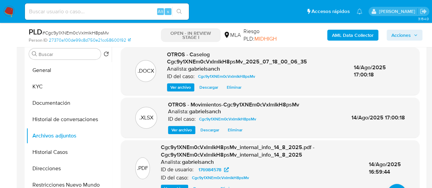
drag, startPoint x: 77, startPoint y: 185, endPoint x: 156, endPoint y: 179, distance: 79.8
click at [77, 185] on button "Restricciones Nuevo Mundo" at bounding box center [68, 185] width 85 height 16
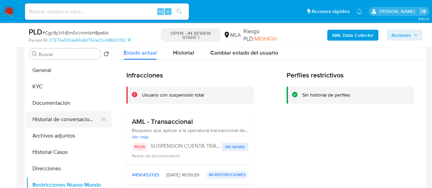
click at [51, 123] on button "Historial de conversaciones" at bounding box center [66, 119] width 80 height 16
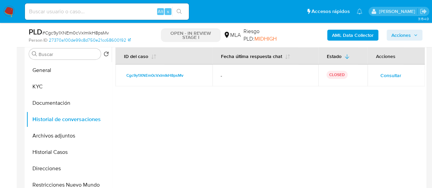
click at [404, 35] on span "Acciones" at bounding box center [401, 35] width 19 height 11
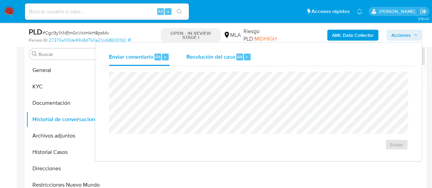
click at [196, 63] on div "Resolución del caso Alt r" at bounding box center [218, 57] width 65 height 18
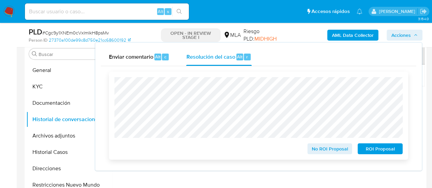
click at [376, 150] on span "ROI Proposal" at bounding box center [381, 149] width 36 height 10
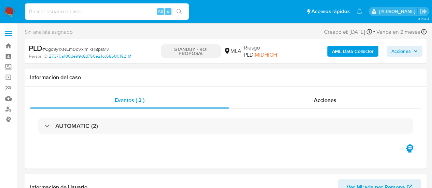
click at [77, 13] on input at bounding box center [107, 11] width 164 height 9
paste input "ljq3lr7hTpuTRCJS0zpHoeBC"
type input "ljq3lr7hTpuTRCJS0zpHoeBC"
select select "10"
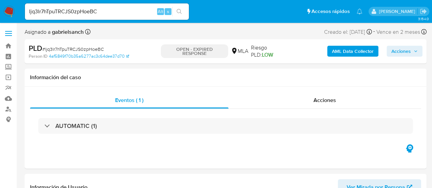
select select "10"
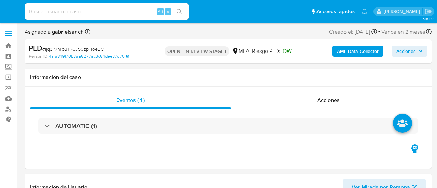
select select "10"
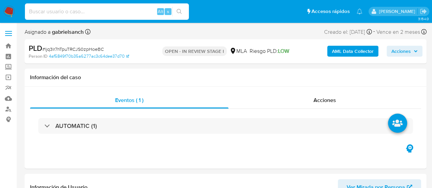
click at [75, 11] on input at bounding box center [107, 11] width 164 height 9
paste input "Cgc9y1XNEm0cVxImIkH8psMv"
type input "Cgc9y1XNEm0cVxImIkH8psMv"
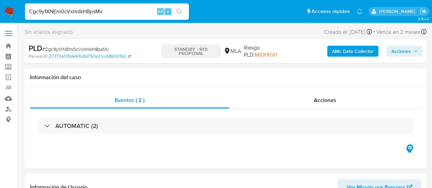
select select "10"
click at [101, 12] on input at bounding box center [107, 11] width 164 height 9
paste input "ljq3lr7hTpuTRCJS0zpHoeBC"
type input "ljq3lr7hTpuTRCJS0zpHoeBC"
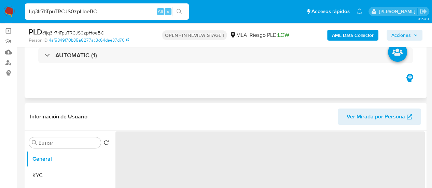
scroll to position [137, 0]
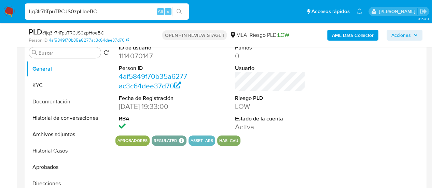
select select "10"
click at [107, 11] on input "ljq3lr7hTpuTRCJS0zpHoeBC" at bounding box center [107, 11] width 164 height 9
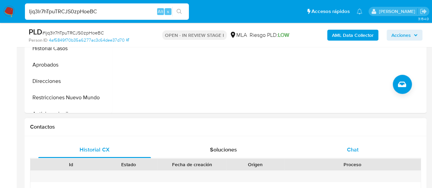
click at [363, 147] on div "Chat" at bounding box center [353, 150] width 113 height 16
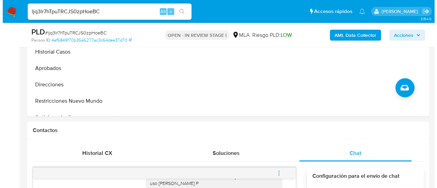
scroll to position [171, 0]
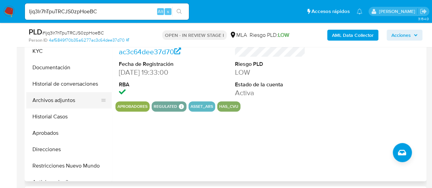
click at [53, 104] on button "Archivos adjuntos" at bounding box center [66, 100] width 80 height 16
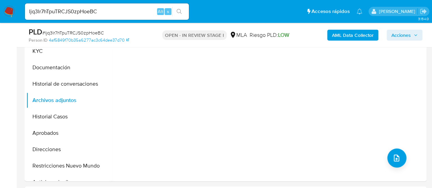
click at [354, 32] on b "AML Data Collector" at bounding box center [353, 35] width 42 height 11
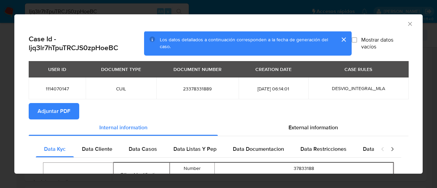
click at [72, 106] on button "Adjuntar PDF" at bounding box center [54, 111] width 51 height 16
click at [408, 24] on icon "Cerrar ventana" at bounding box center [410, 24] width 4 height 4
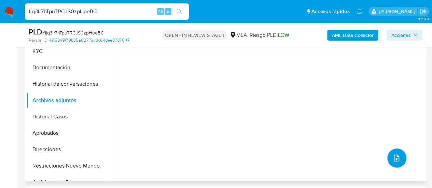
click at [401, 159] on button "upload-file" at bounding box center [397, 158] width 19 height 19
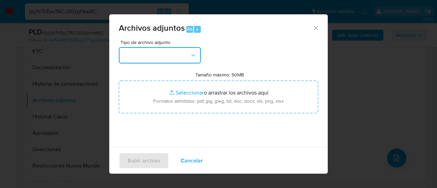
click at [193, 56] on icon "button" at bounding box center [193, 55] width 4 height 2
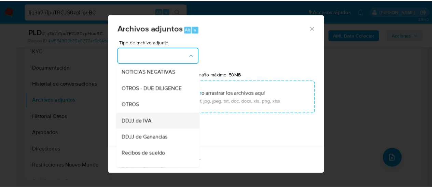
scroll to position [103, 0]
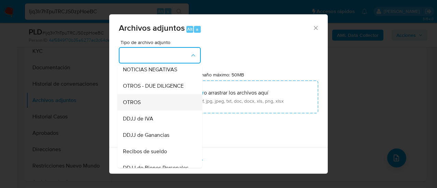
click at [133, 106] on span "OTROS" at bounding box center [132, 102] width 18 height 7
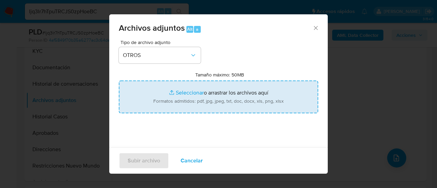
click at [195, 95] on input "Tamaño máximo: 50MB Seleccionar archivos" at bounding box center [219, 97] width 200 height 33
type input "C:\fakepath\Caselog ljq3lr7hTpuTRCJS0zpHoeBC_2025_07_17_23_44_35.docx"
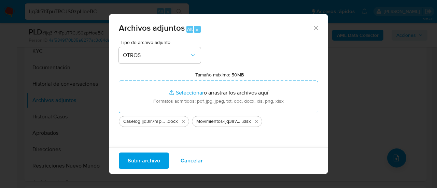
click at [151, 160] on span "Subir archivo" at bounding box center [144, 160] width 32 height 15
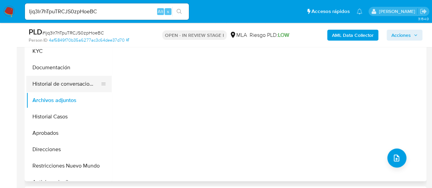
click at [58, 88] on button "Historial de conversaciones" at bounding box center [66, 84] width 80 height 16
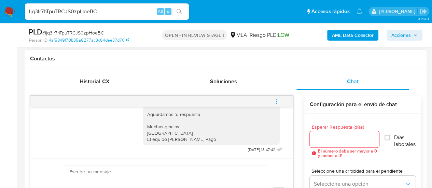
scroll to position [486, 0]
click at [279, 97] on span "menu-action" at bounding box center [276, 101] width 6 height 16
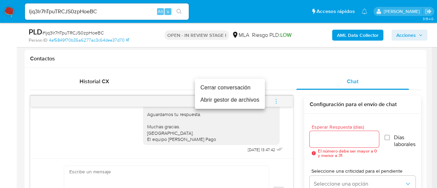
click at [226, 87] on li "Cerrar conversación" at bounding box center [230, 88] width 70 height 12
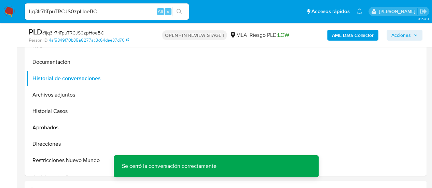
scroll to position [171, 0]
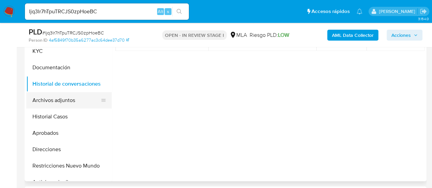
click at [69, 99] on button "Archivos adjuntos" at bounding box center [66, 100] width 80 height 16
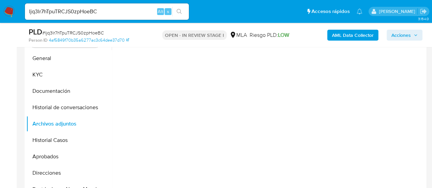
scroll to position [137, 0]
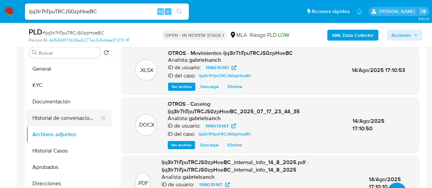
click at [74, 117] on button "Historial de conversaciones" at bounding box center [66, 118] width 80 height 16
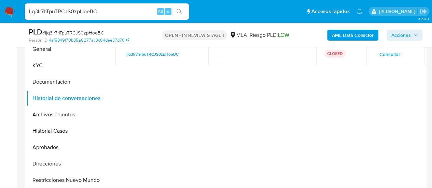
scroll to position [171, 0]
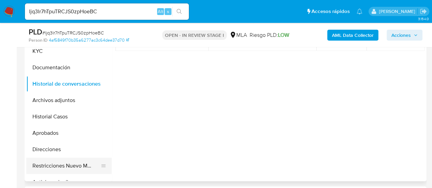
click at [69, 161] on button "Restricciones Nuevo Mundo" at bounding box center [66, 166] width 80 height 16
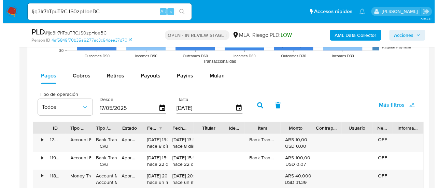
scroll to position [1261, 0]
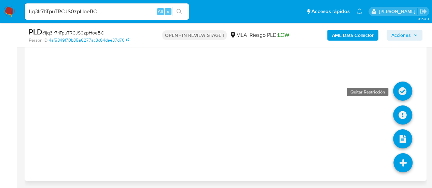
click at [401, 93] on icon at bounding box center [402, 91] width 19 height 19
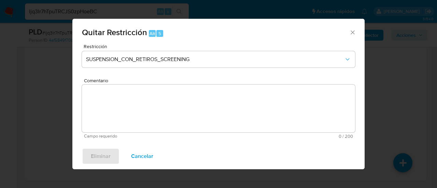
click at [166, 78] on span "Comentario" at bounding box center [220, 80] width 273 height 5
click at [166, 85] on textarea "Comentario" at bounding box center [218, 109] width 273 height 48
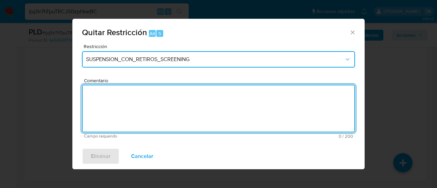
click at [160, 63] on button "SUSPENSION_CON_RETIROS_SCREENING" at bounding box center [218, 59] width 273 height 16
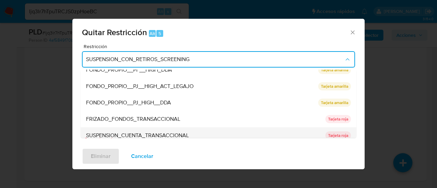
scroll to position [112, 0]
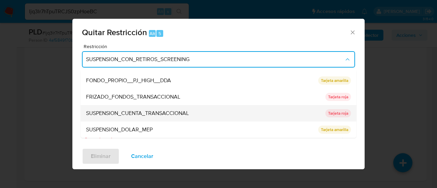
click at [137, 118] on div "SUSPENSION_CUENTA_TRANSACCIONAL" at bounding box center [203, 113] width 235 height 16
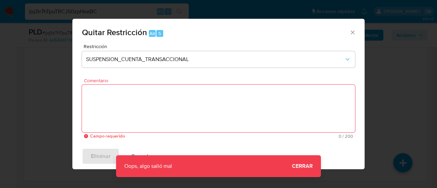
click at [351, 31] on icon "Cerrar ventana" at bounding box center [353, 32] width 4 height 4
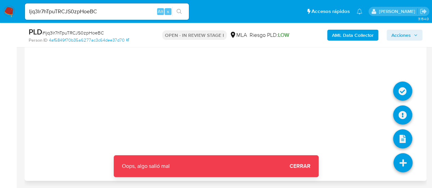
click at [402, 168] on icon at bounding box center [403, 162] width 19 height 19
click at [401, 107] on icon at bounding box center [402, 115] width 19 height 19
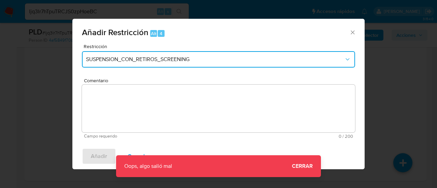
click at [165, 63] on button "SUSPENSION_CON_RETIROS_SCREENING" at bounding box center [218, 59] width 273 height 16
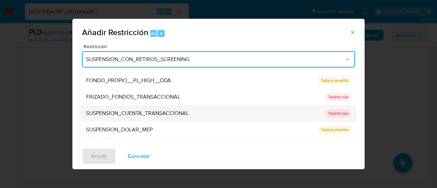
click at [161, 117] on div "SUSPENSION_CUENTA_TRANSACCIONAL" at bounding box center [203, 113] width 235 height 16
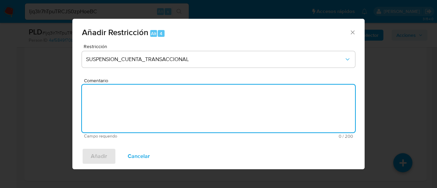
click at [161, 117] on textarea "Comentario" at bounding box center [218, 109] width 273 height 48
type textarea "AML"
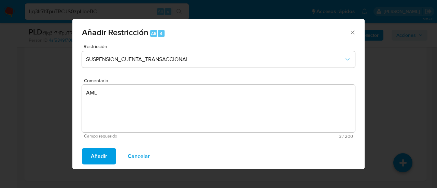
click at [106, 160] on span "Añadir" at bounding box center [99, 156] width 16 height 15
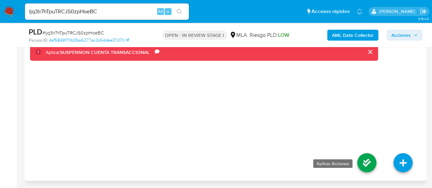
click at [366, 163] on icon at bounding box center [366, 162] width 19 height 19
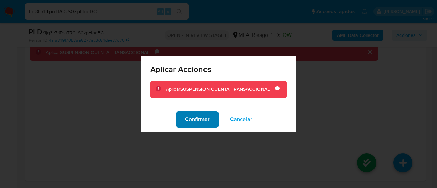
click at [185, 122] on button "Confirmar" at bounding box center [197, 119] width 42 height 16
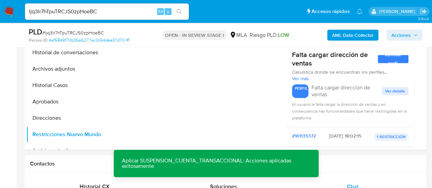
scroll to position [202, 0]
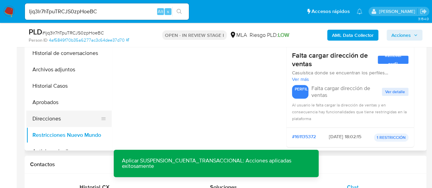
click at [66, 119] on button "Direcciones" at bounding box center [66, 119] width 80 height 16
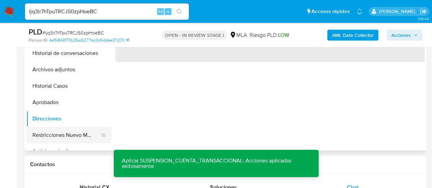
click at [68, 134] on button "Restricciones Nuevo Mundo" at bounding box center [66, 135] width 80 height 16
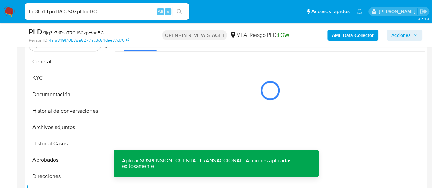
scroll to position [133, 0]
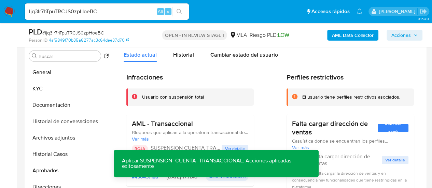
click at [394, 35] on span "Acciones" at bounding box center [401, 35] width 19 height 11
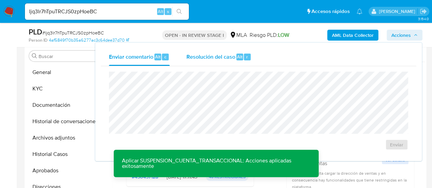
click at [218, 60] on span "Resolución del caso" at bounding box center [210, 57] width 49 height 8
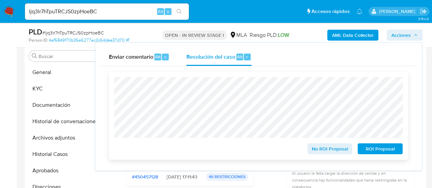
click at [373, 151] on span "ROI Proposal" at bounding box center [381, 149] width 36 height 10
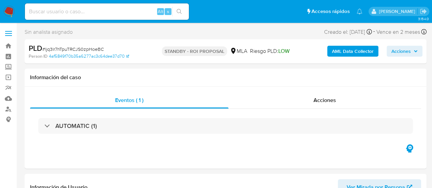
click at [112, 8] on input at bounding box center [107, 11] width 164 height 9
paste input "Cgc9y1XNEm0cVxImIkH8psMv"
type input "Cgc9y1XNEm0cVxImIkH8psMv"
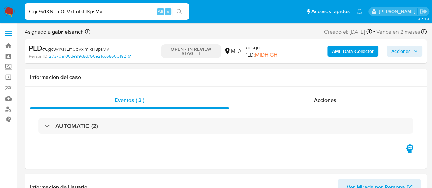
select select "10"
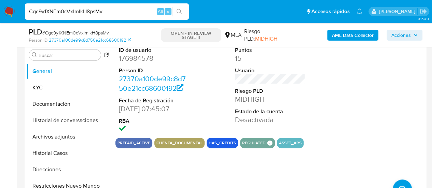
scroll to position [137, 0]
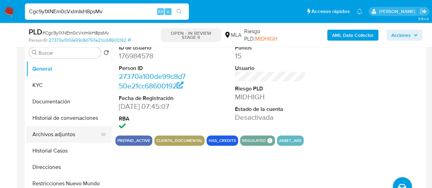
click at [43, 138] on button "Archivos adjuntos" at bounding box center [66, 134] width 80 height 16
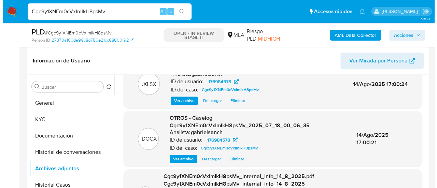
scroll to position [34, 0]
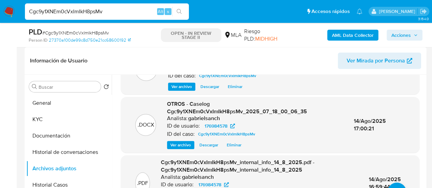
click at [239, 142] on span "Eliminar" at bounding box center [234, 145] width 15 height 7
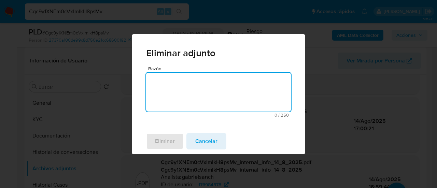
click at [174, 109] on textarea "Razón" at bounding box center [218, 92] width 145 height 39
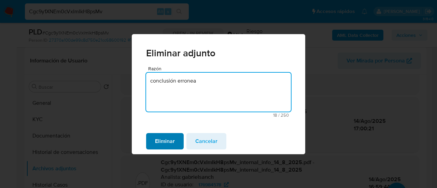
type textarea "conclusión erronea"
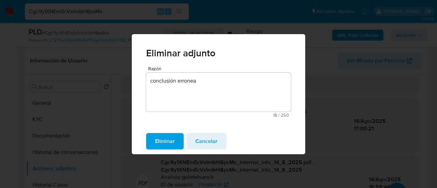
click at [164, 136] on span "Eliminar" at bounding box center [165, 141] width 20 height 15
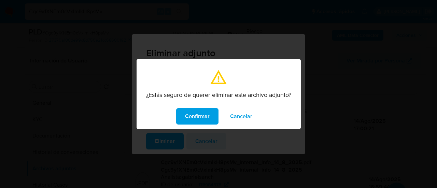
click at [195, 116] on span "Confirmar" at bounding box center [197, 116] width 25 height 15
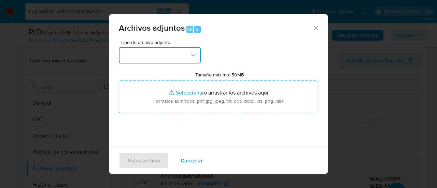
click at [139, 57] on button "button" at bounding box center [160, 55] width 82 height 16
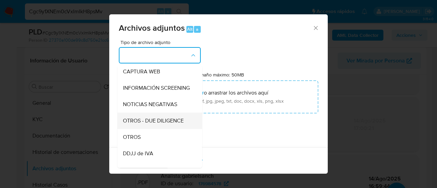
scroll to position [68, 0]
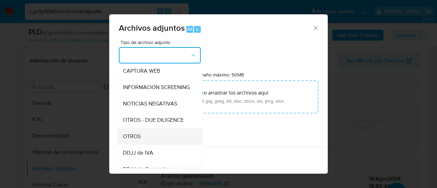
click at [144, 144] on div "OTROS" at bounding box center [158, 137] width 70 height 16
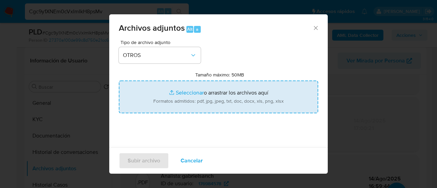
click at [180, 106] on input "Tamaño máximo: 50MB Seleccionar archivos" at bounding box center [219, 97] width 200 height 33
type input "C:\fakepath\Caselog Cgc9y1XNEm0cVxImIkH8psMv_VFINAL.docx"
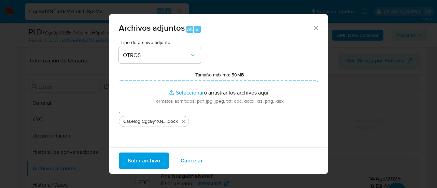
click at [139, 164] on span "Subir archivo" at bounding box center [144, 160] width 32 height 15
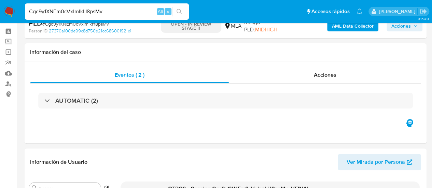
scroll to position [0, 0]
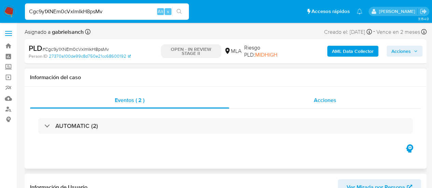
click at [295, 101] on div "Acciones" at bounding box center [325, 100] width 192 height 16
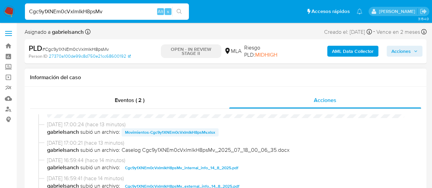
scroll to position [137, 0]
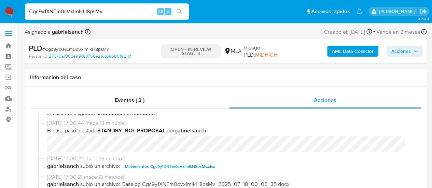
click at [397, 55] on span "Acciones" at bounding box center [401, 51] width 19 height 11
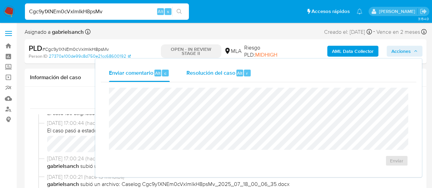
click at [244, 75] on div "r" at bounding box center [247, 73] width 7 height 7
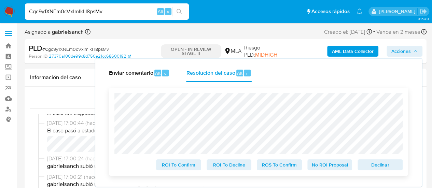
click at [268, 169] on span "ROS To Confirm" at bounding box center [280, 165] width 36 height 10
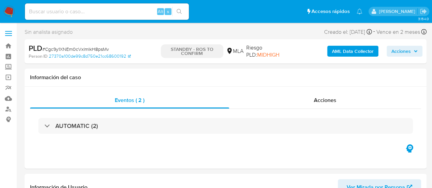
select select "10"
click at [87, 13] on input at bounding box center [107, 11] width 164 height 9
paste input "QvUuuaUSpuMpJmxNzQbs5IQx"
type input "QvUuuaUSpuMpJmxNzQbs5IQx"
select select "10"
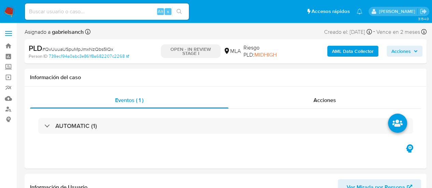
select select "10"
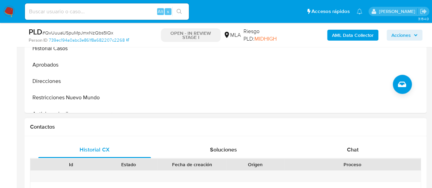
scroll to position [273, 0]
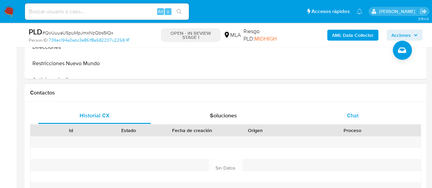
click at [338, 116] on div "Chat" at bounding box center [353, 116] width 113 height 16
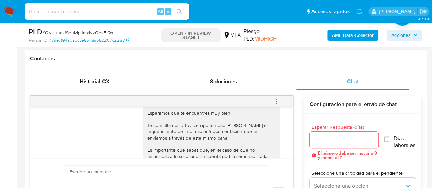
scroll to position [383, 0]
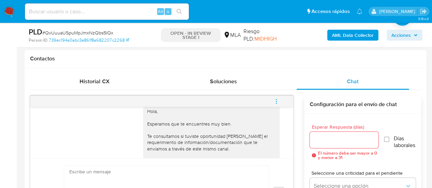
click at [277, 102] on icon "menu-action" at bounding box center [276, 101] width 6 height 6
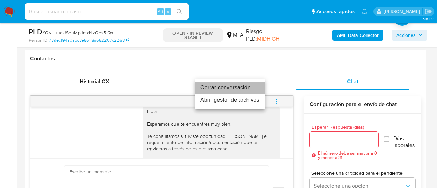
click at [244, 87] on li "Cerrar conversación" at bounding box center [230, 88] width 70 height 12
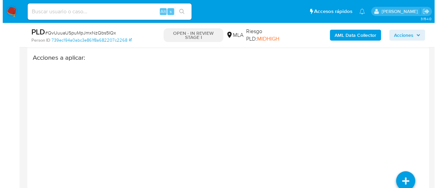
scroll to position [1297, 0]
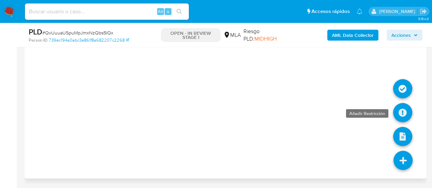
click at [403, 114] on icon at bounding box center [402, 112] width 19 height 19
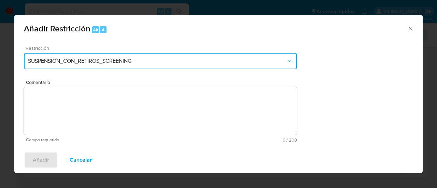
click at [122, 63] on span "SUSPENSION_CON_RETIROS_SCREENING" at bounding box center [157, 61] width 258 height 7
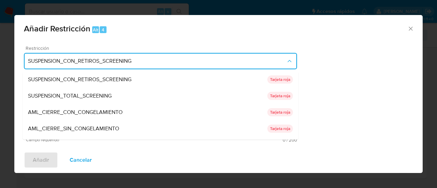
scroll to position [112, 0]
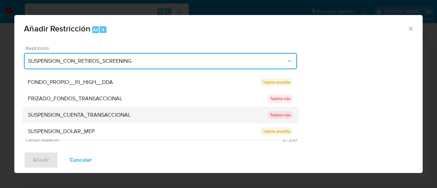
click at [107, 116] on span "SUSPENSION_CUENTA_TRANSACCIONAL" at bounding box center [79, 115] width 103 height 7
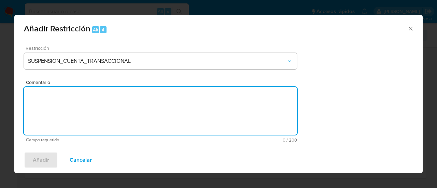
click at [107, 116] on textarea "Comentario" at bounding box center [160, 111] width 273 height 48
type textarea "AML"
click at [56, 157] on button "Añadir" at bounding box center [41, 160] width 34 height 16
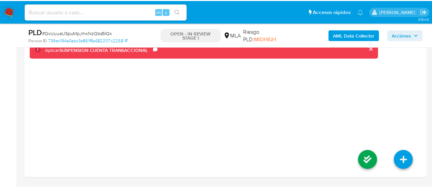
scroll to position [1288, 0]
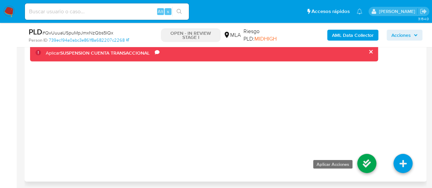
click at [359, 164] on icon at bounding box center [366, 163] width 19 height 19
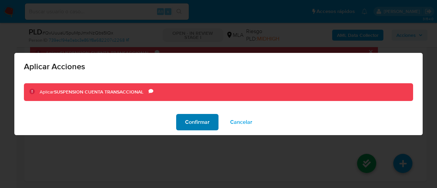
click at [201, 127] on span "Confirmar" at bounding box center [197, 122] width 25 height 15
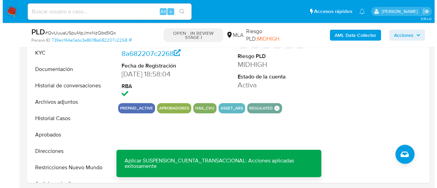
scroll to position [160, 0]
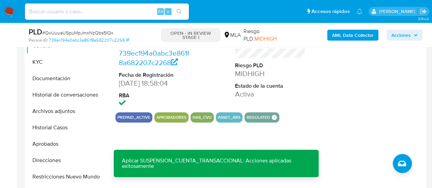
click at [355, 35] on b "AML Data Collector" at bounding box center [353, 35] width 42 height 11
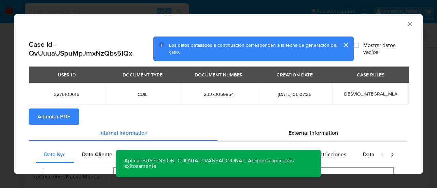
click at [56, 119] on span "Adjuntar PDF" at bounding box center [54, 116] width 33 height 15
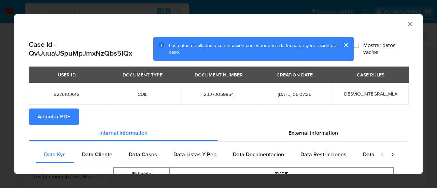
click at [408, 24] on icon "Cerrar ventana" at bounding box center [410, 24] width 4 height 4
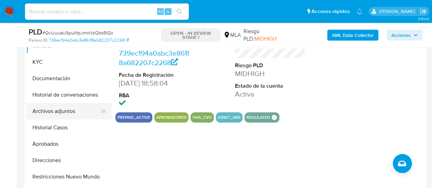
click at [70, 113] on button "Archivos adjuntos" at bounding box center [66, 111] width 80 height 16
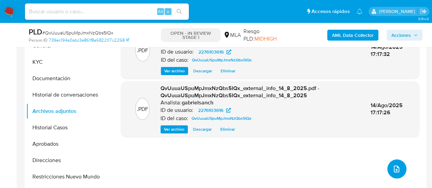
click at [397, 165] on span "upload-file" at bounding box center [397, 169] width 8 height 8
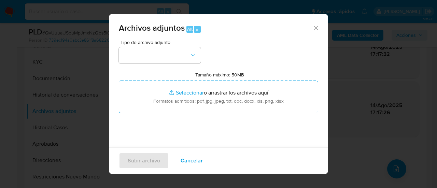
click at [149, 67] on div "Tipo de archivo adjunto Tamaño máximo: 50MB Seleccionar archivos Seleccionar o …" at bounding box center [219, 120] width 200 height 161
click at [147, 58] on button "button" at bounding box center [160, 55] width 82 height 16
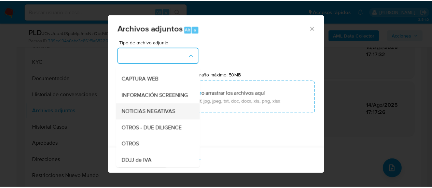
scroll to position [68, 0]
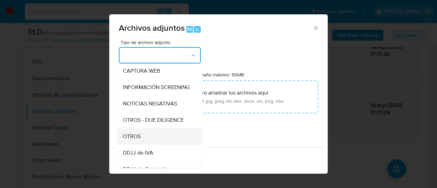
click at [154, 137] on div "OTROS" at bounding box center [158, 137] width 70 height 16
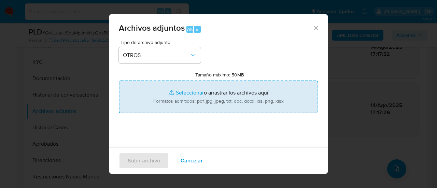
click at [195, 92] on input "Tamaño máximo: 50MB Seleccionar archivos" at bounding box center [219, 97] width 200 height 33
type input "C:\fakepath\Caselog QvUuuaUSpuMpJmxNzQbs5IQx_2025_07_18_01_42_45.docx"
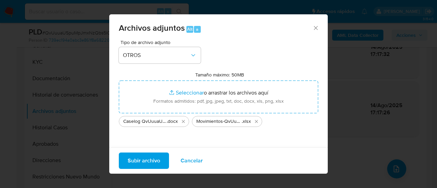
click at [147, 164] on span "Subir archivo" at bounding box center [144, 160] width 32 height 15
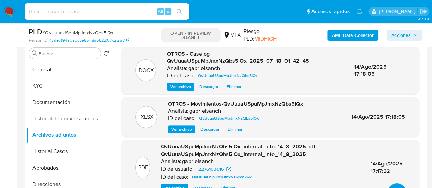
scroll to position [126, 0]
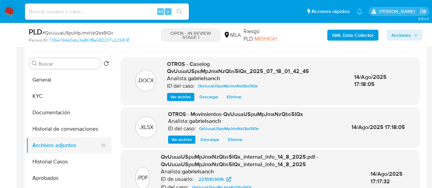
click at [48, 163] on button "Historial Casos" at bounding box center [68, 162] width 85 height 16
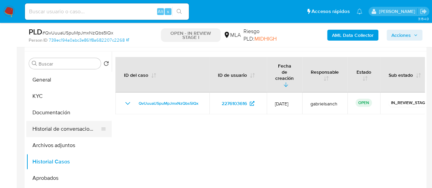
click at [56, 130] on button "Historial de conversaciones" at bounding box center [66, 129] width 80 height 16
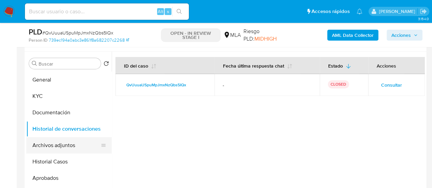
click at [53, 146] on button "Archivos adjuntos" at bounding box center [66, 145] width 80 height 16
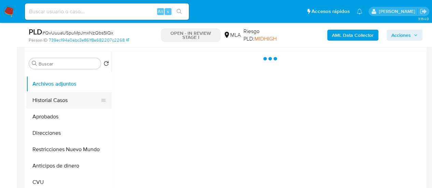
scroll to position [68, 0]
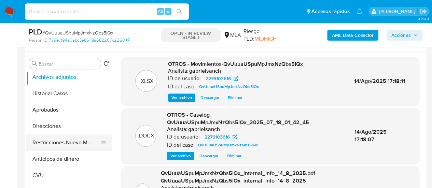
click at [76, 143] on button "Restricciones Nuevo Mundo" at bounding box center [66, 143] width 80 height 16
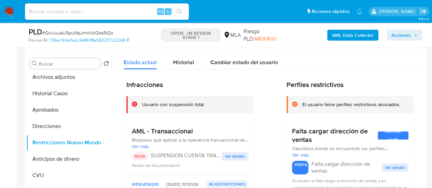
click at [403, 34] on span "Acciones" at bounding box center [401, 35] width 19 height 11
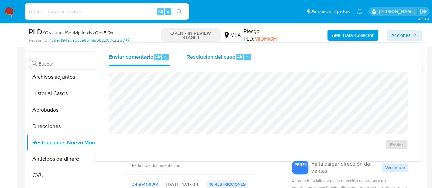
click at [200, 62] on div "Resolución del caso Alt r" at bounding box center [218, 57] width 65 height 18
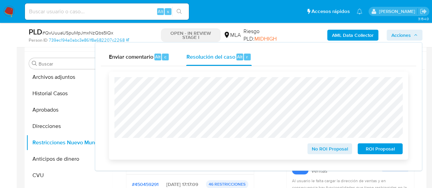
click at [370, 150] on span "ROI Proposal" at bounding box center [381, 149] width 36 height 10
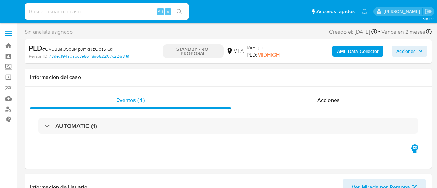
select select "10"
